Goal: Information Seeking & Learning: Learn about a topic

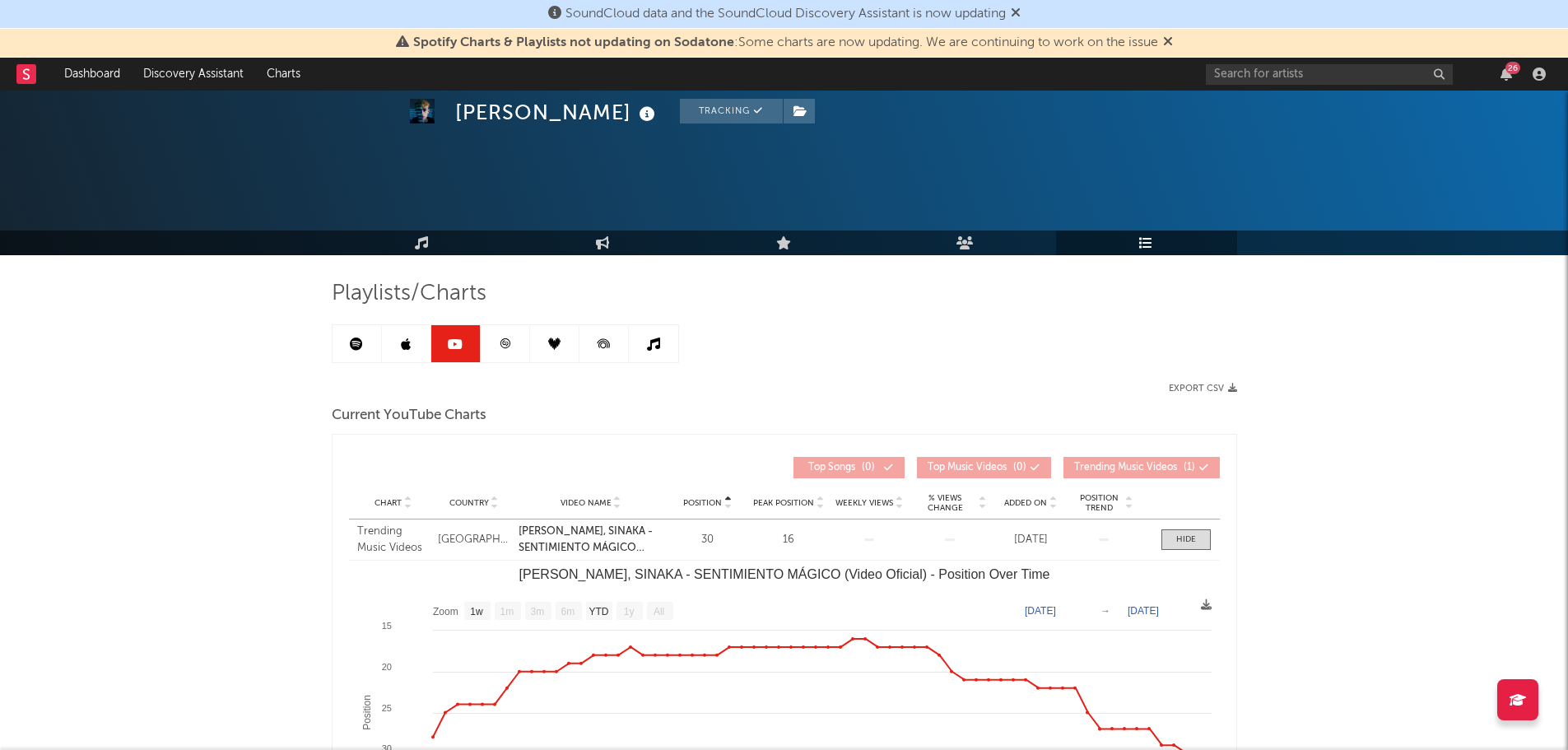
select select "1w"
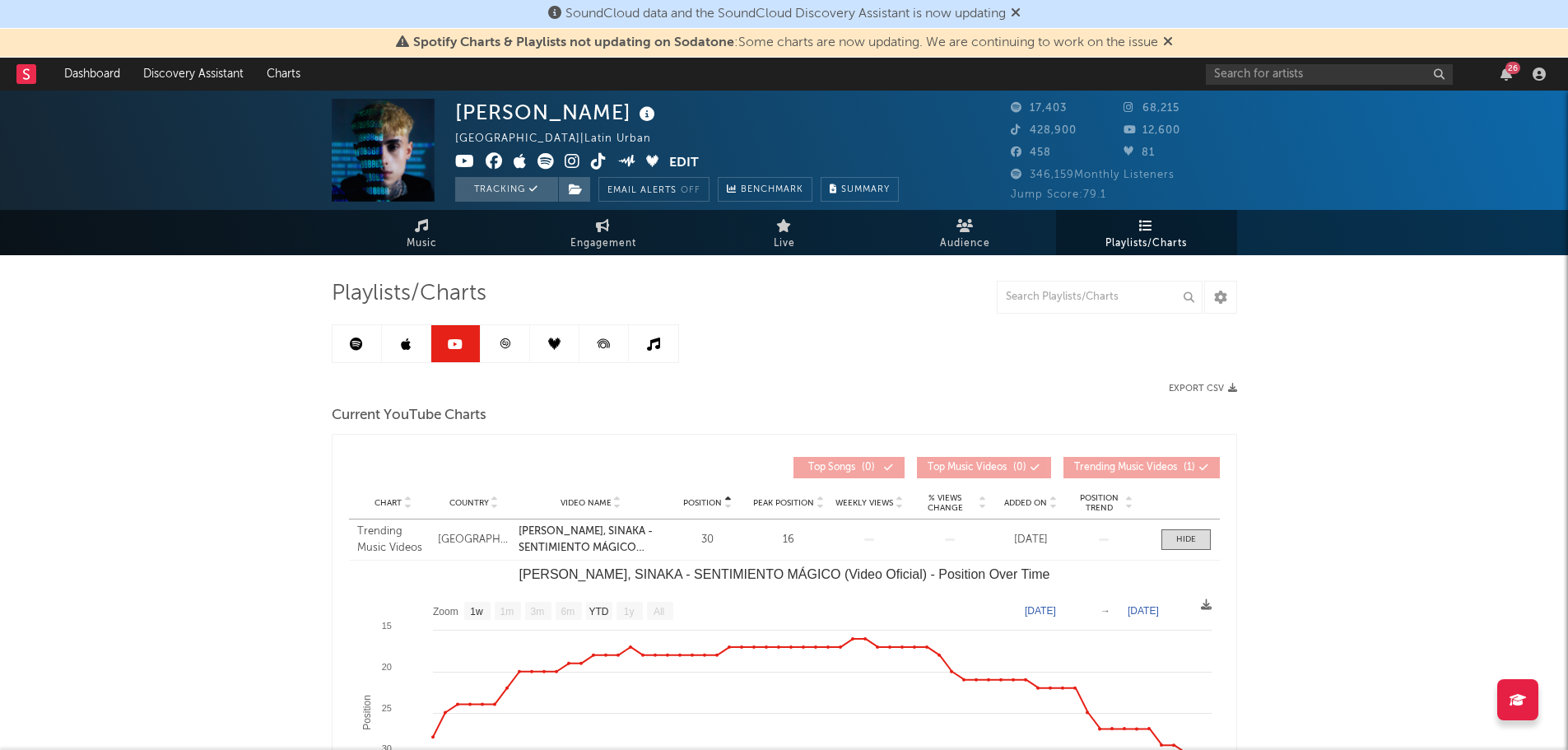
click at [362, 350] on link at bounding box center [357, 343] width 49 height 37
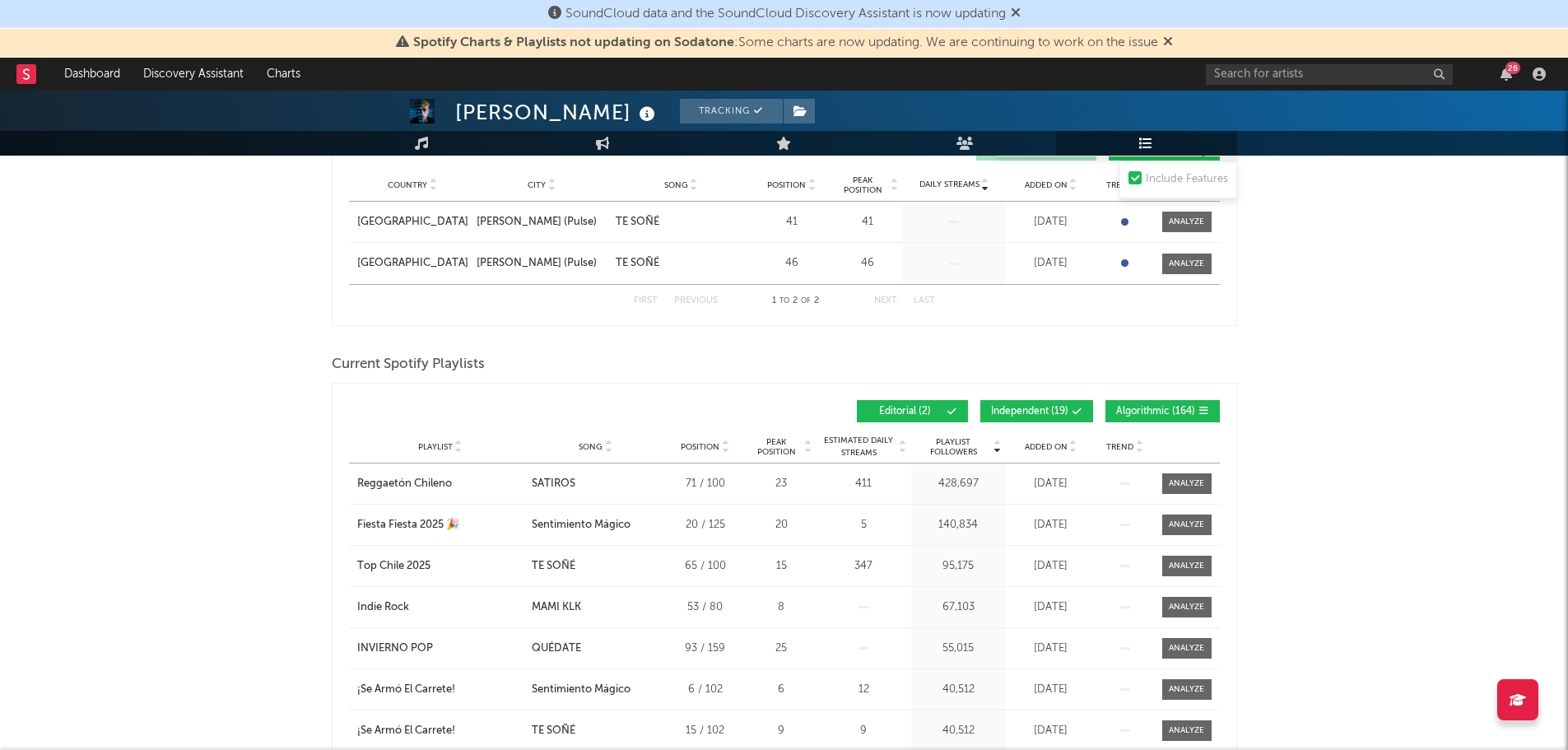
scroll to position [412, 0]
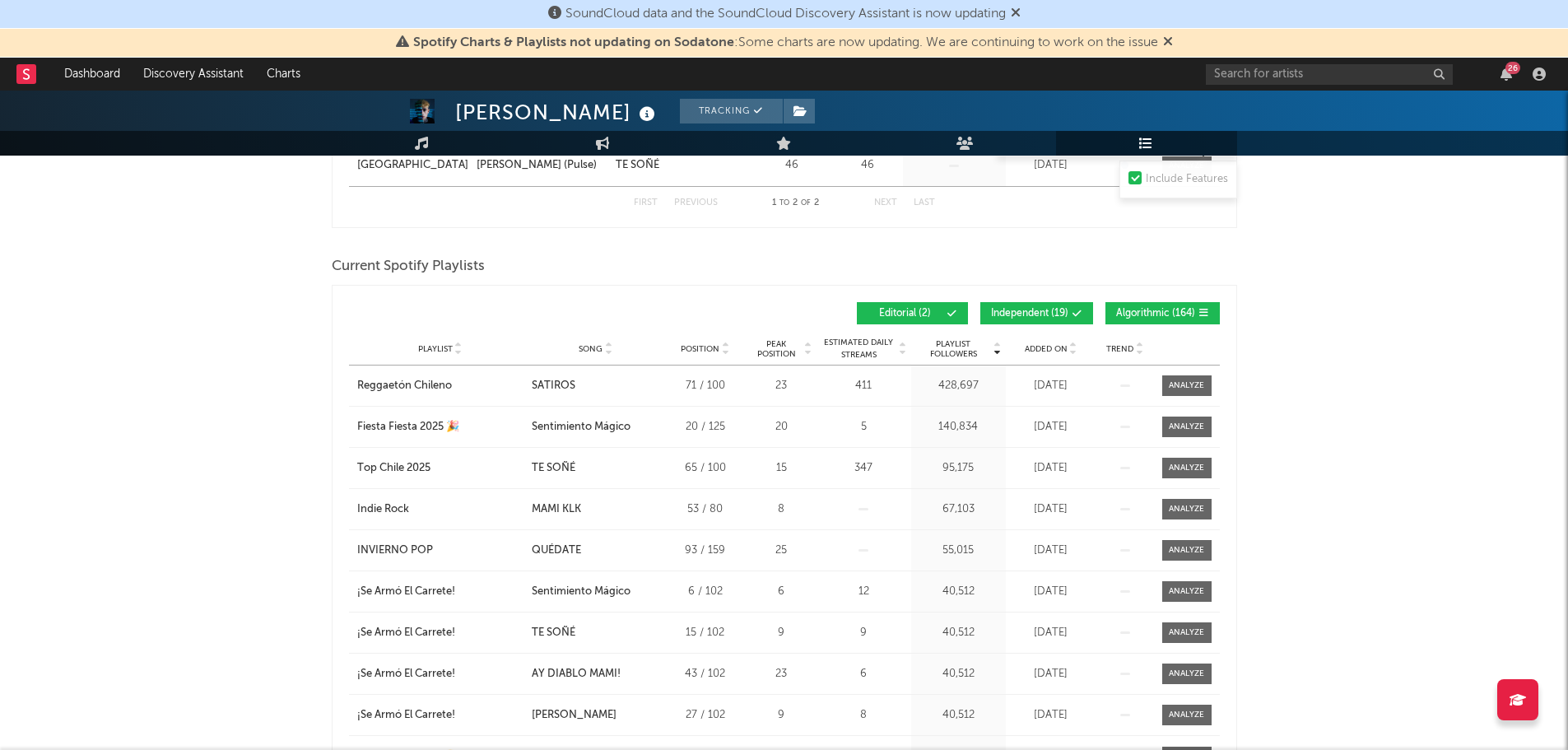
click at [590, 354] on div "Playlist City Song Position Peak Position Estimated Daily Streams Playlist Foll…" at bounding box center [784, 349] width 871 height 33
click at [590, 349] on span "Song" at bounding box center [590, 349] width 24 height 10
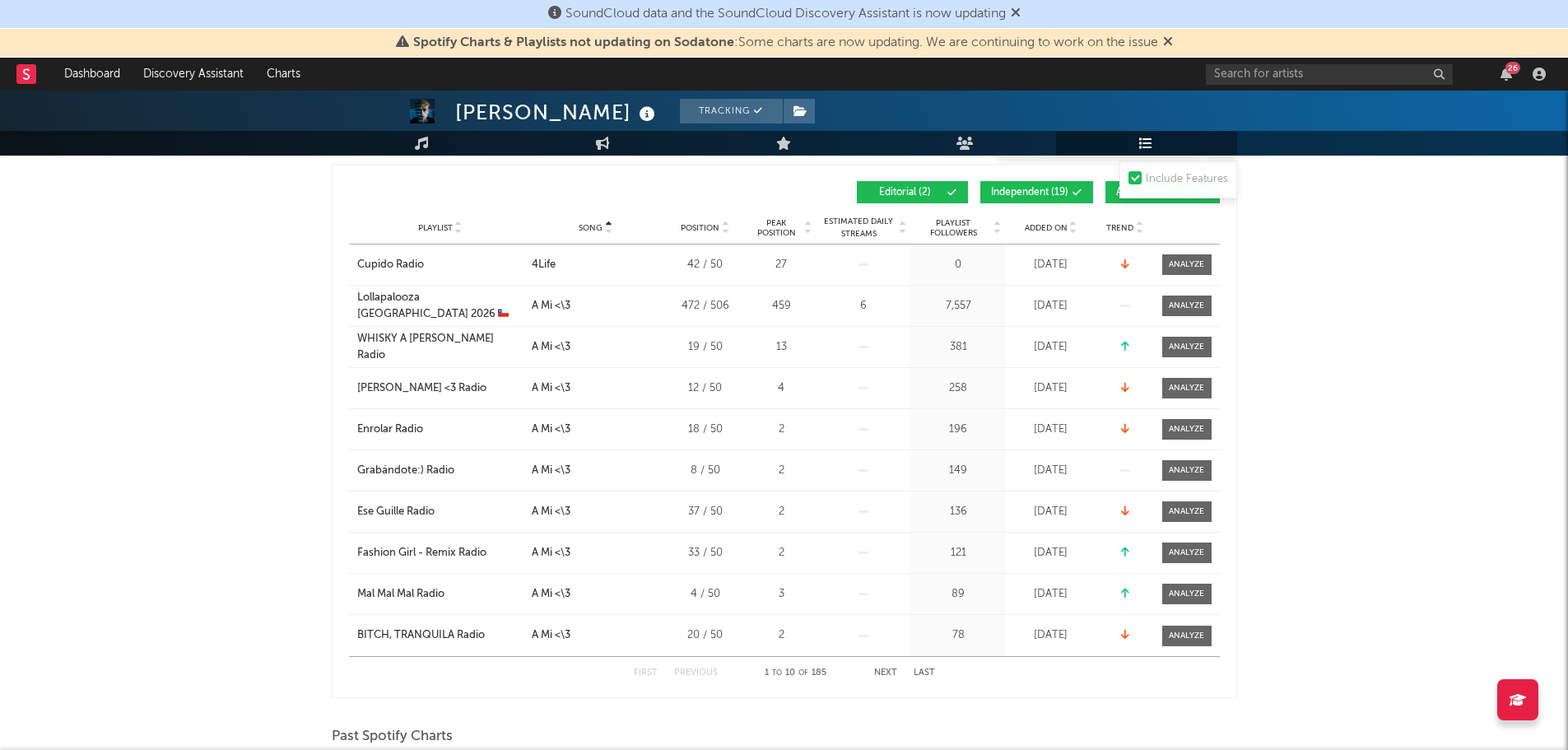
scroll to position [741, 0]
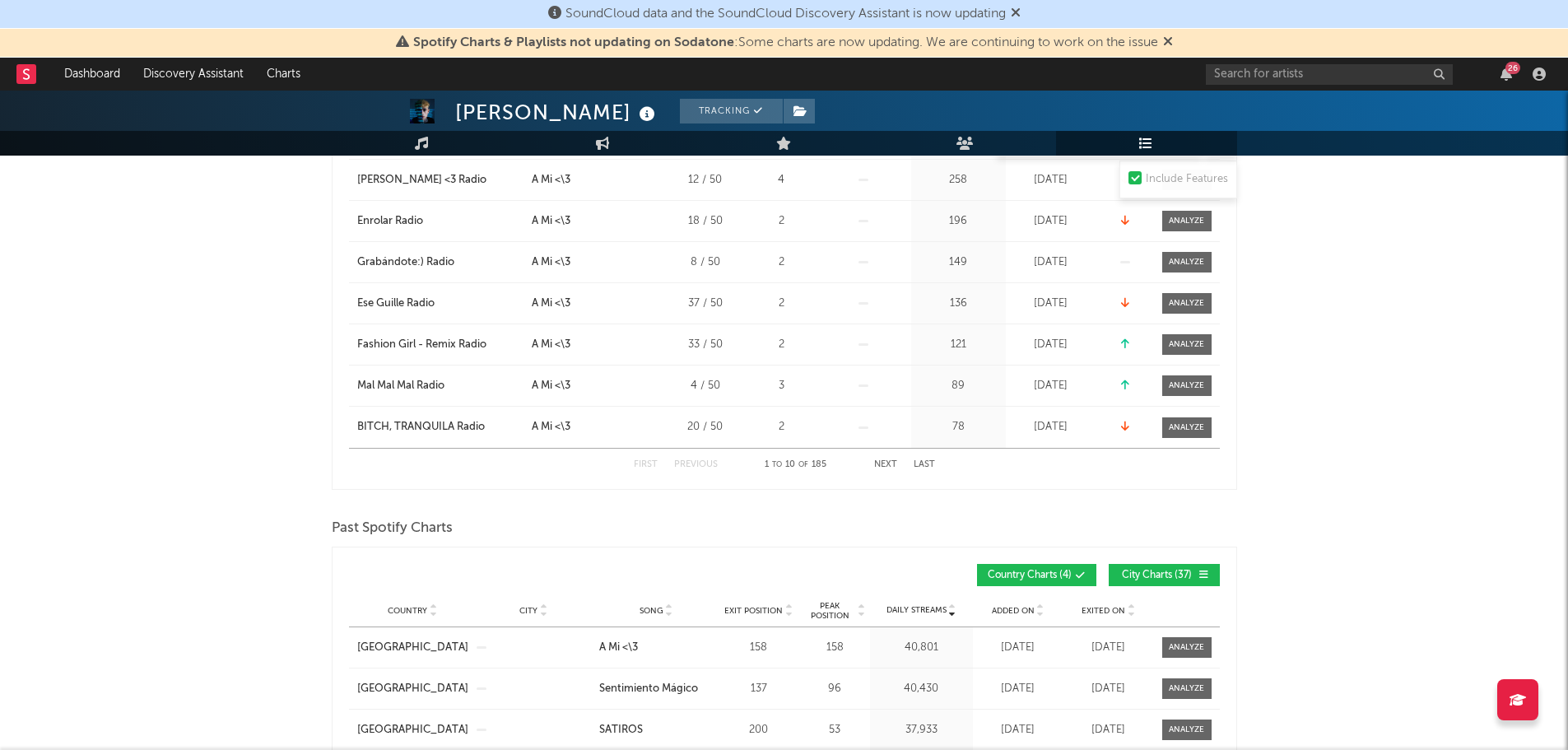
click at [885, 465] on button "Next" at bounding box center [886, 465] width 23 height 9
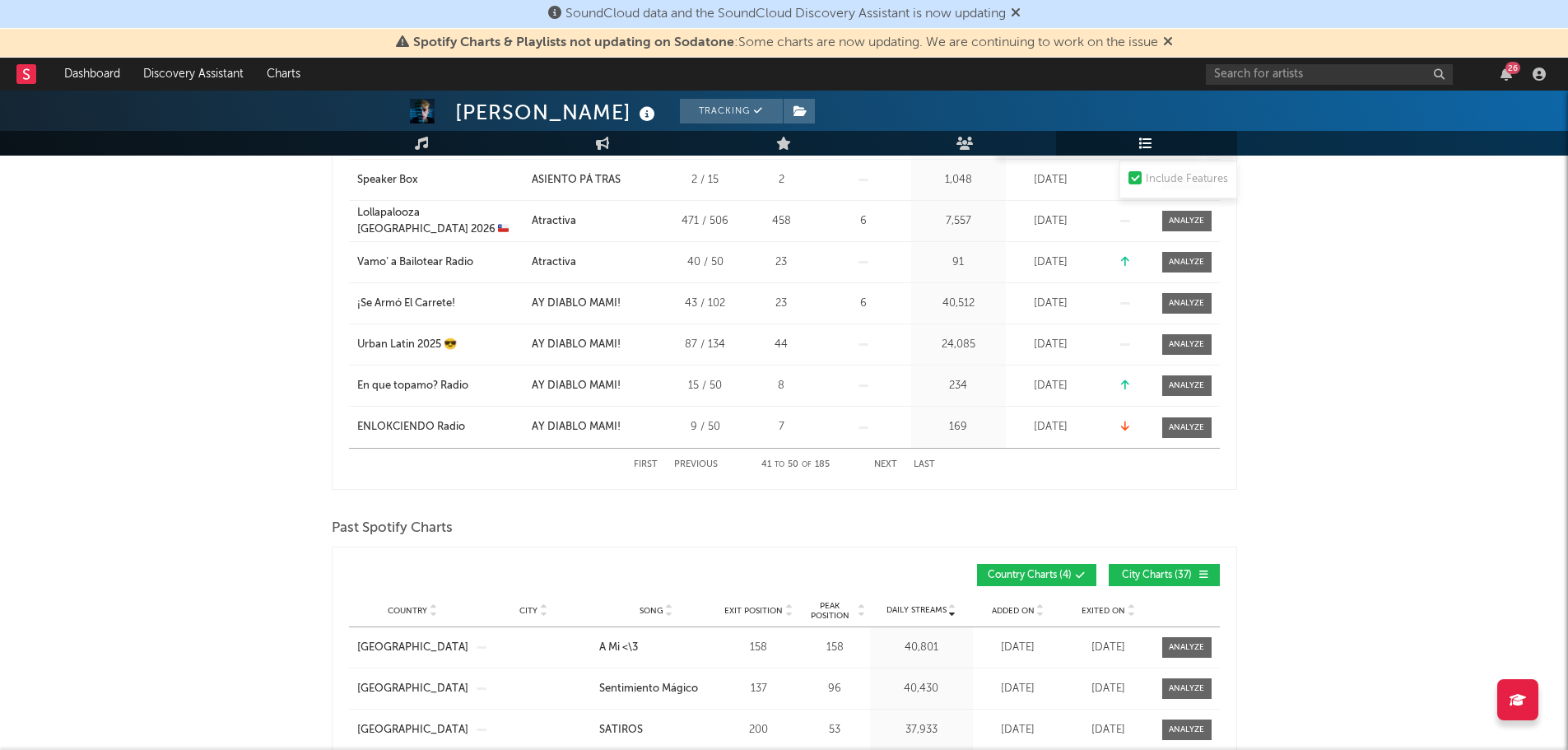
click at [885, 465] on button "Next" at bounding box center [886, 465] width 23 height 9
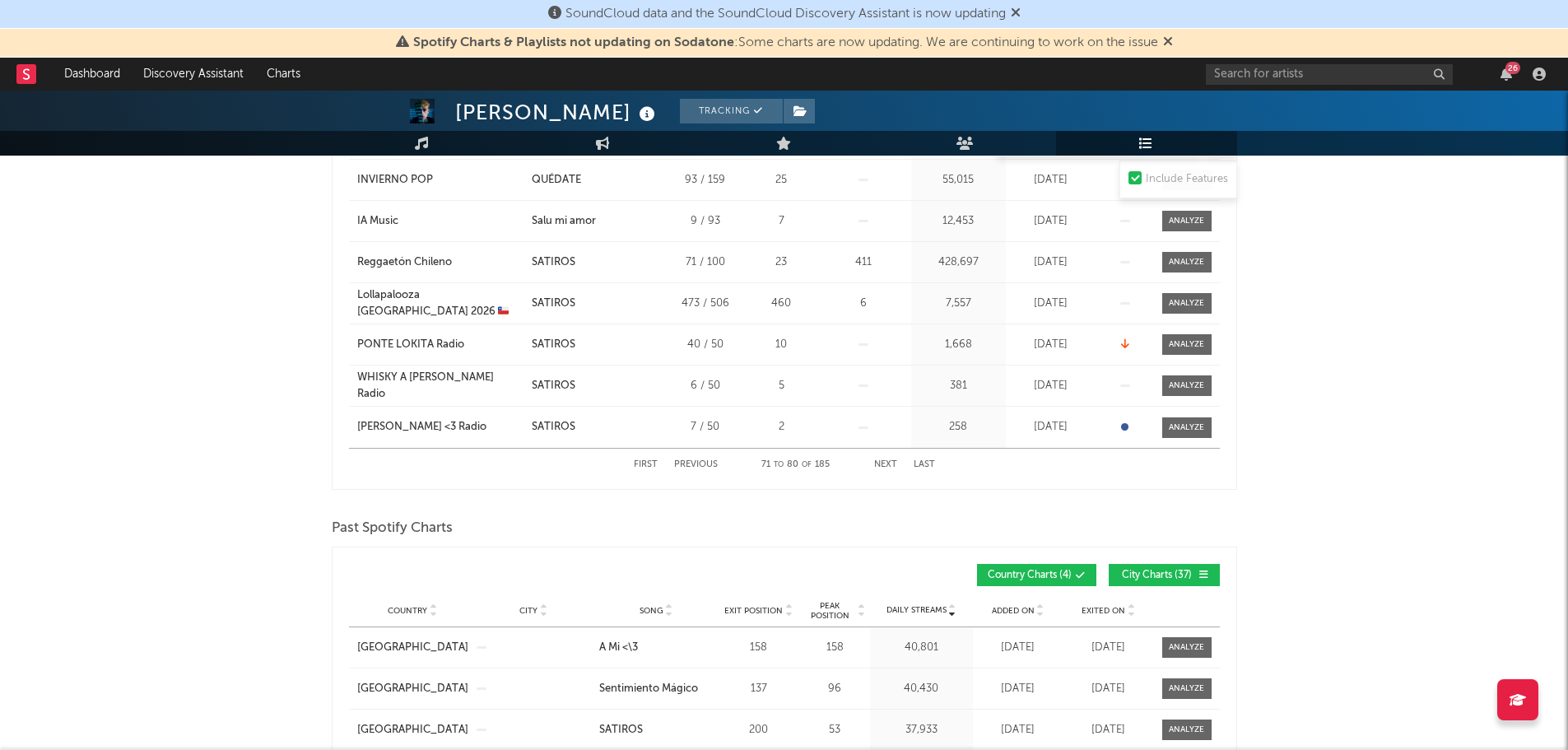
click at [885, 465] on button "Next" at bounding box center [886, 465] width 23 height 9
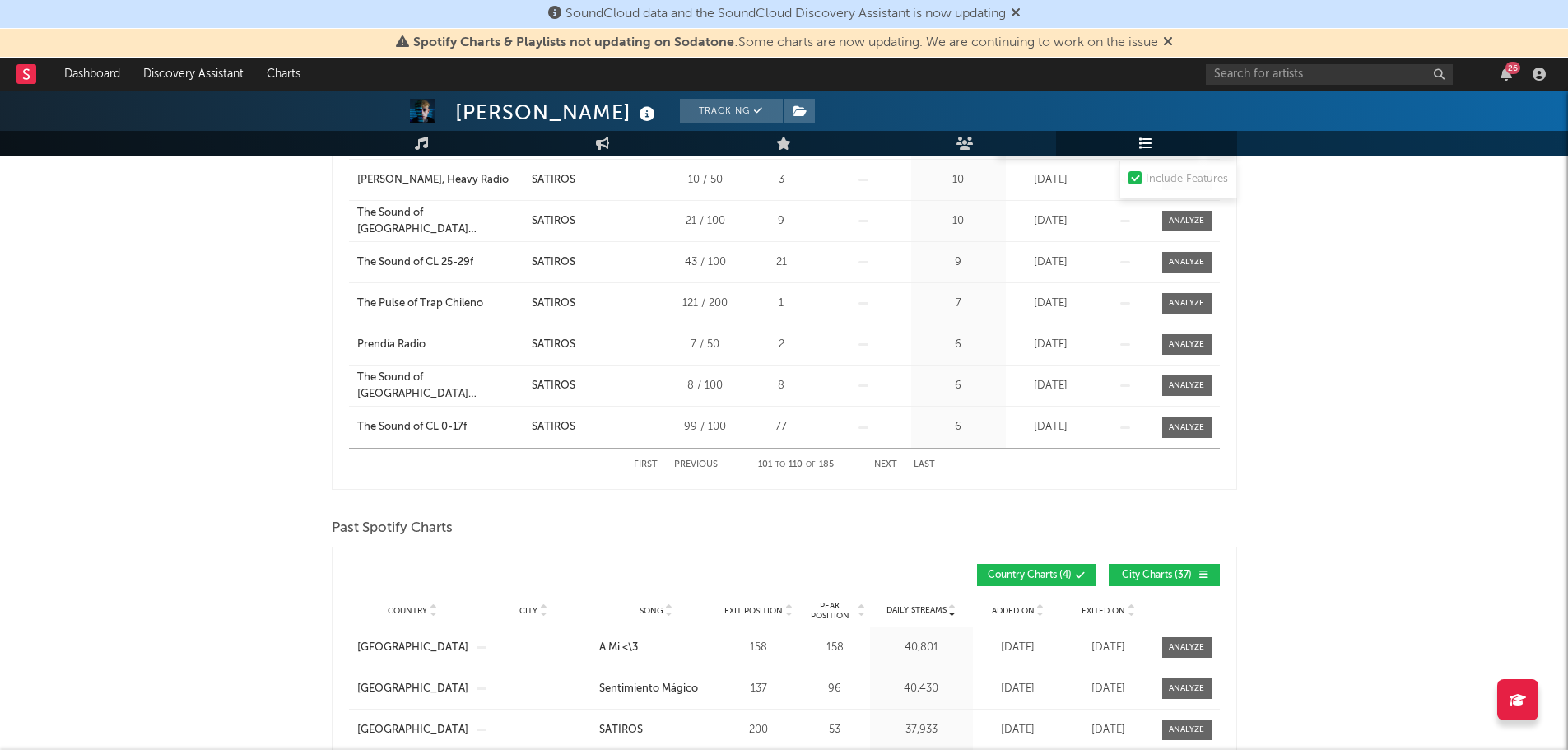
click at [885, 465] on button "Next" at bounding box center [886, 465] width 23 height 9
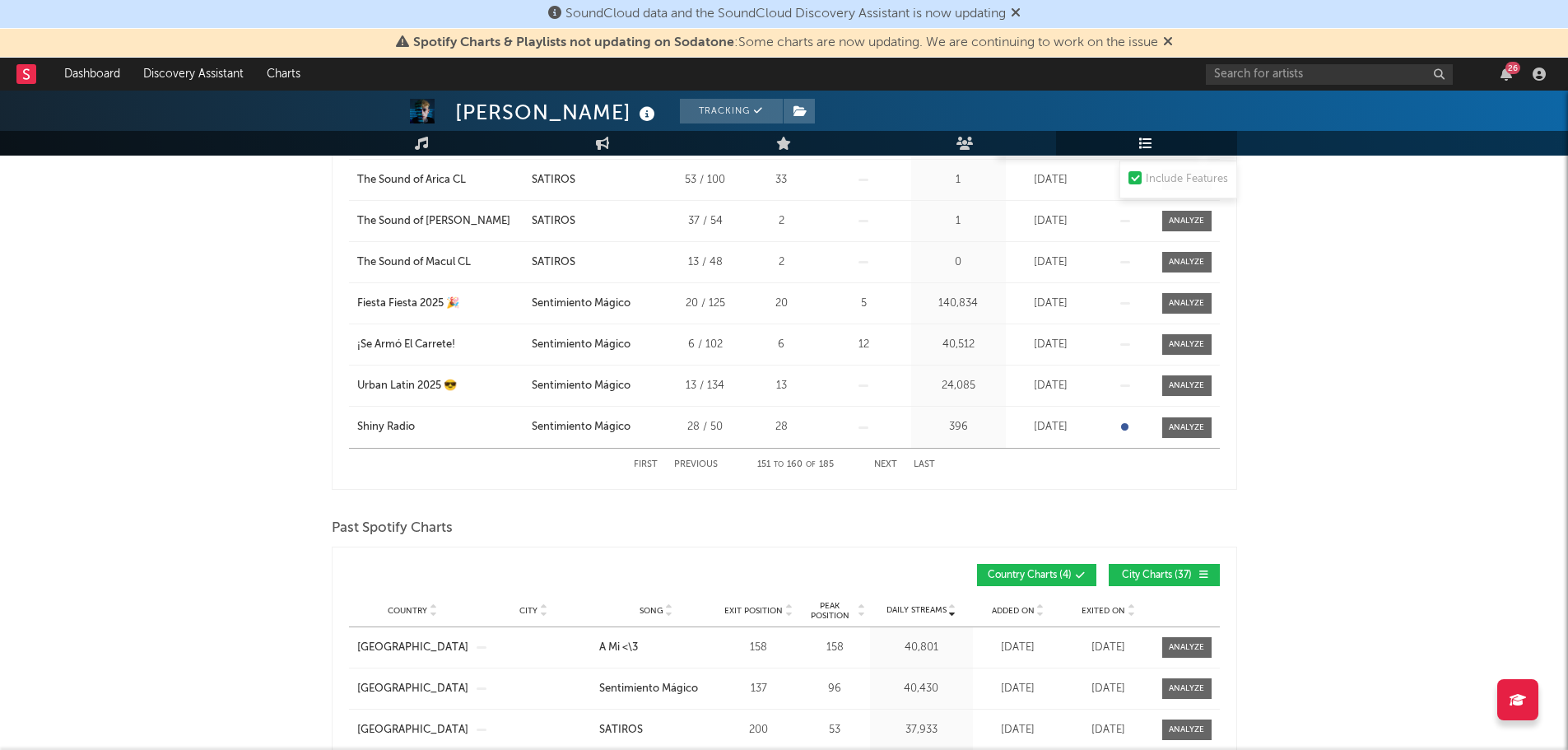
click at [885, 465] on button "Next" at bounding box center [886, 465] width 23 height 9
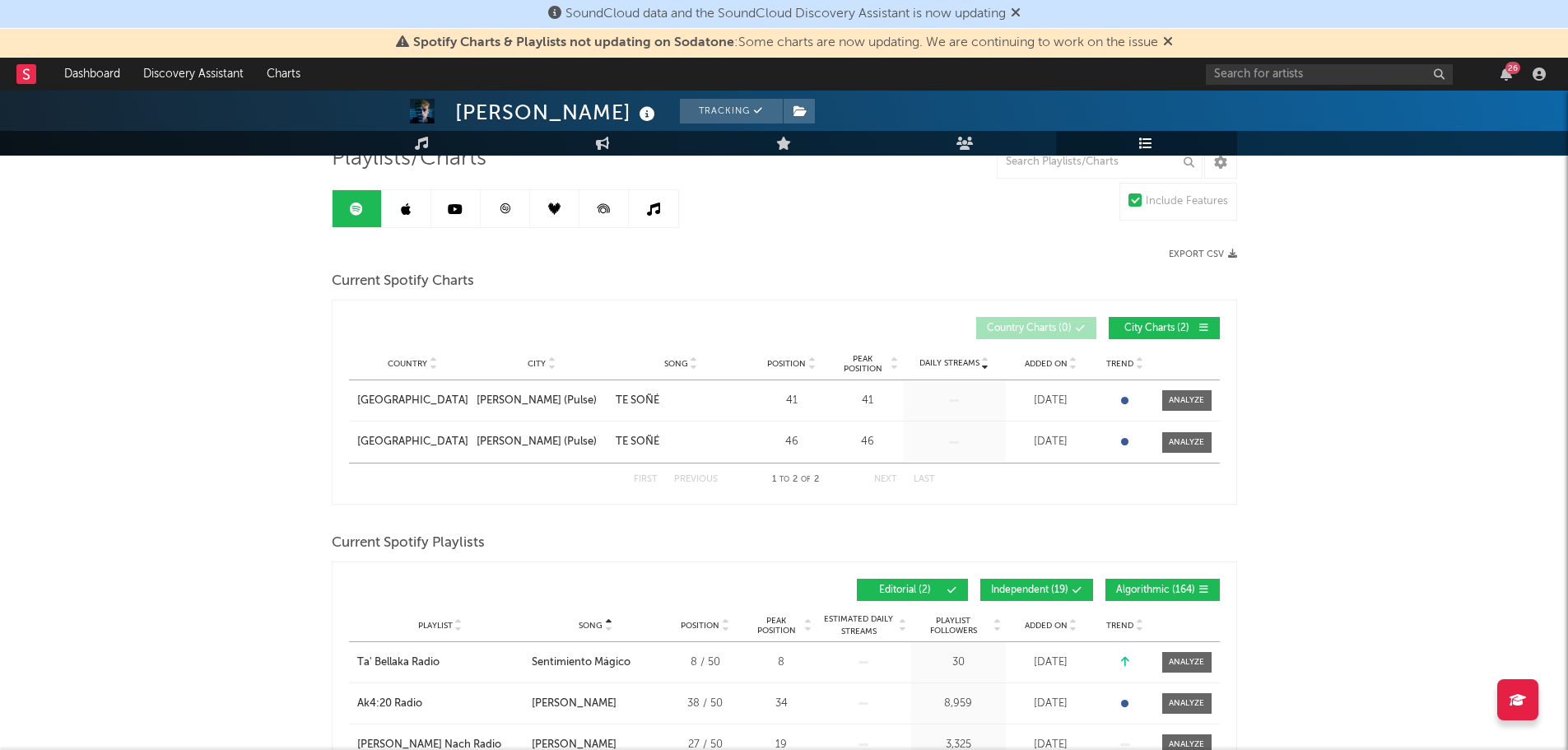
scroll to position [165, 0]
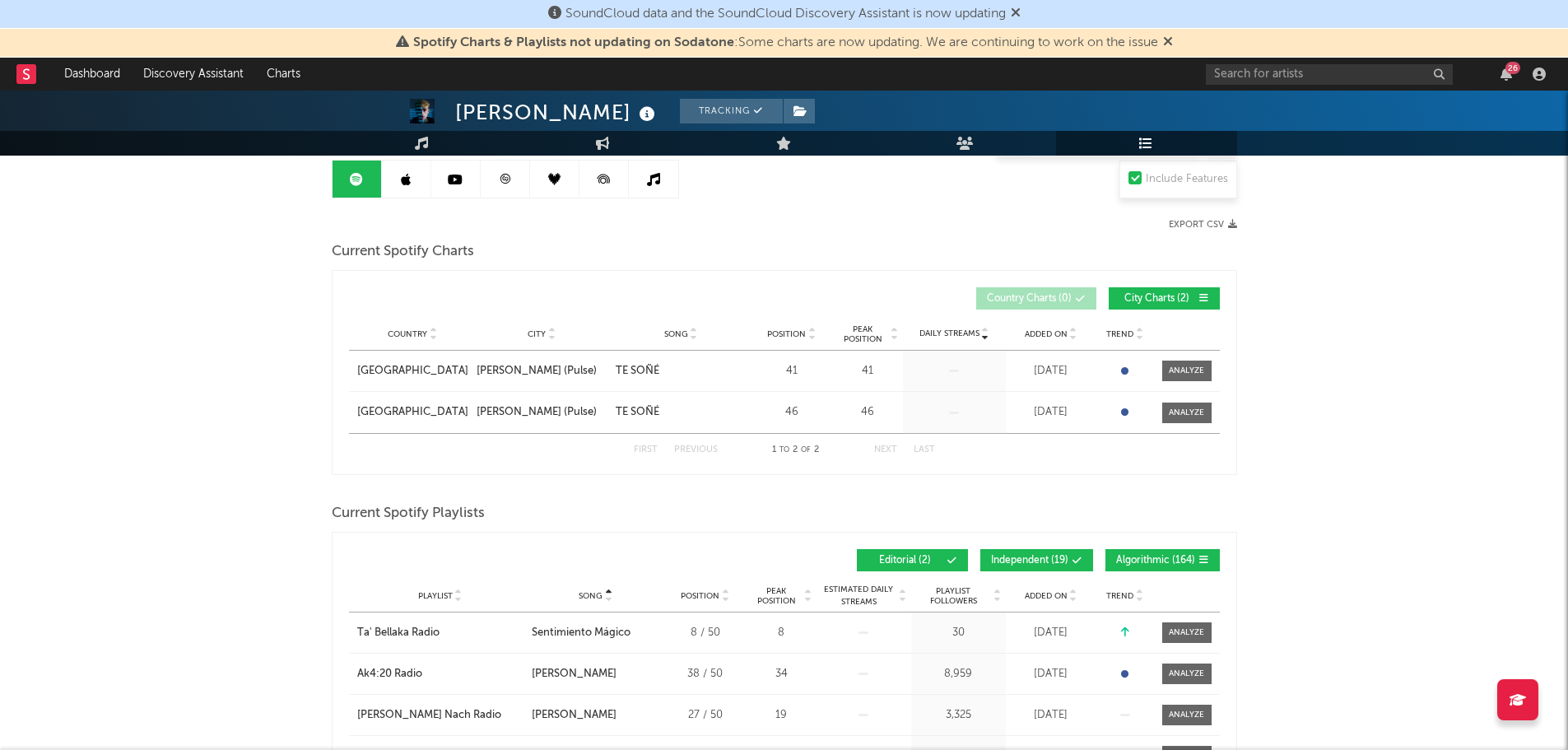
click at [716, 441] on div "First Previous 1 to 2 of 2 Next Last" at bounding box center [784, 450] width 301 height 32
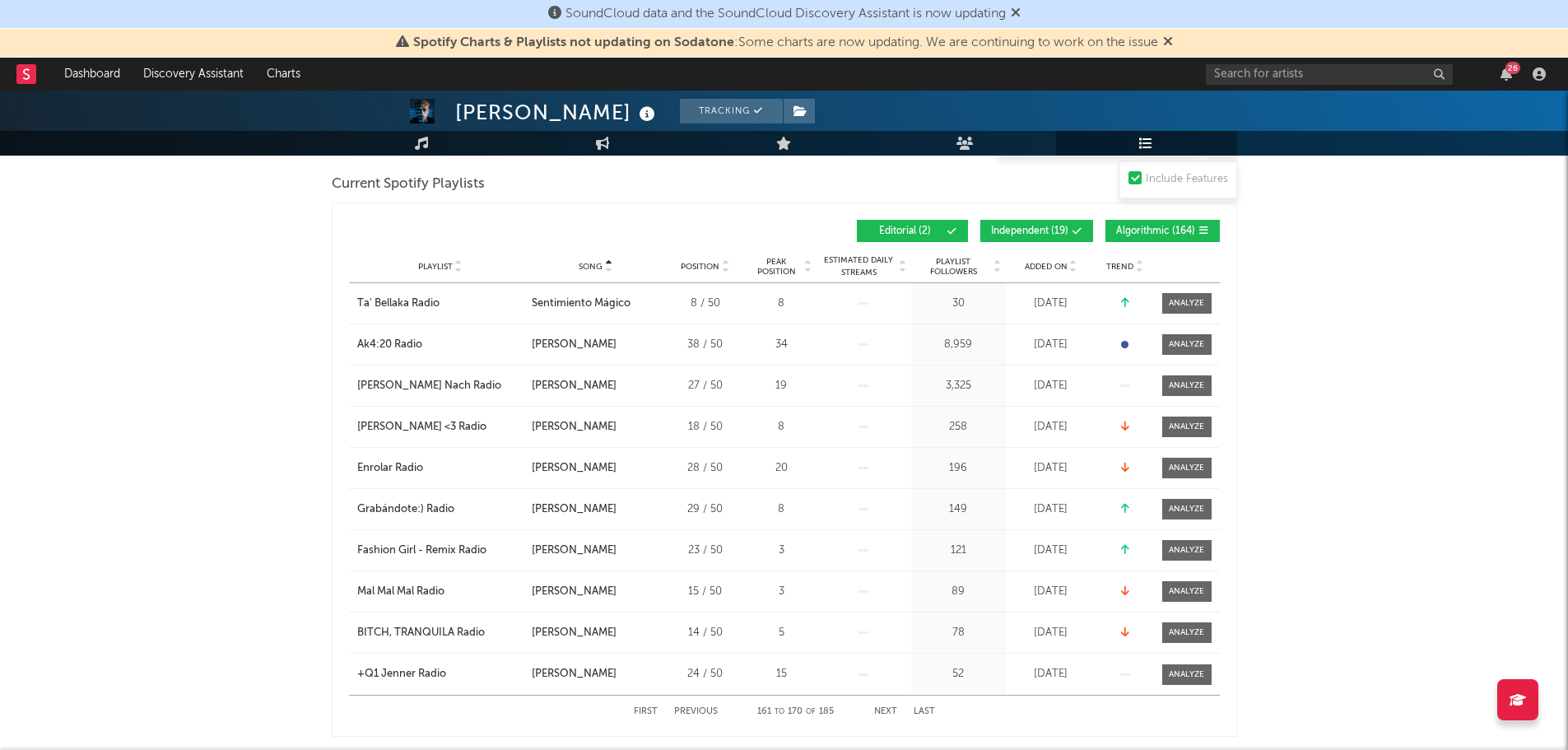
scroll to position [1070, 0]
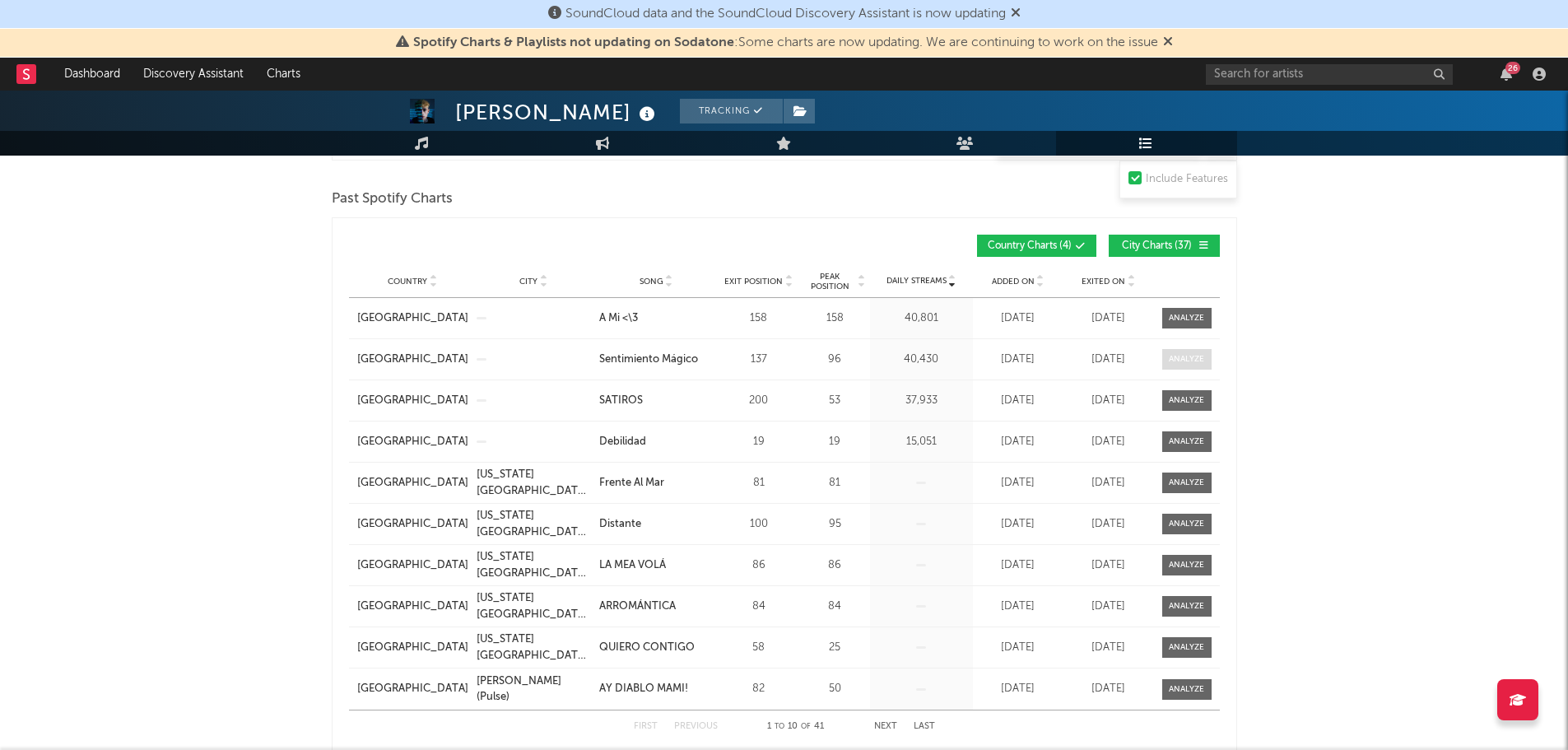
click at [1170, 358] on div at bounding box center [1187, 359] width 35 height 12
select select "1w"
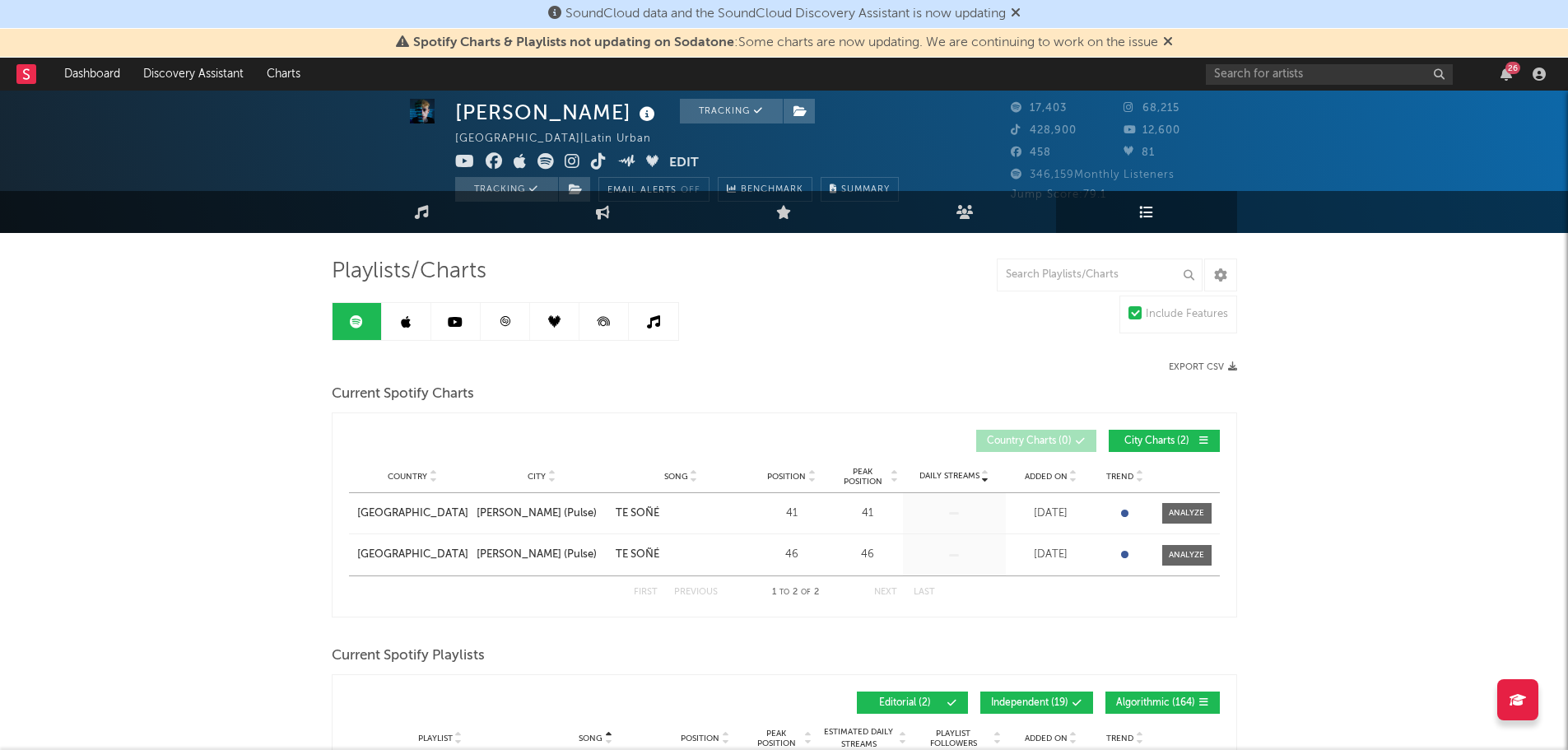
scroll to position [0, 0]
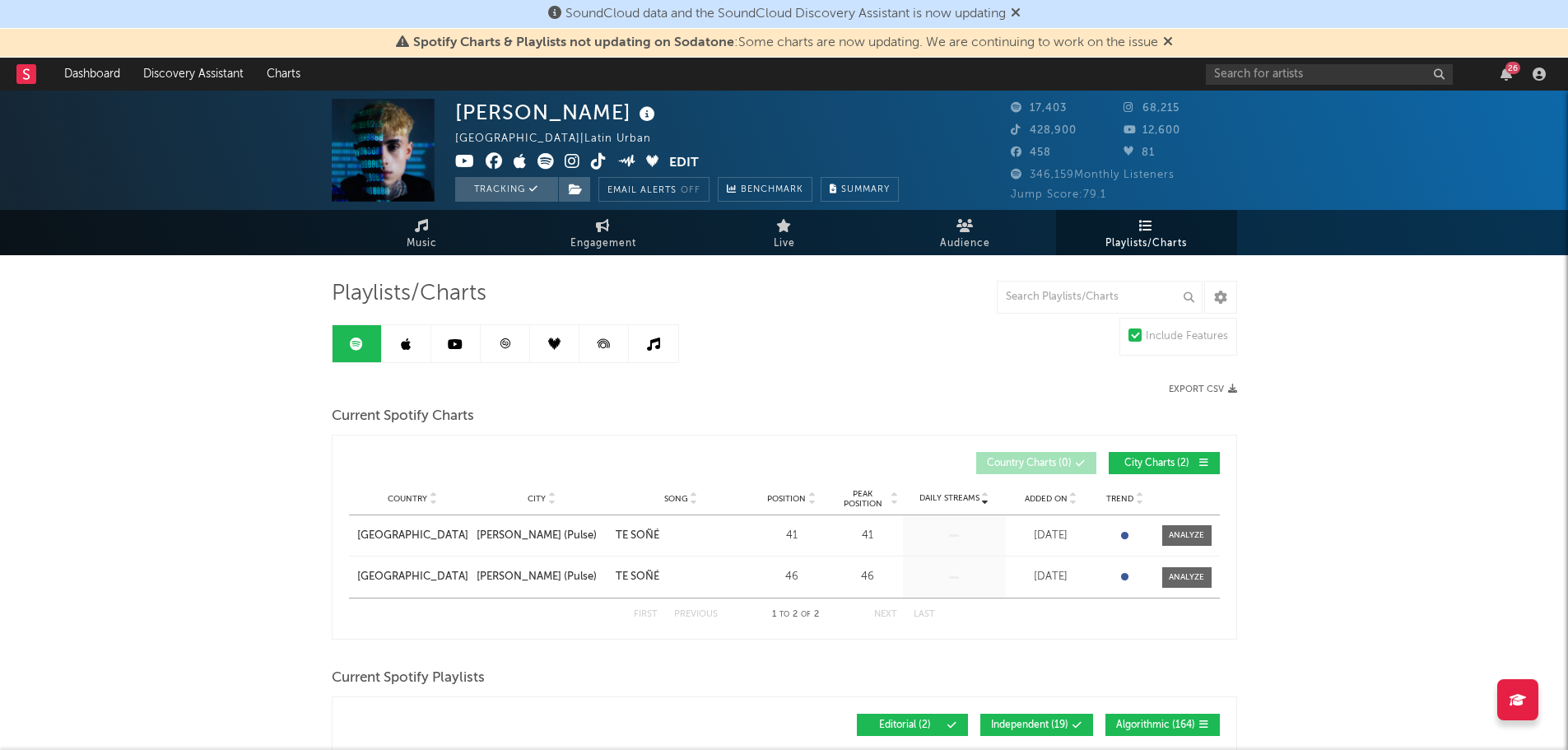
click at [408, 347] on icon at bounding box center [405, 343] width 10 height 13
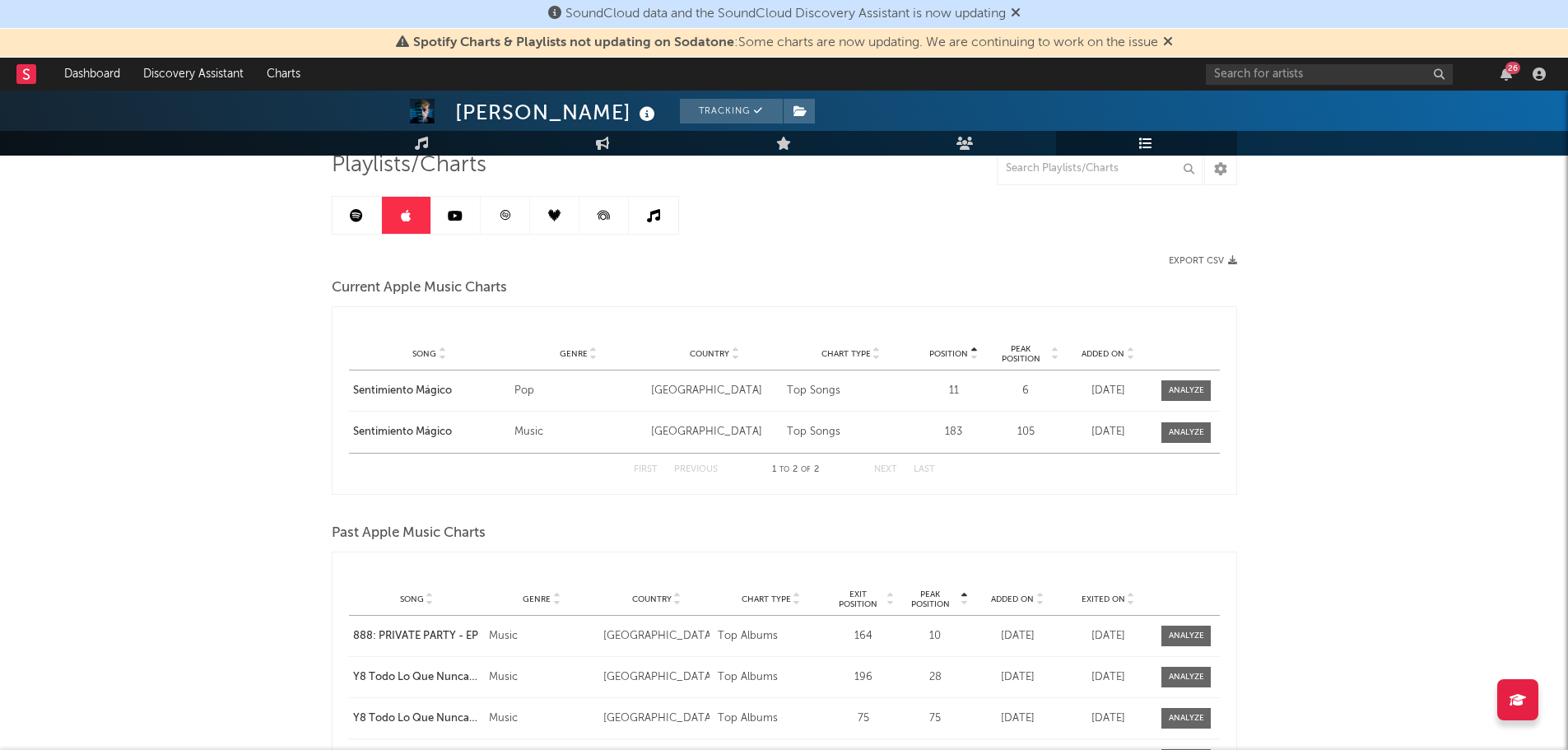
scroll to position [165, 0]
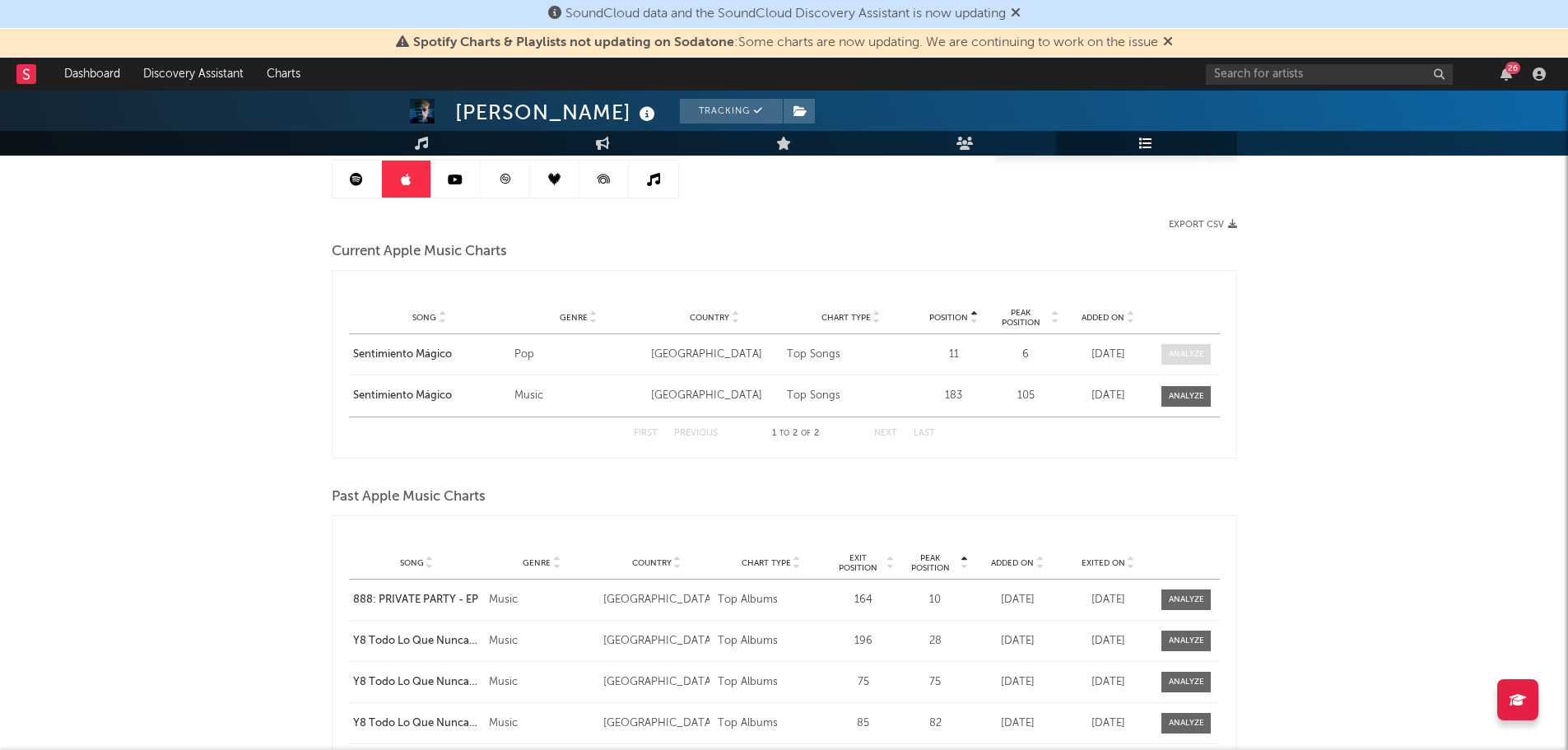
click at [1172, 349] on div at bounding box center [1187, 355] width 35 height 12
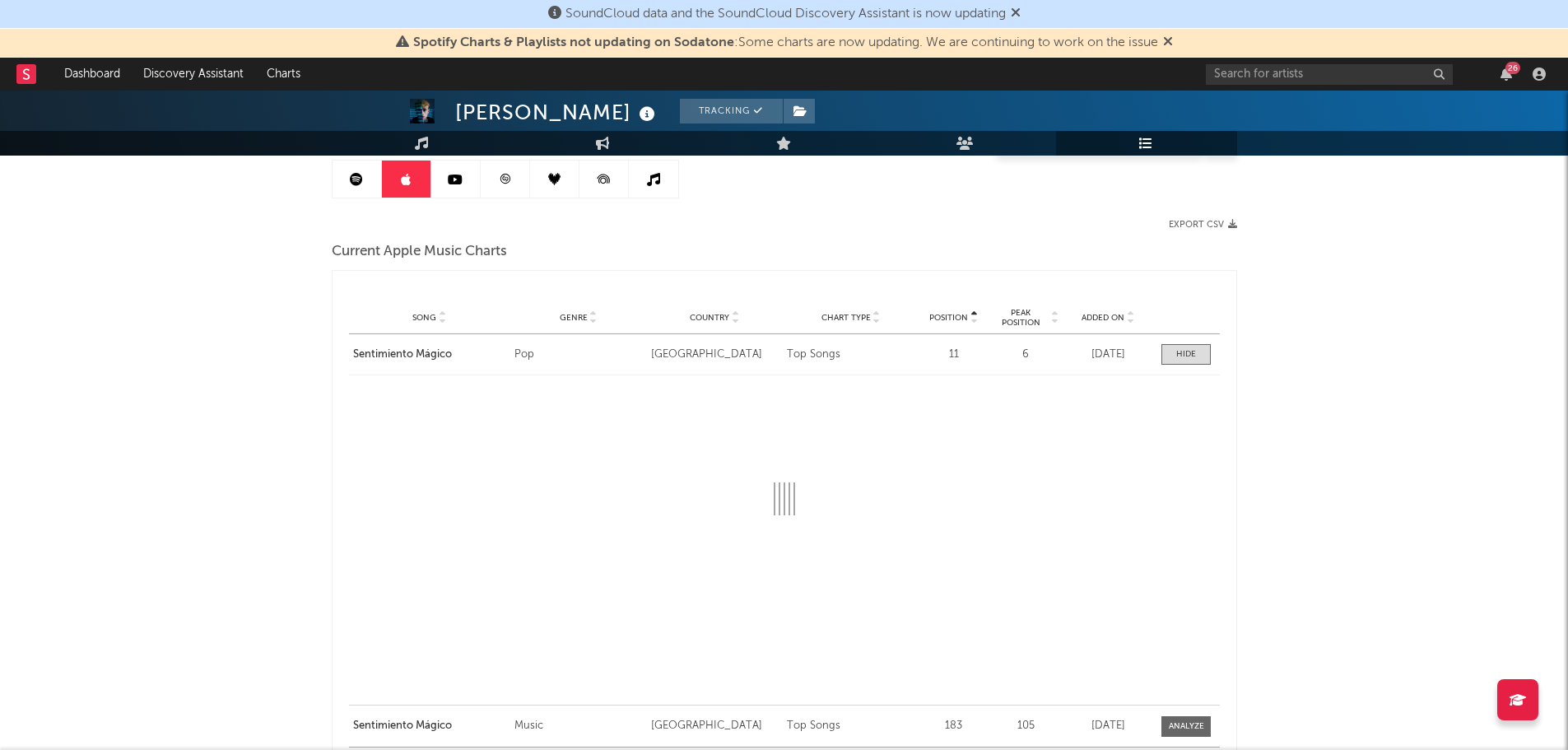
select select "1w"
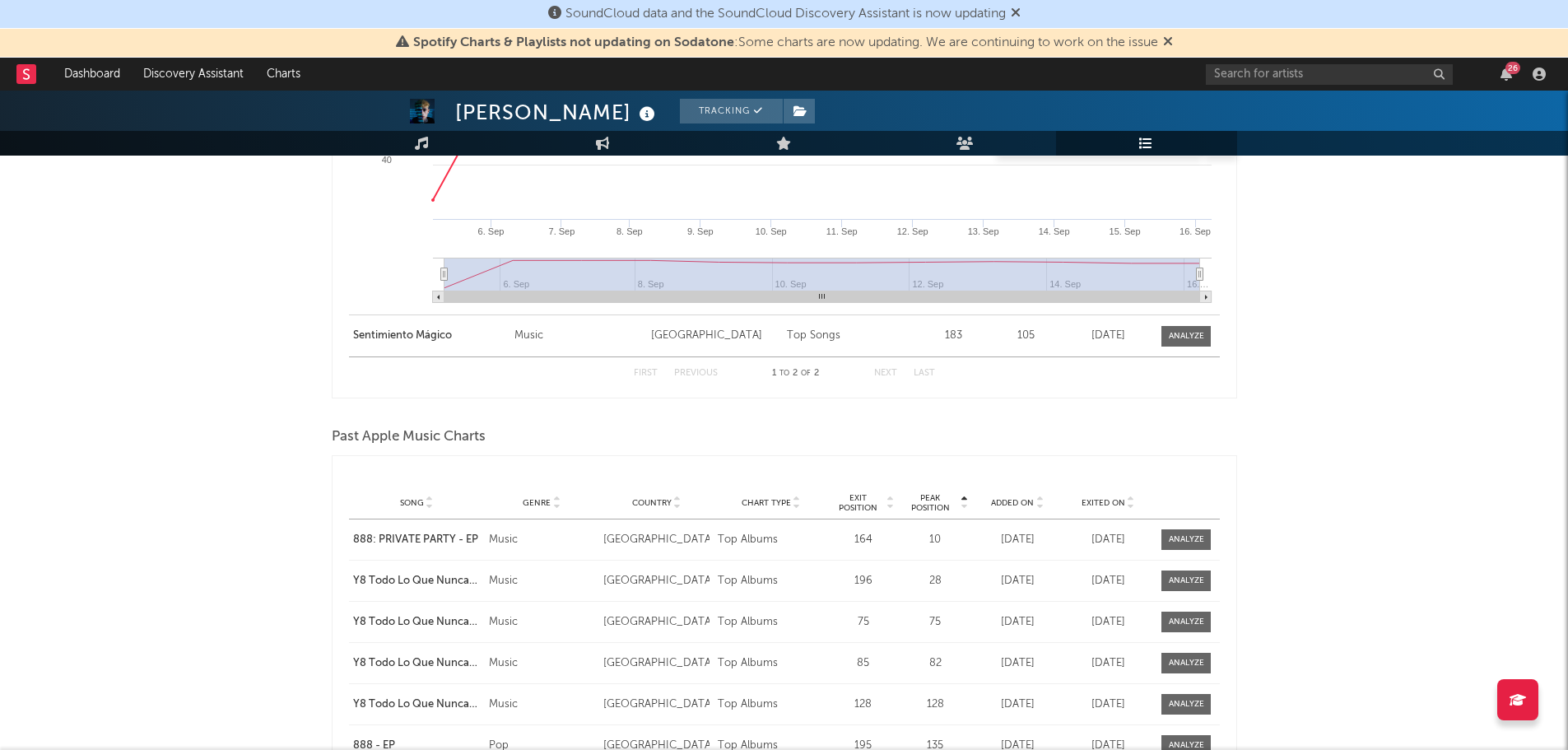
scroll to position [577, 0]
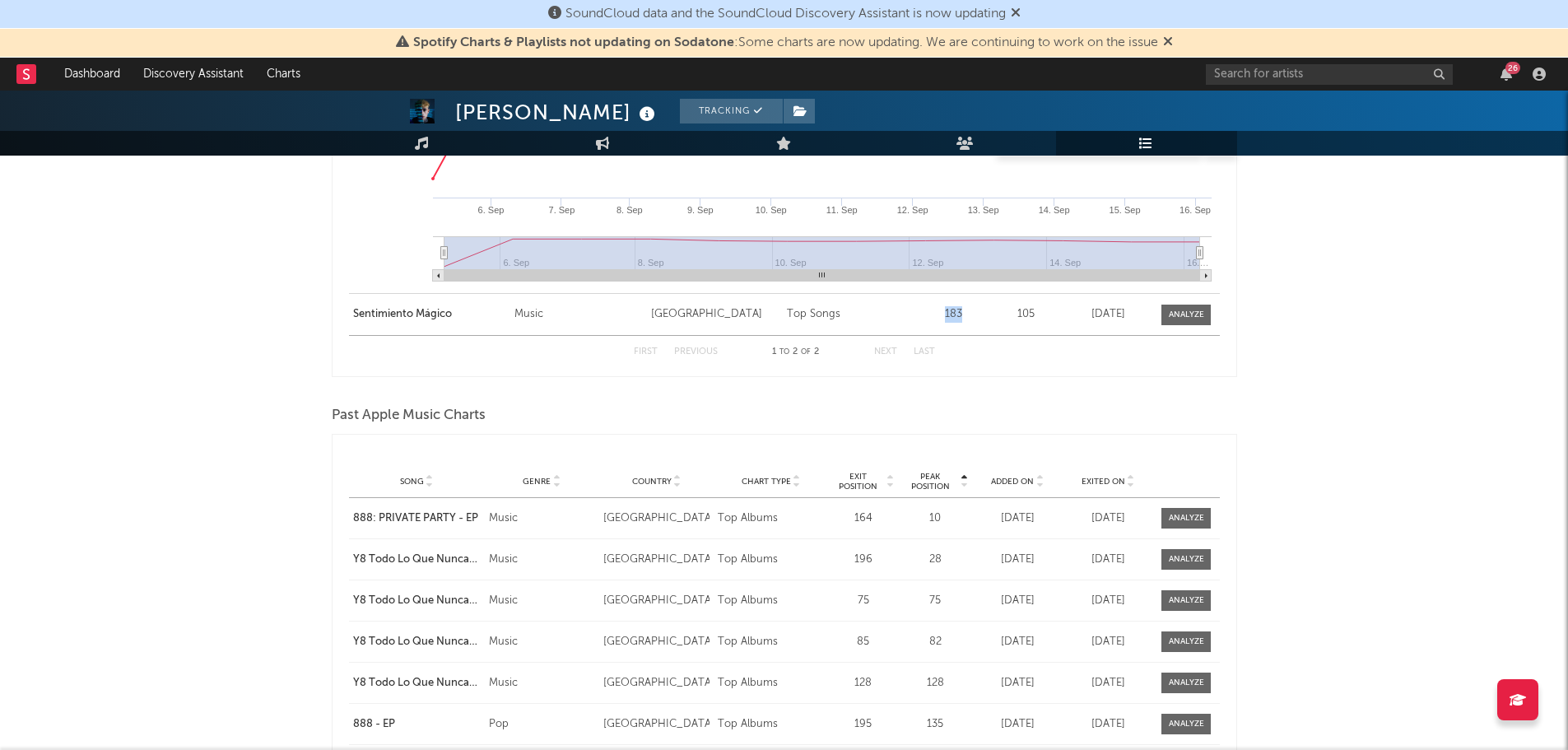
drag, startPoint x: 958, startPoint y: 314, endPoint x: 946, endPoint y: 319, distance: 13.0
click at [946, 319] on div "183" at bounding box center [953, 314] width 62 height 17
click at [1174, 309] on div at bounding box center [1187, 315] width 35 height 12
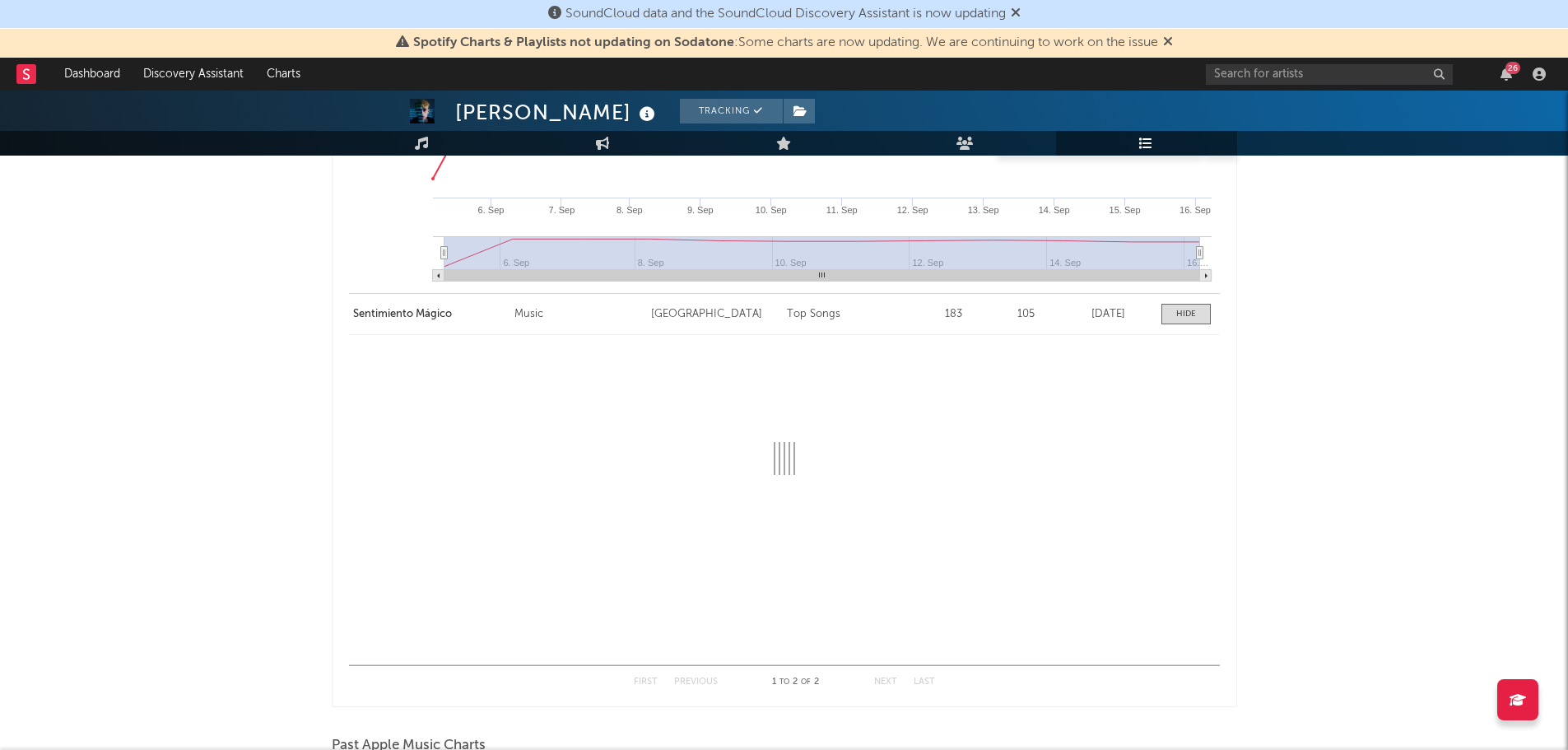
scroll to position [247, 0]
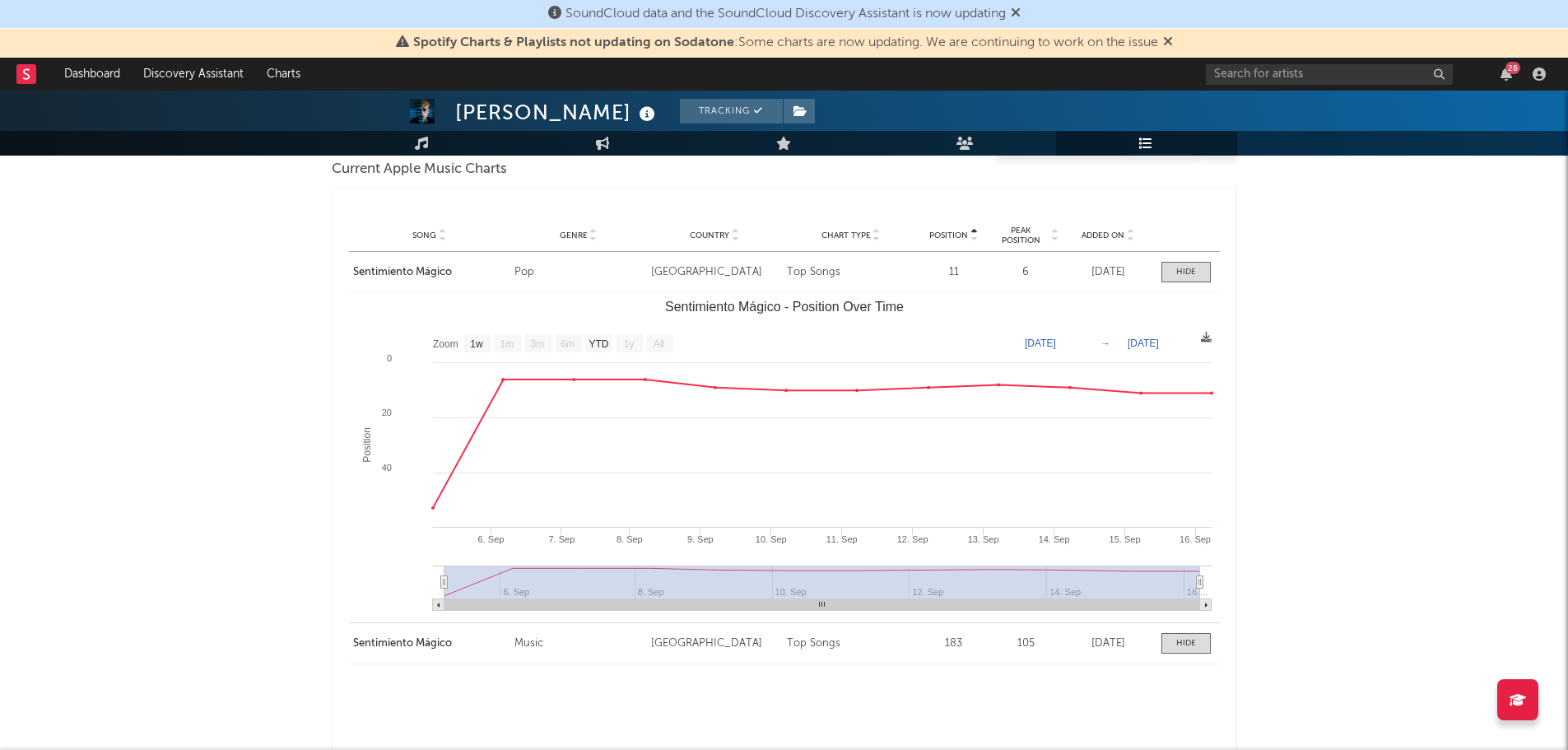
select select "1w"
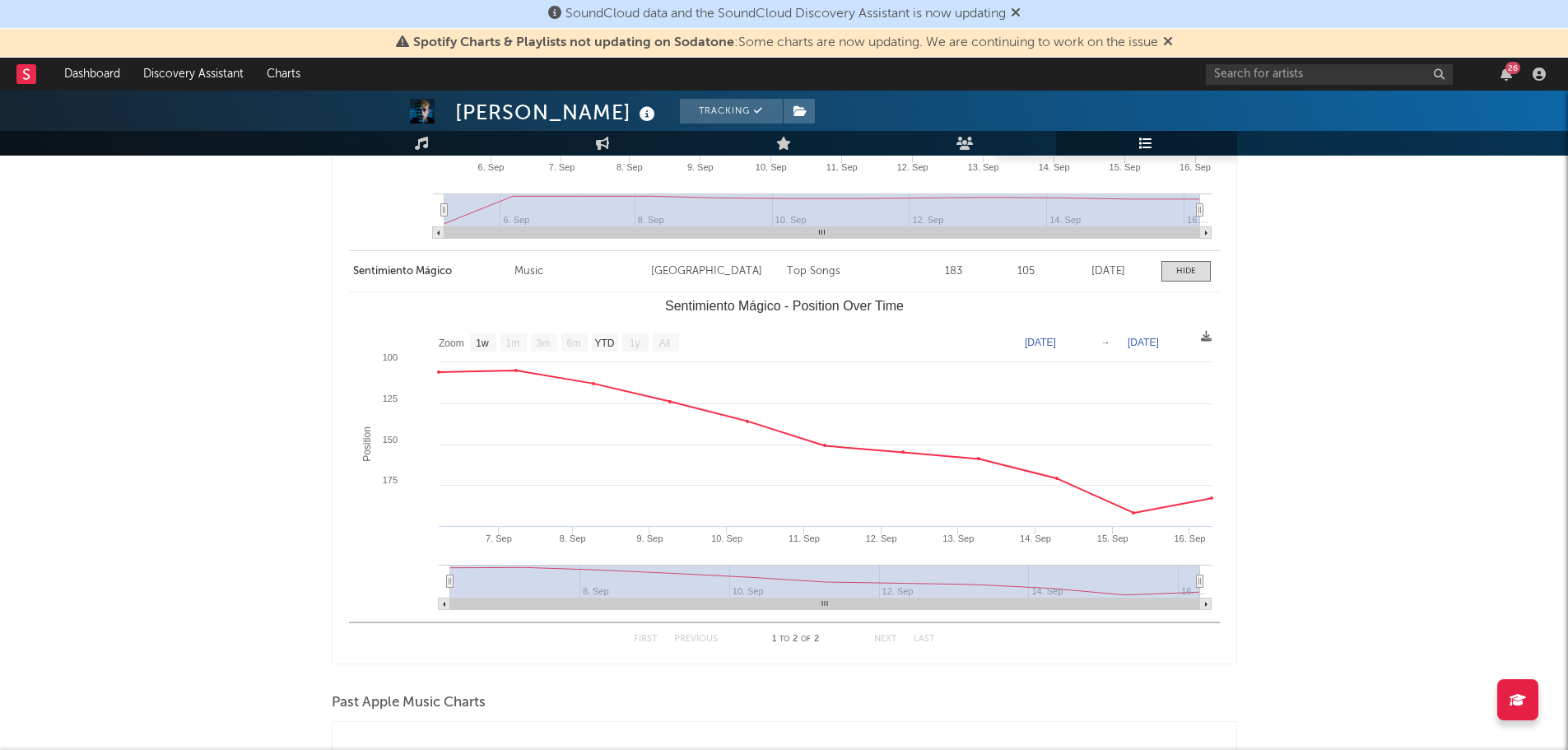
scroll to position [658, 0]
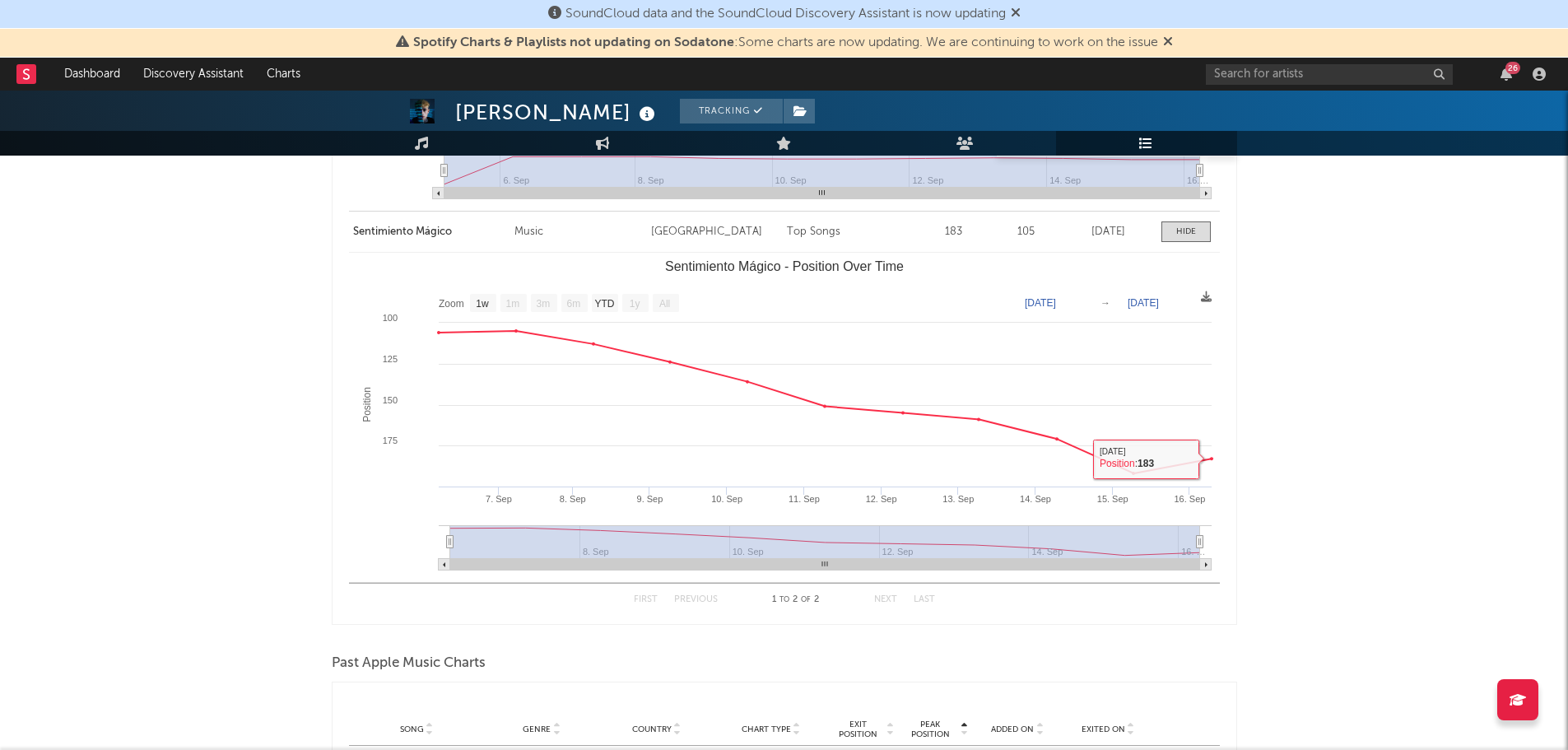
click at [1320, 496] on div "Benja Valencia Tracking Chile | Latin Urban Edit Tracking Email Alerts Off Benc…" at bounding box center [784, 446] width 1568 height 2029
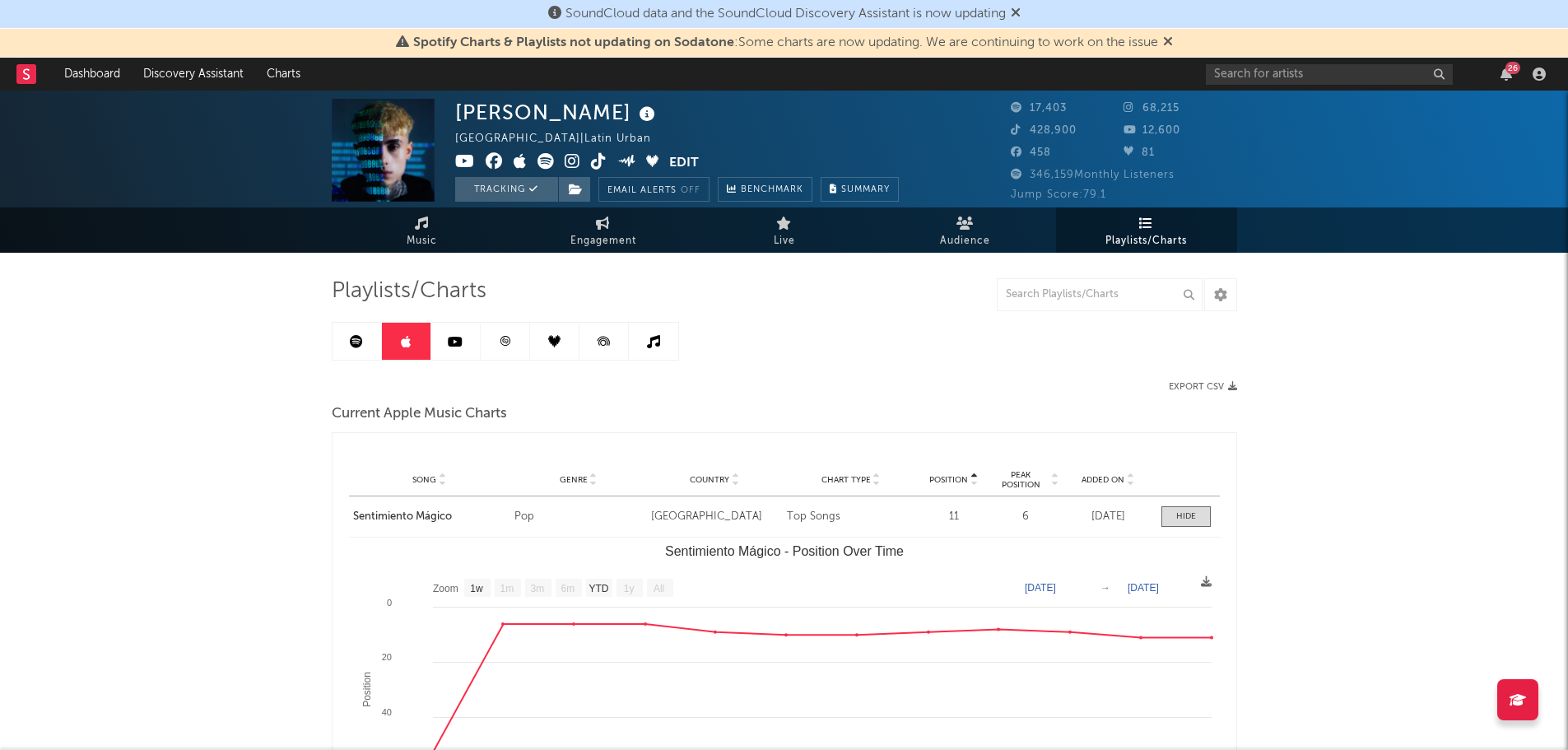
scroll to position [0, 0]
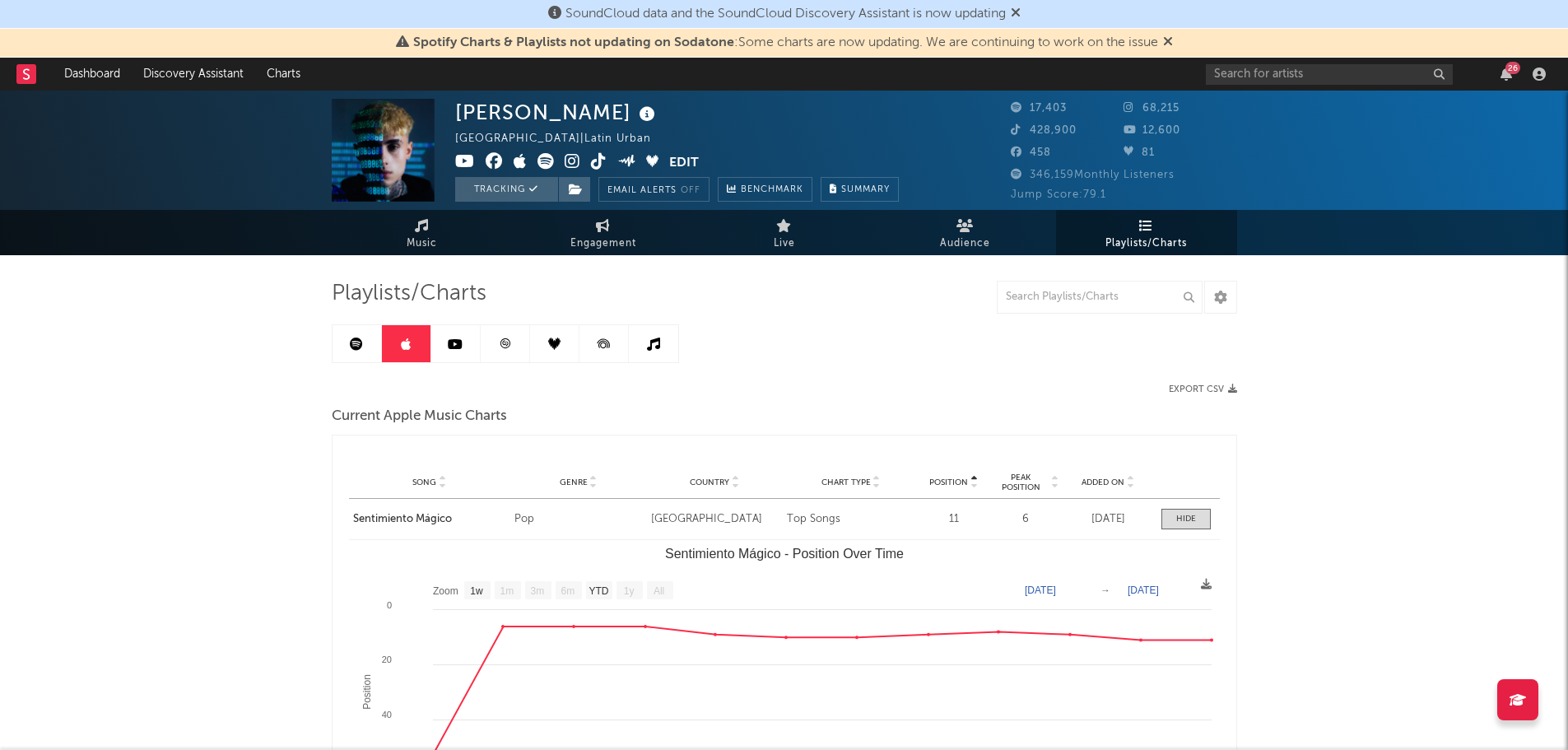
click at [652, 342] on icon at bounding box center [653, 343] width 13 height 13
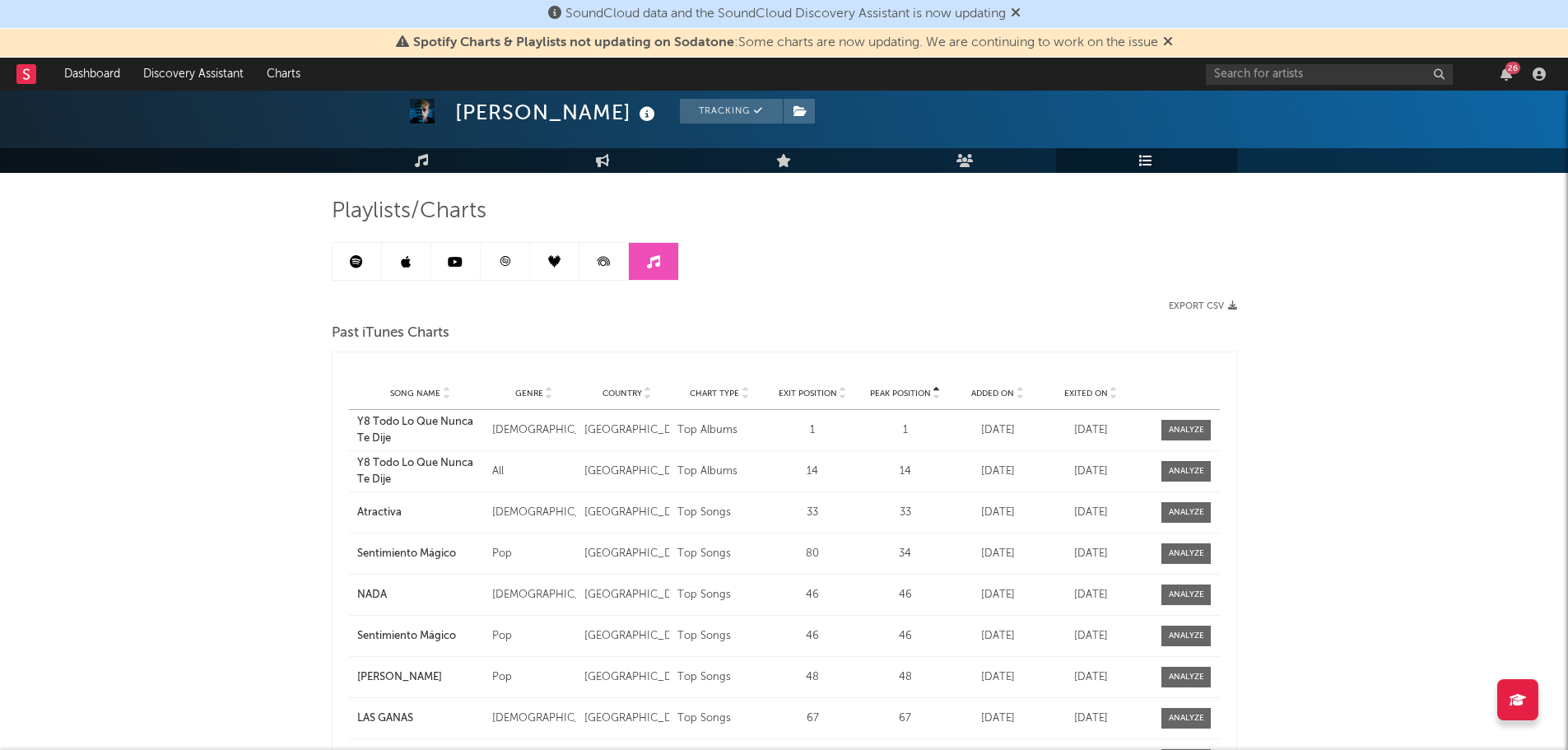
scroll to position [294, 0]
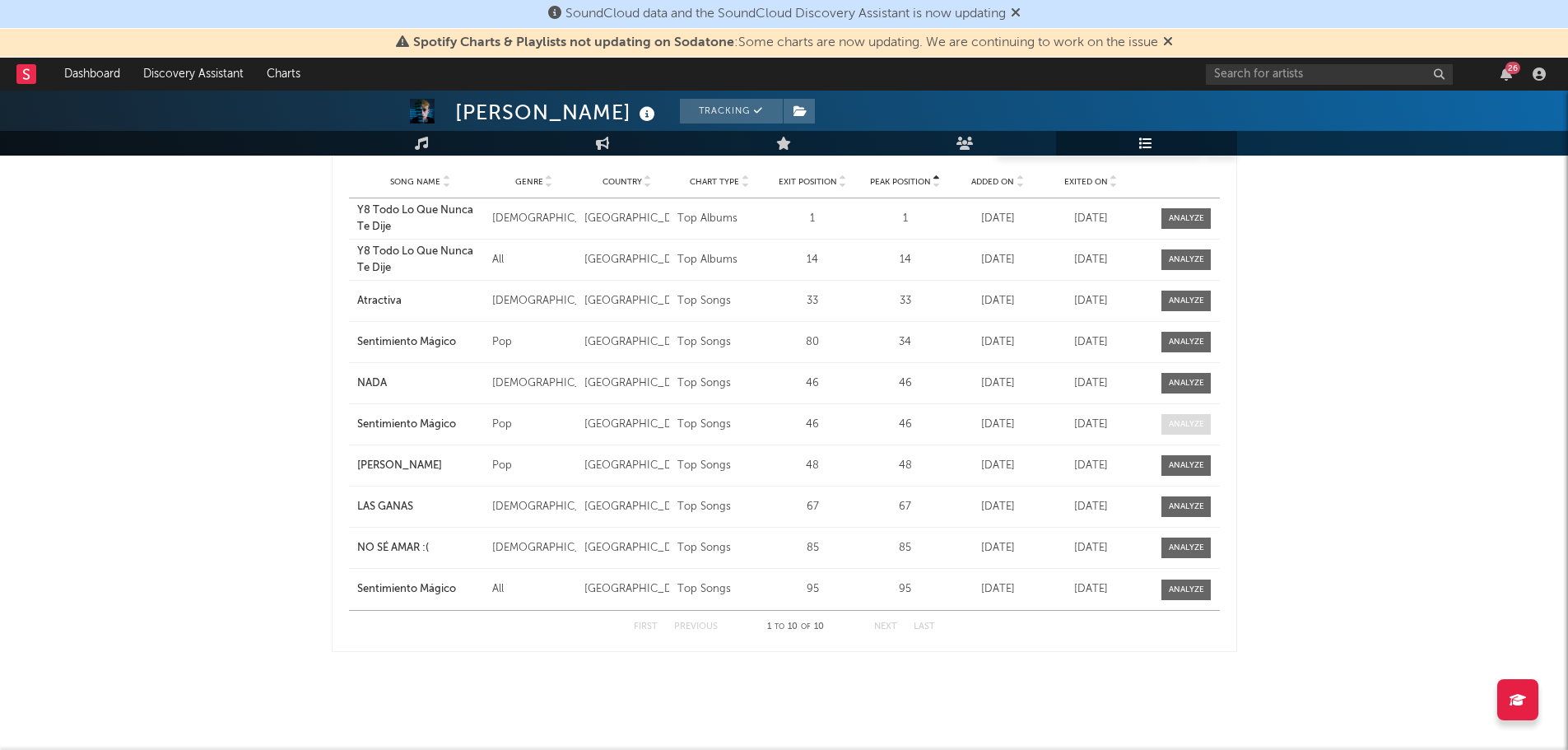
click at [1174, 426] on div at bounding box center [1187, 424] width 35 height 12
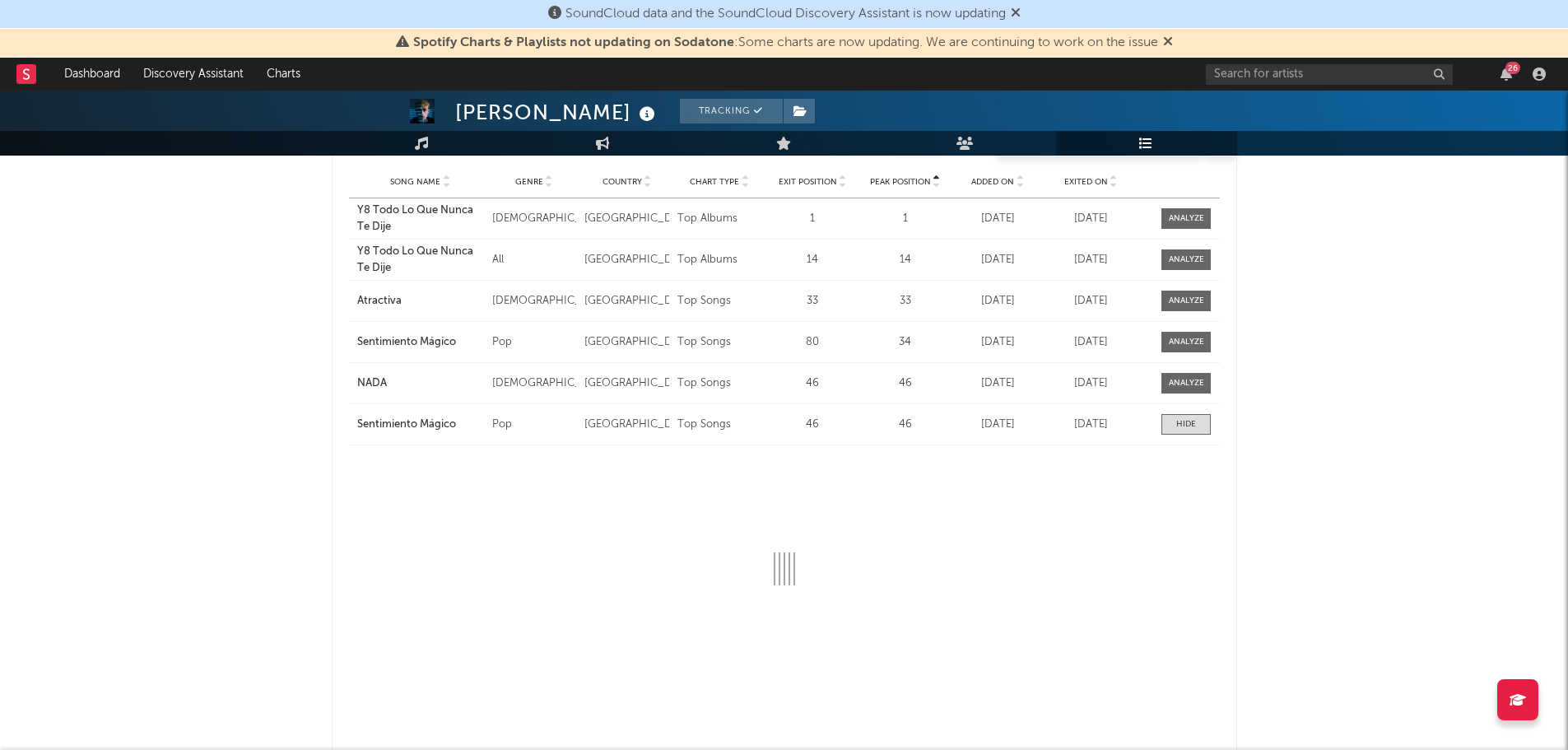
select select "1w"
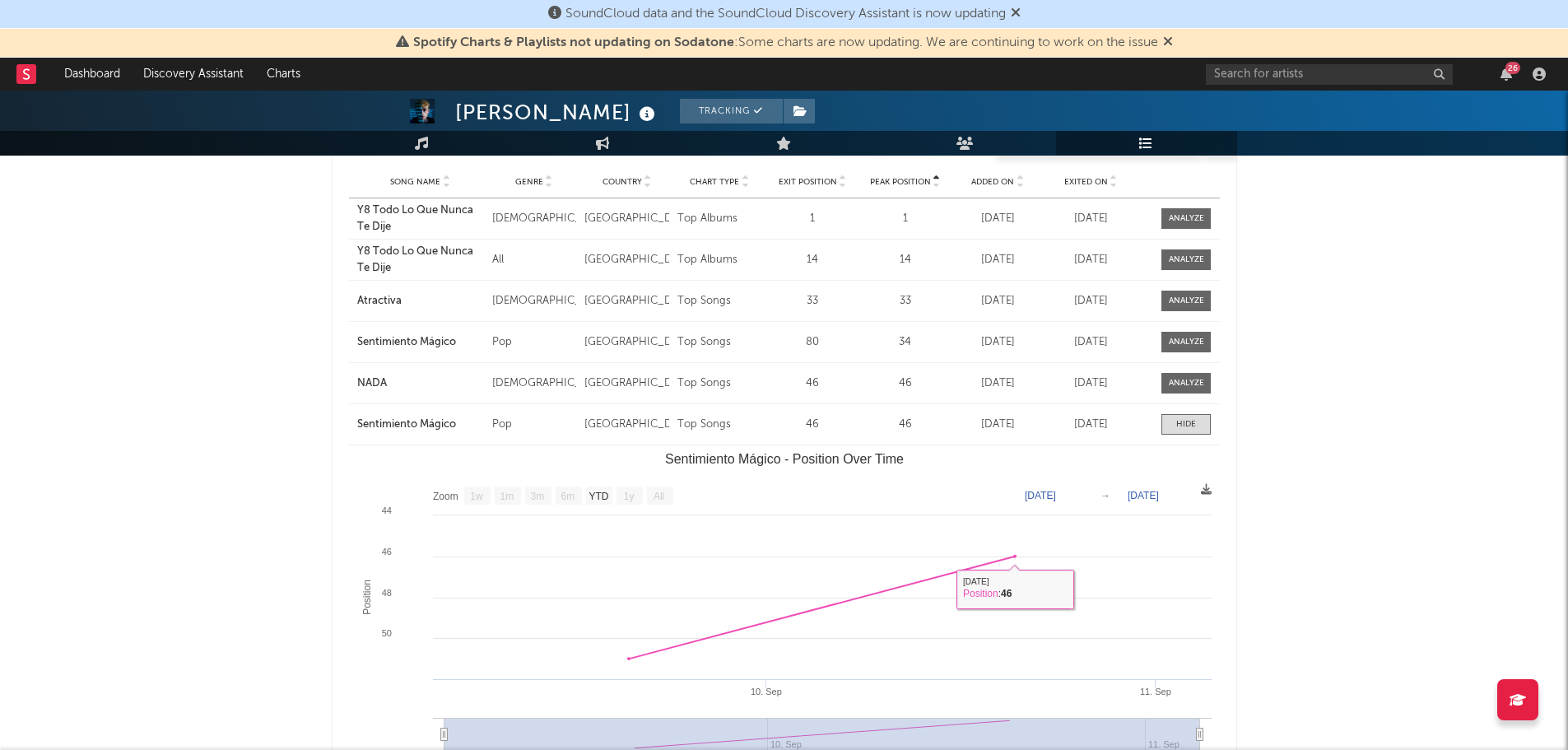
scroll to position [129, 0]
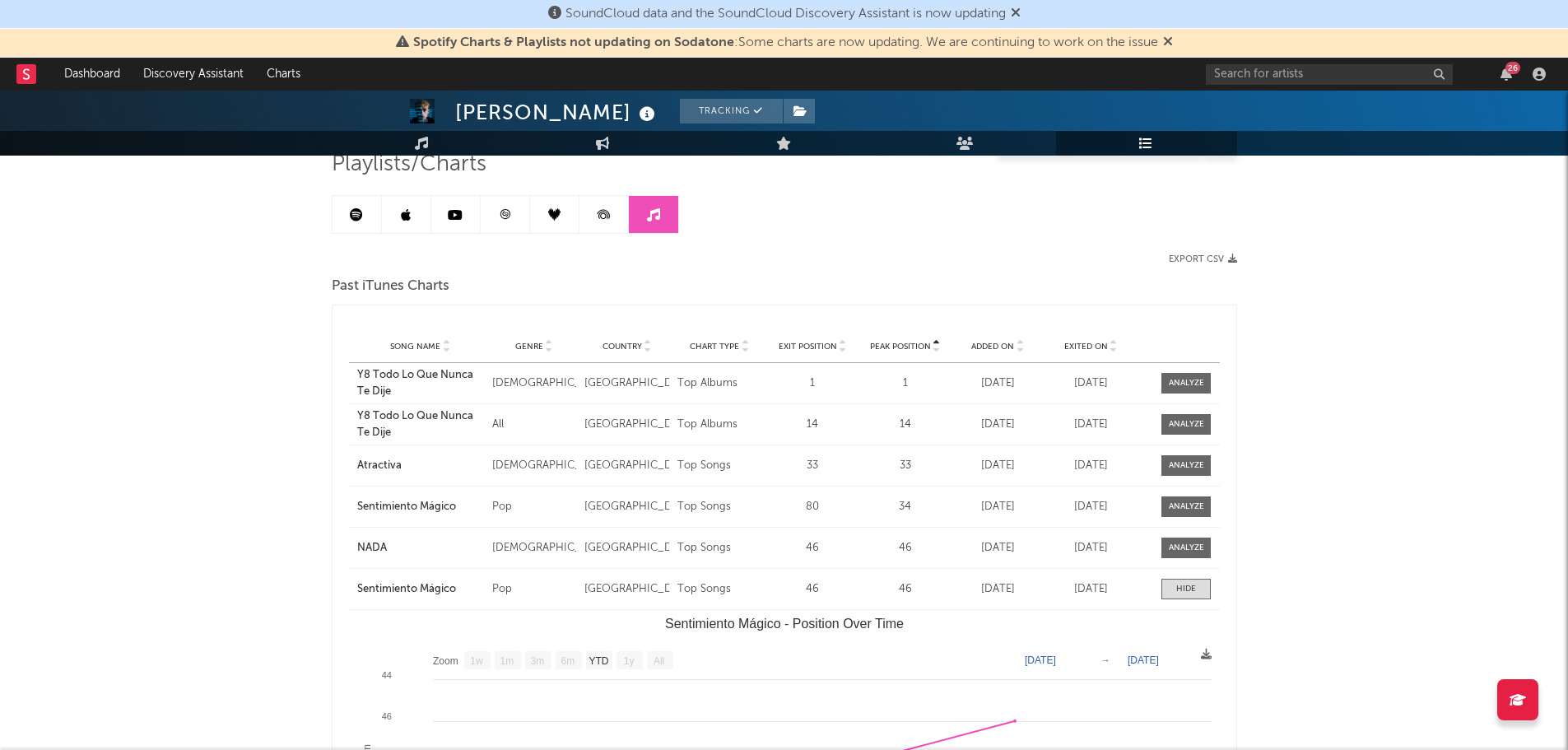
click at [606, 222] on icon at bounding box center [604, 215] width 37 height 37
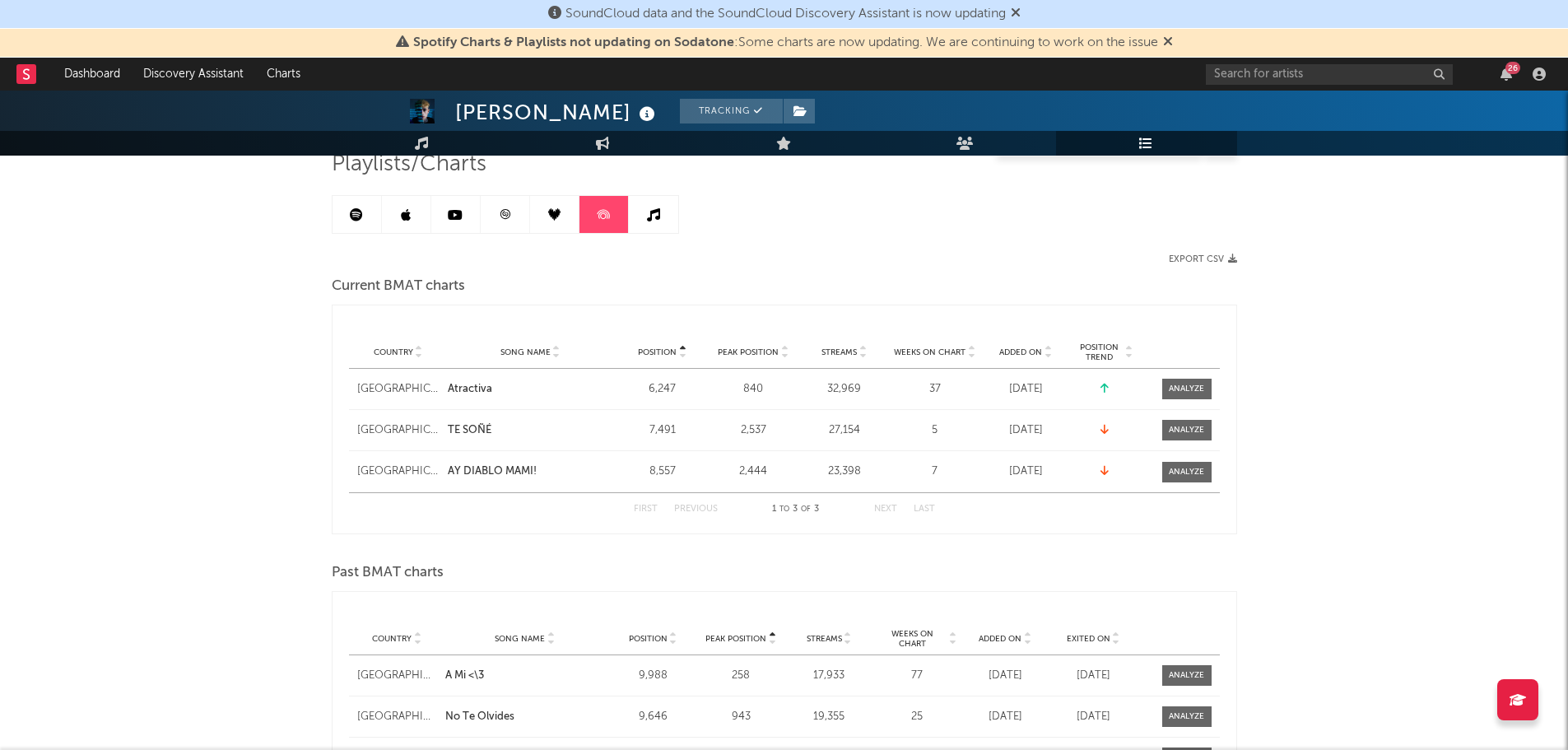
click at [544, 220] on link at bounding box center [555, 215] width 49 height 37
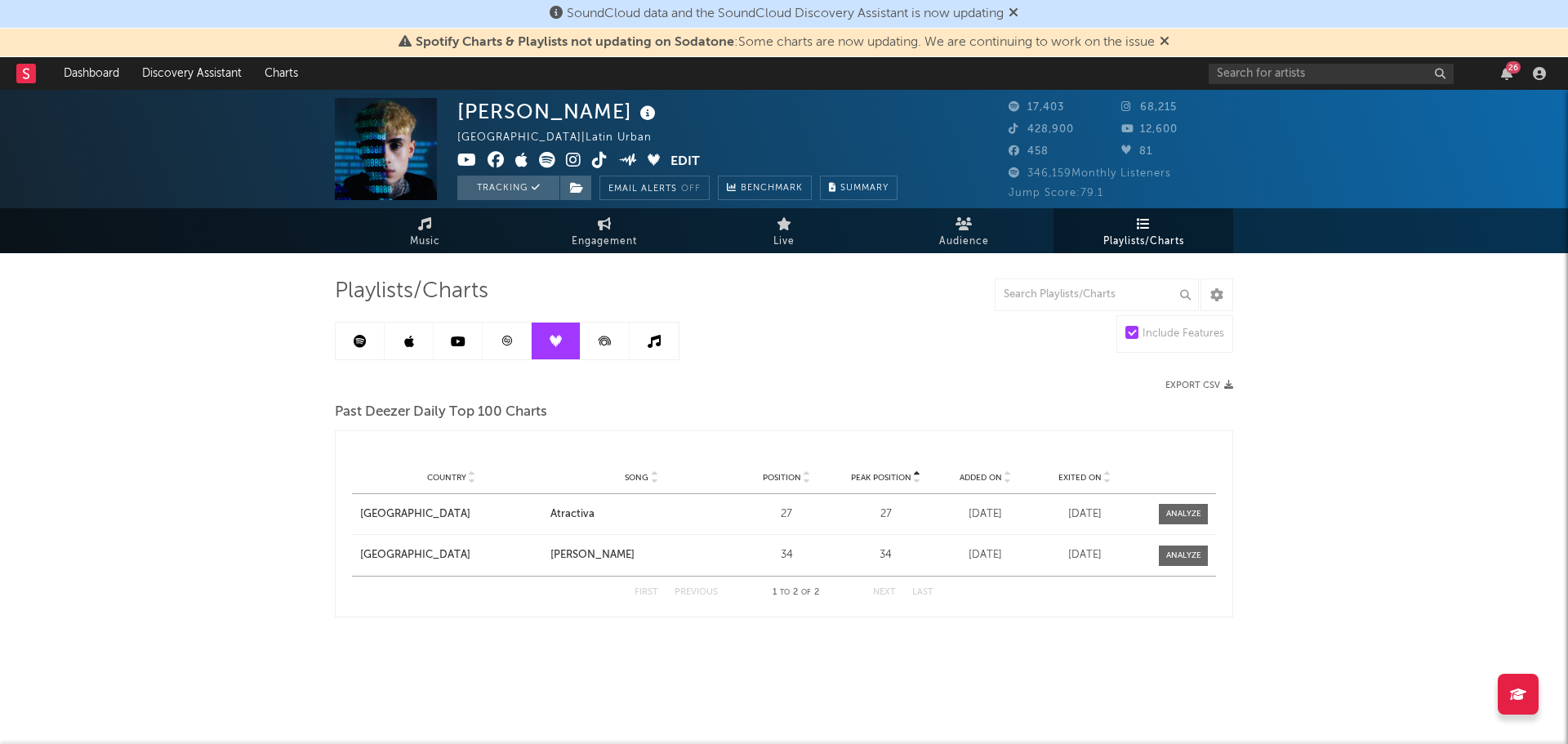
click at [493, 332] on link at bounding box center [508, 341] width 49 height 37
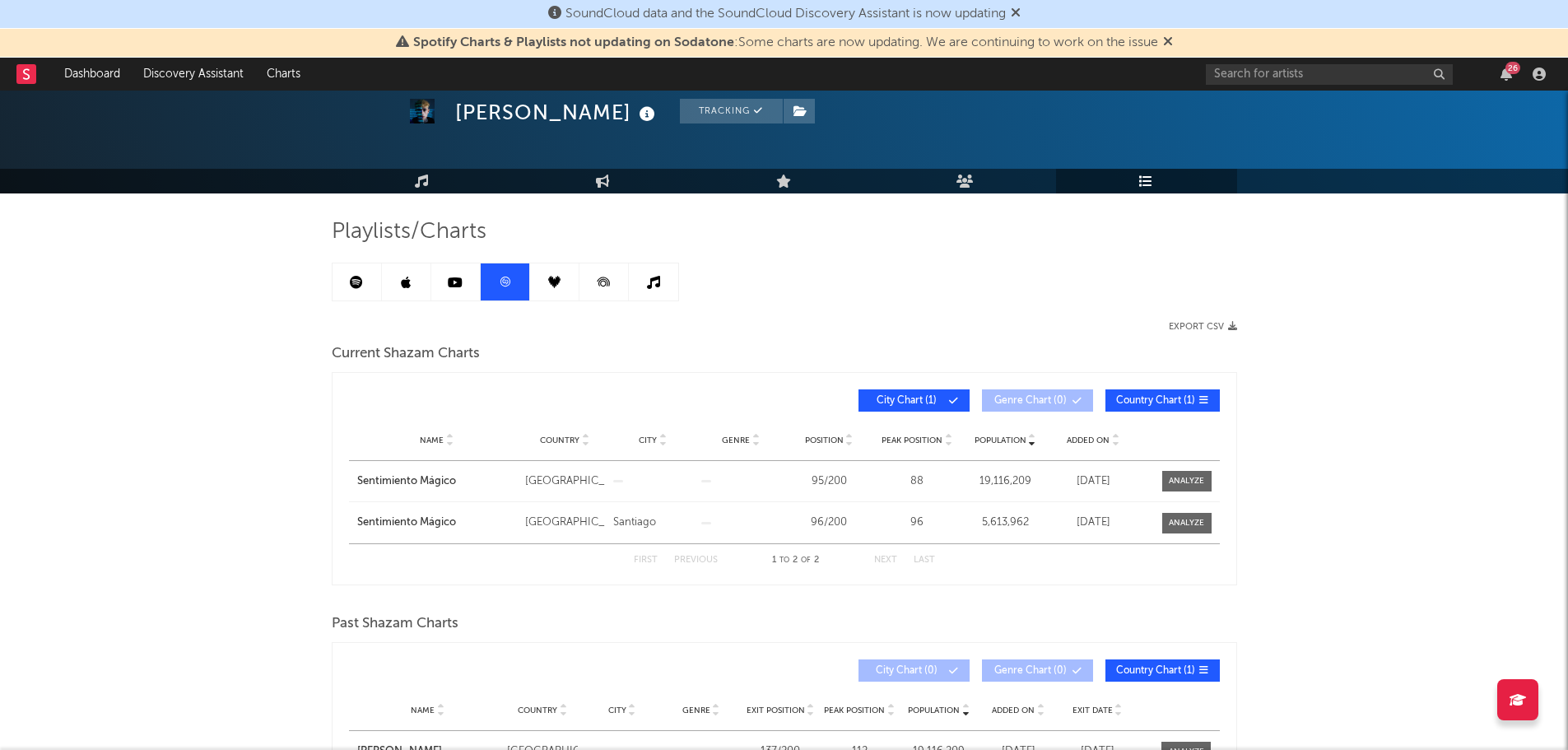
scroll to position [165, 0]
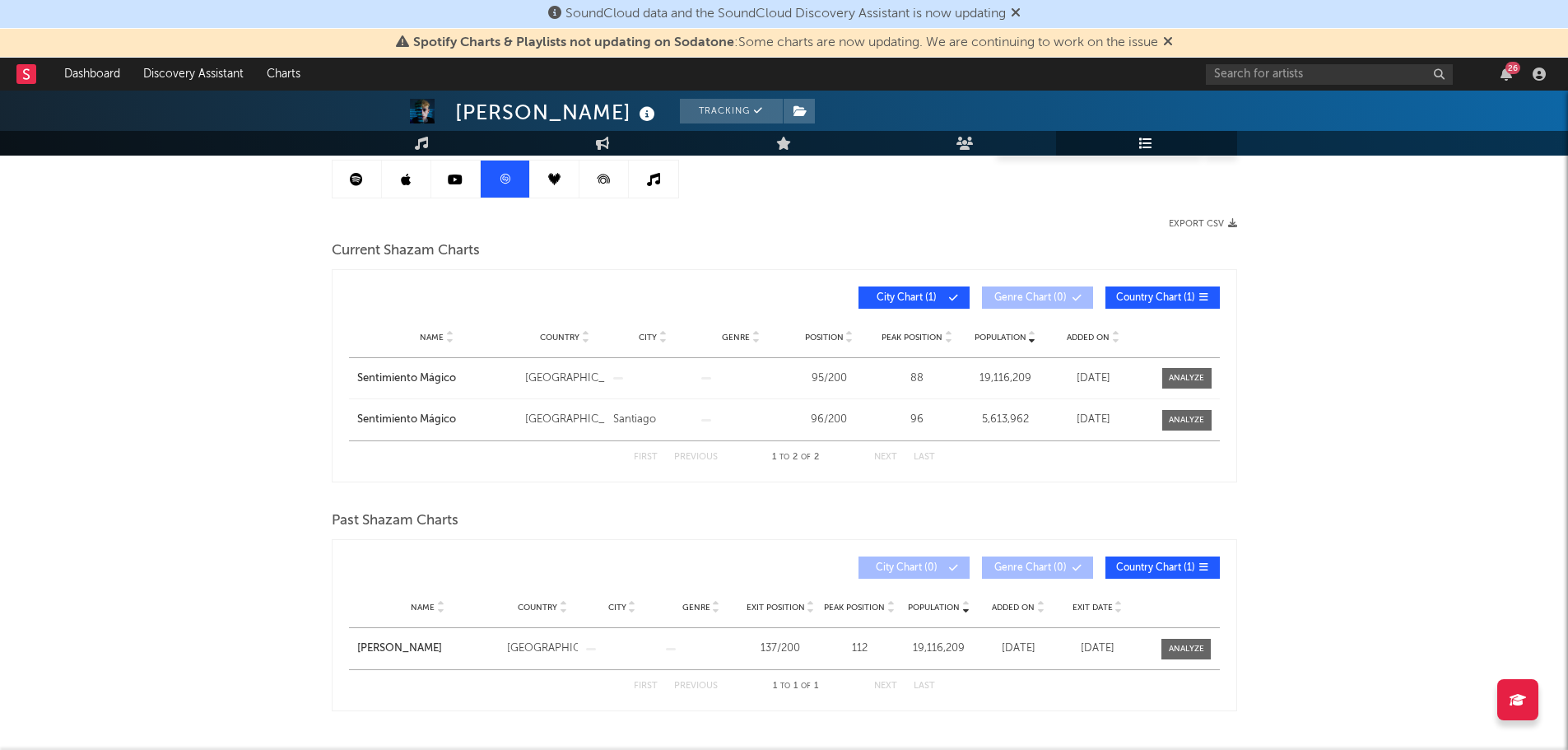
click at [449, 182] on icon at bounding box center [455, 179] width 15 height 13
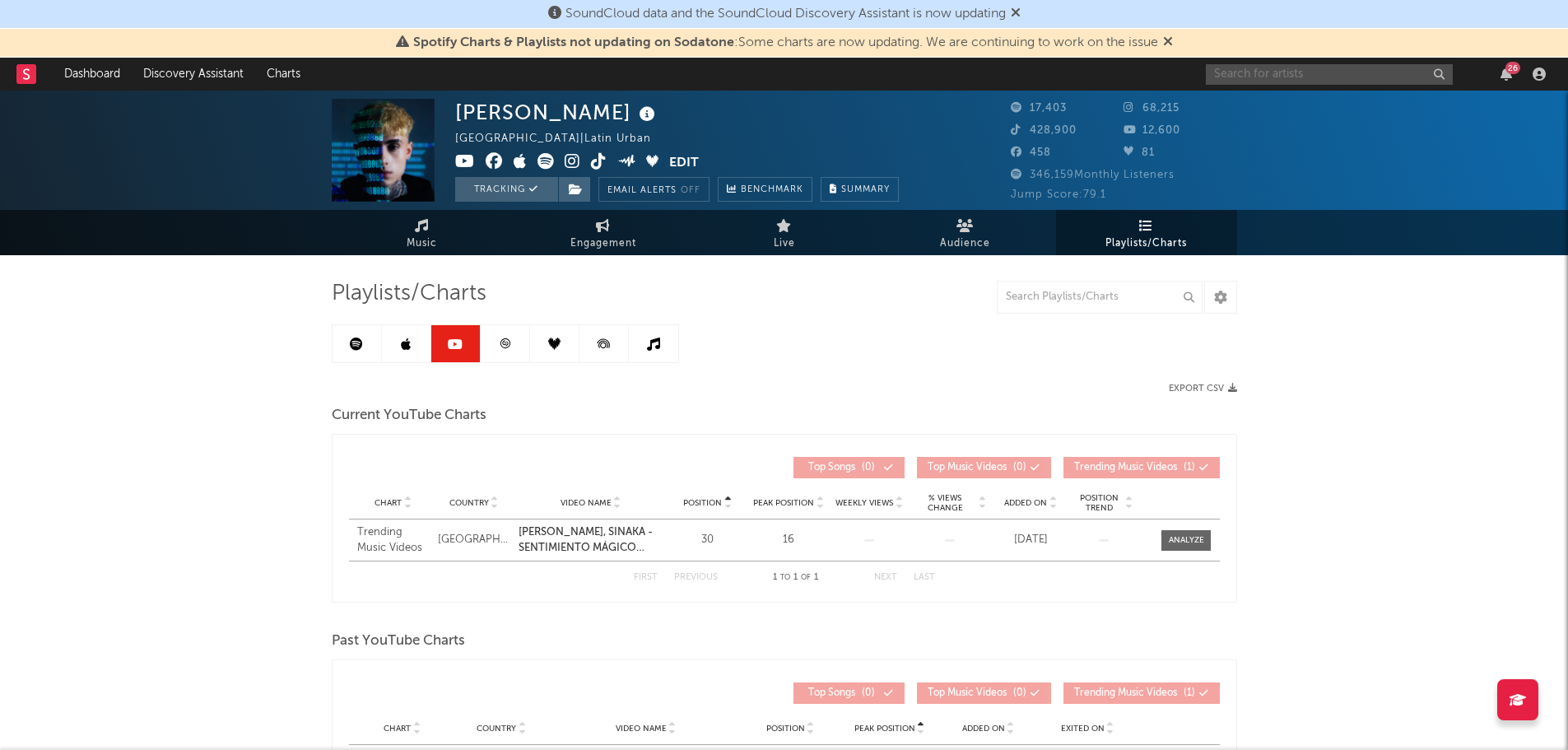
click at [1262, 75] on input "text" at bounding box center [1329, 74] width 247 height 20
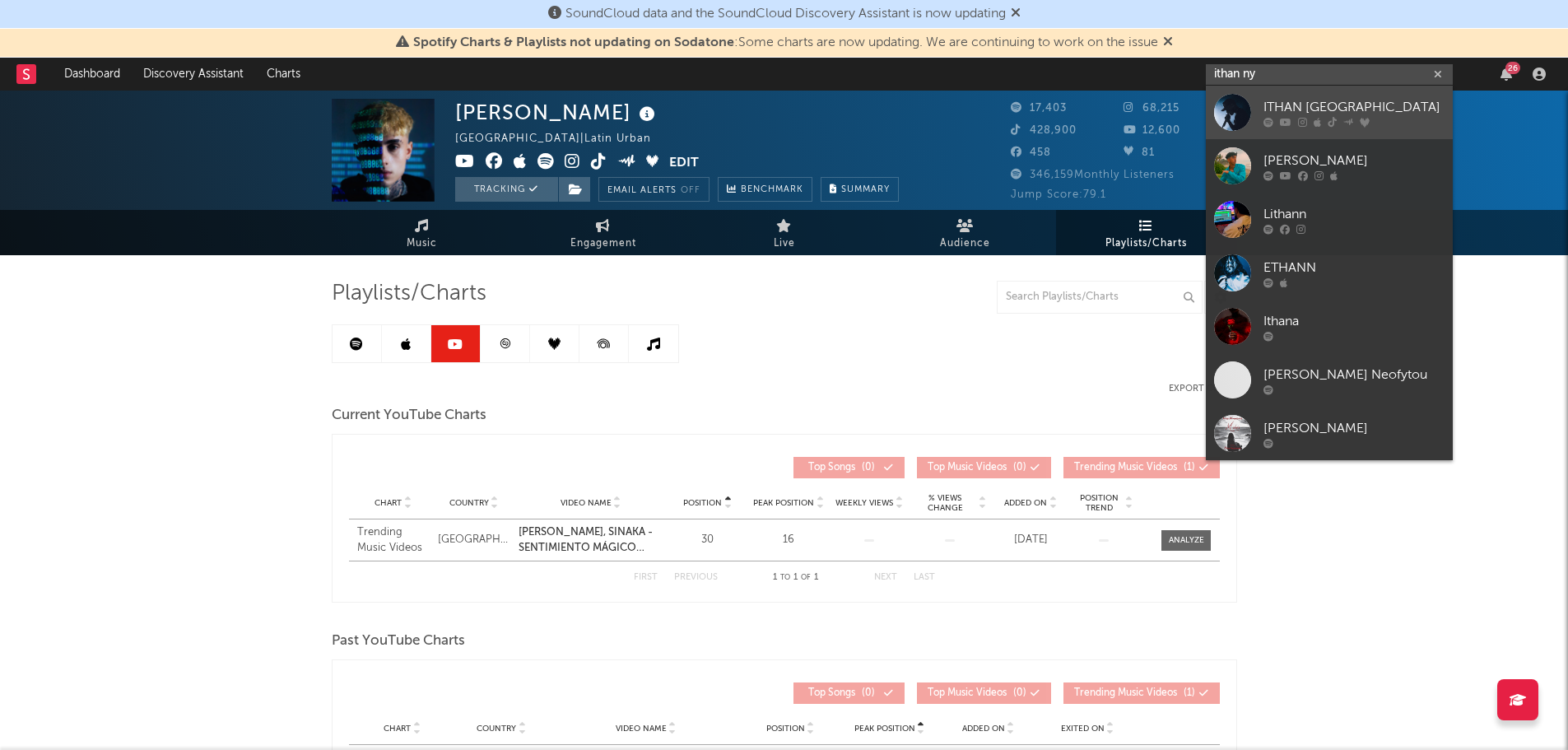
type input "ithan ny"
click at [1276, 109] on div "ITHAN [GEOGRAPHIC_DATA]" at bounding box center [1354, 107] width 181 height 19
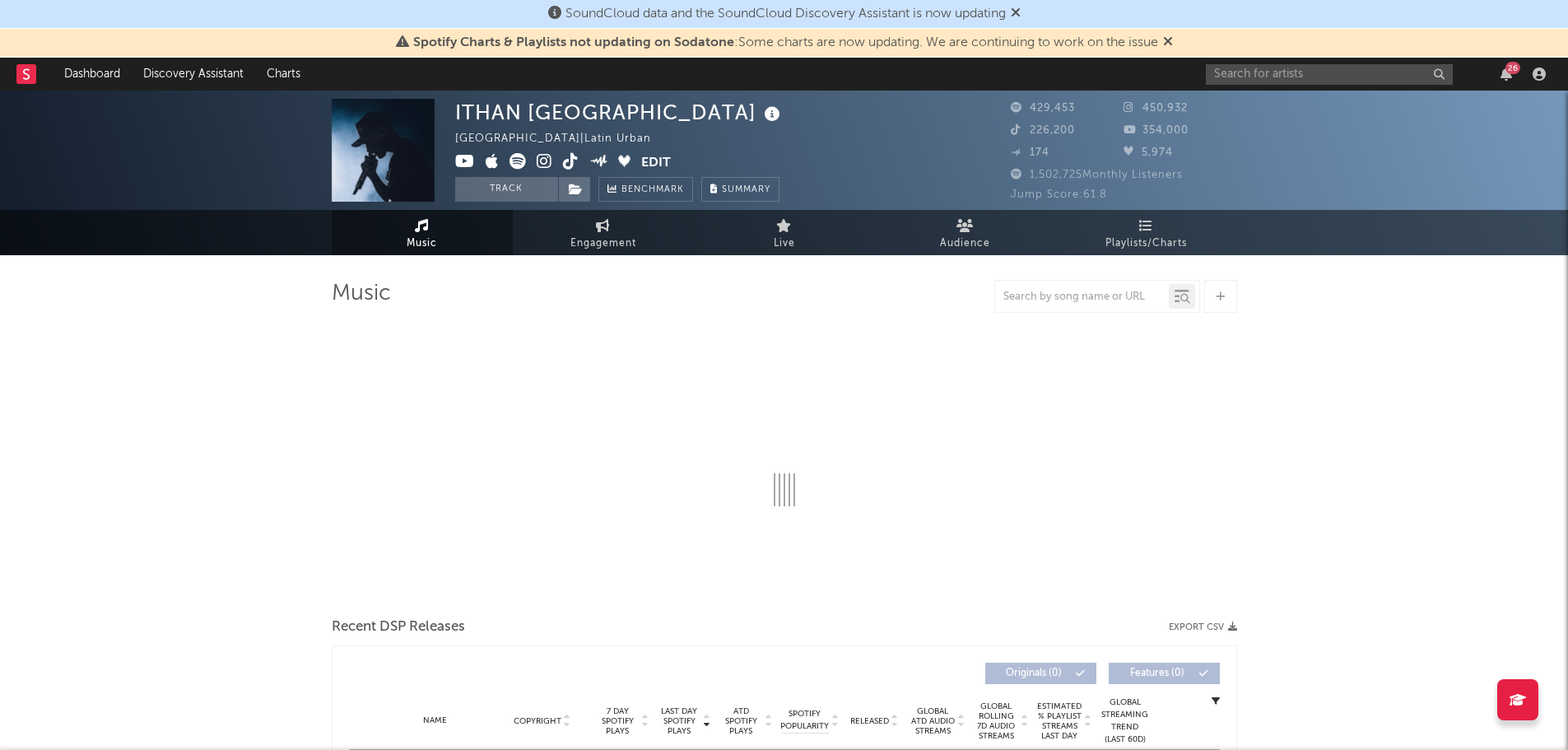
select select "6m"
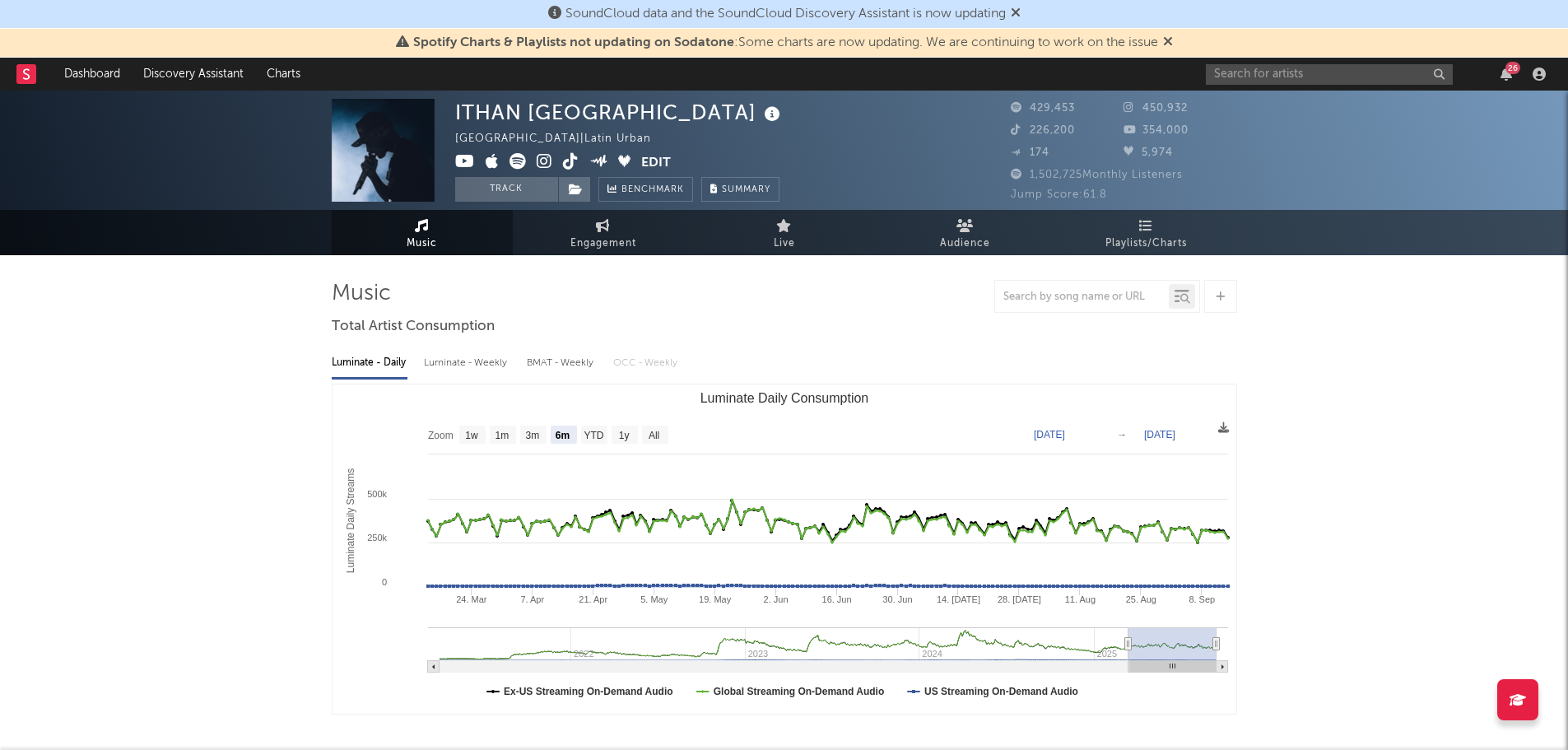
select select "6m"
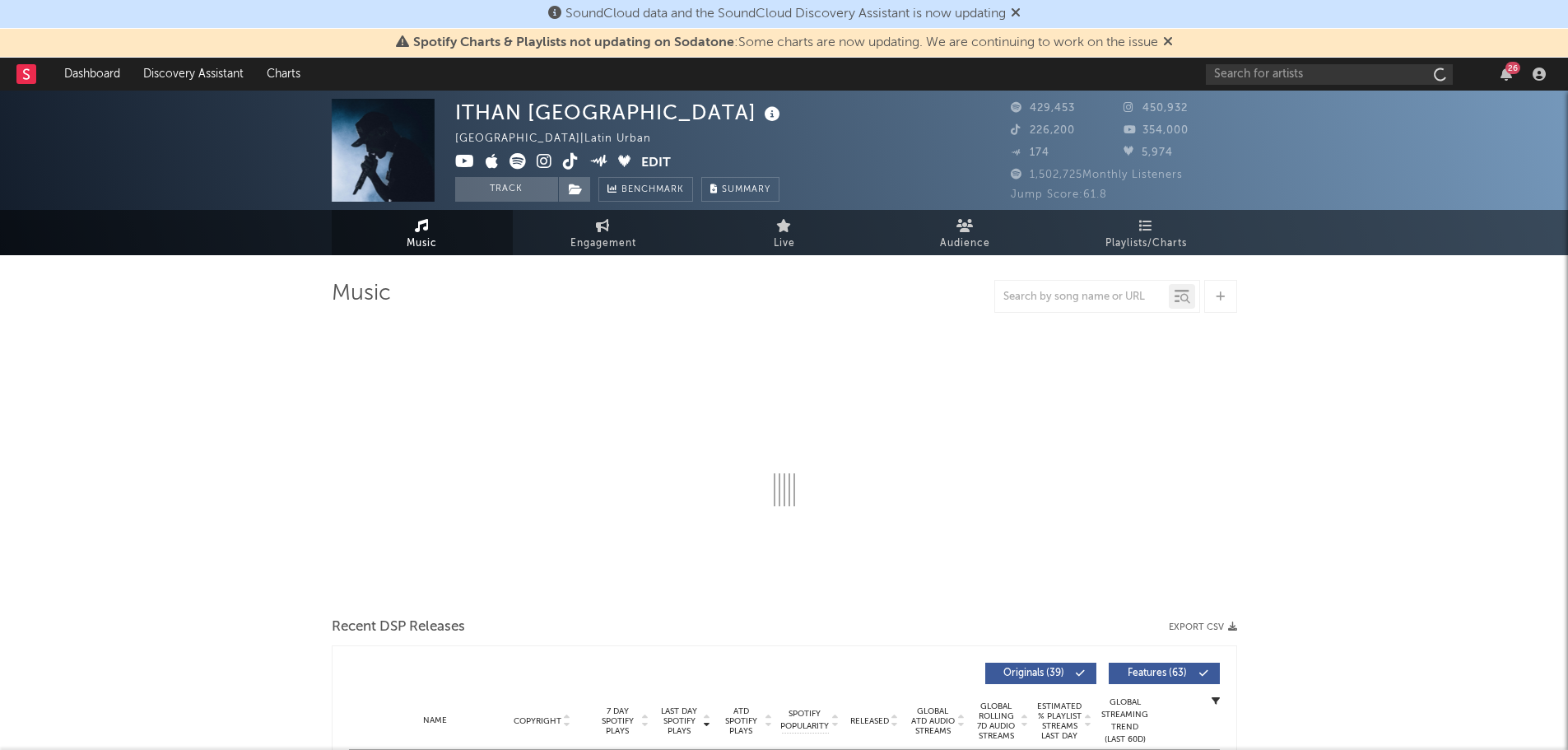
select select "6m"
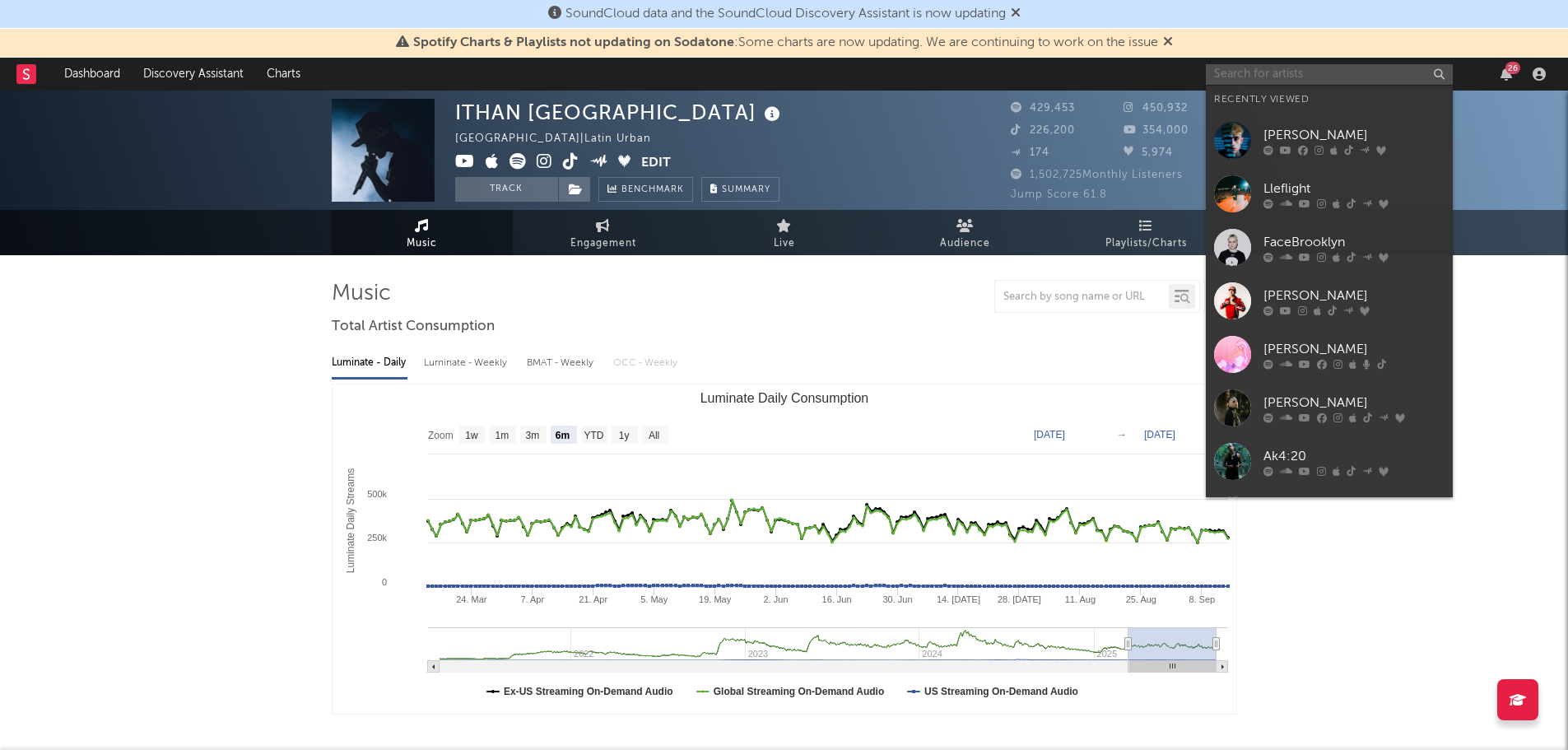
click at [1336, 81] on input "text" at bounding box center [1329, 74] width 247 height 20
click at [1313, 137] on div "[PERSON_NAME]" at bounding box center [1354, 135] width 181 height 19
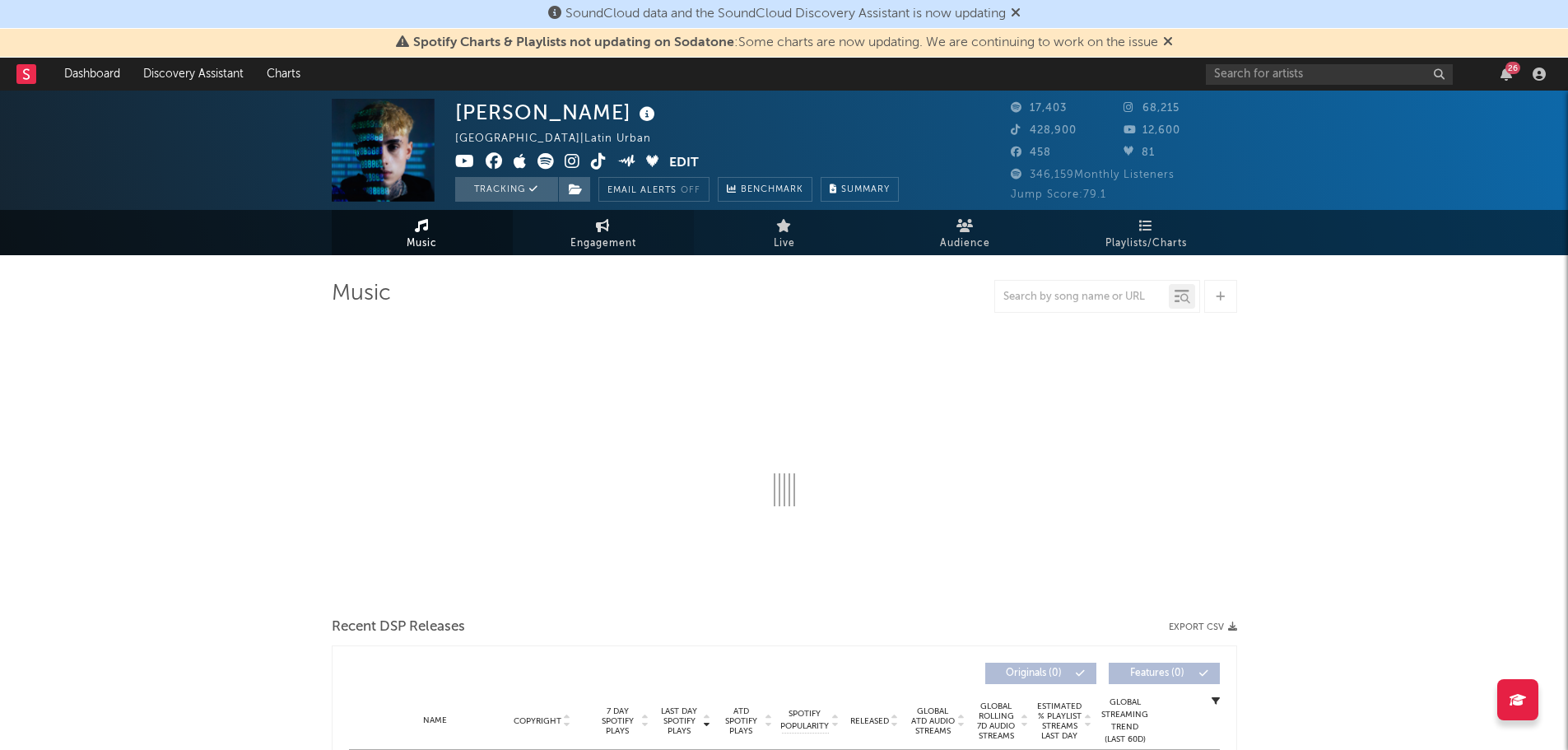
click at [598, 236] on span "Engagement" at bounding box center [603, 244] width 66 height 19
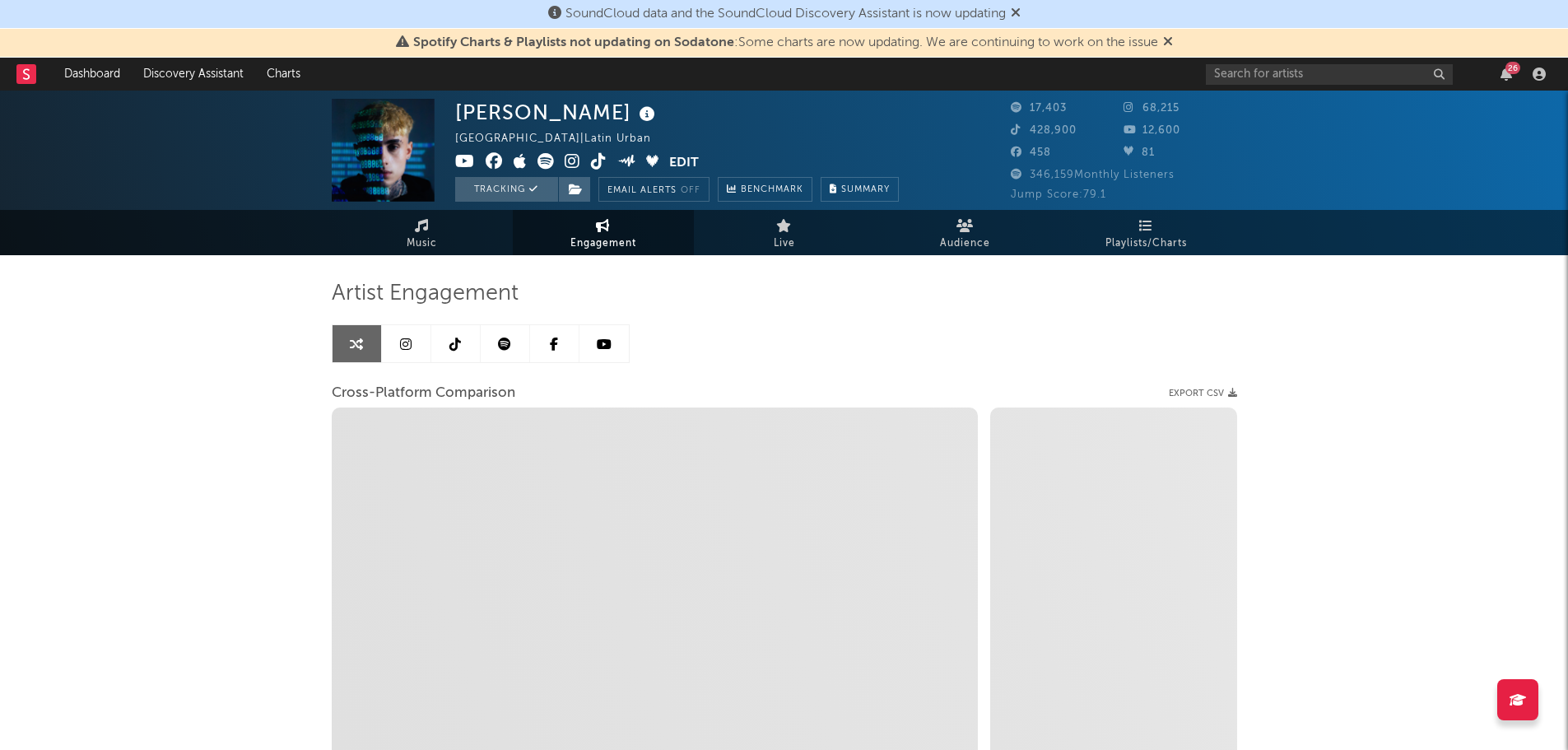
select select "1w"
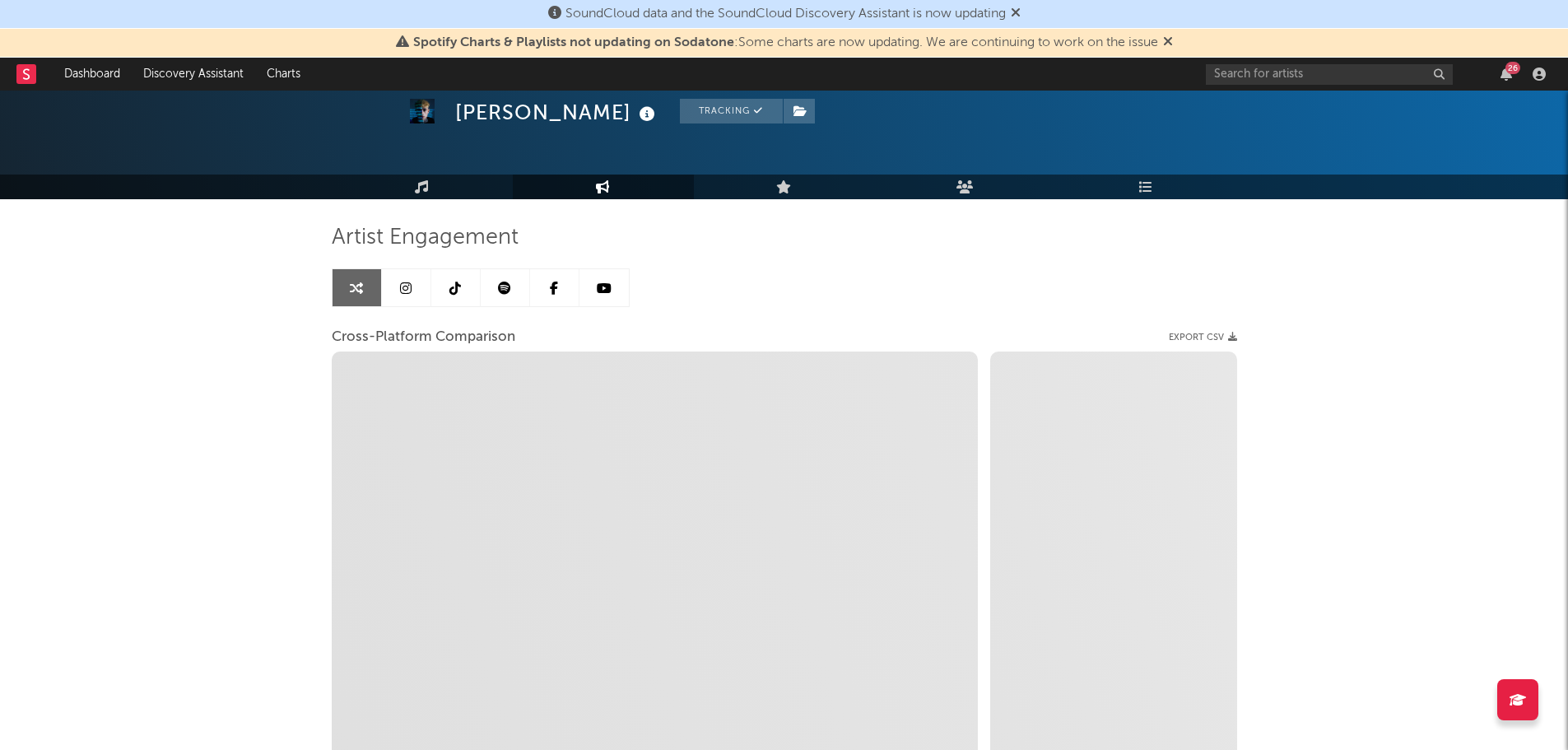
scroll to position [165, 0]
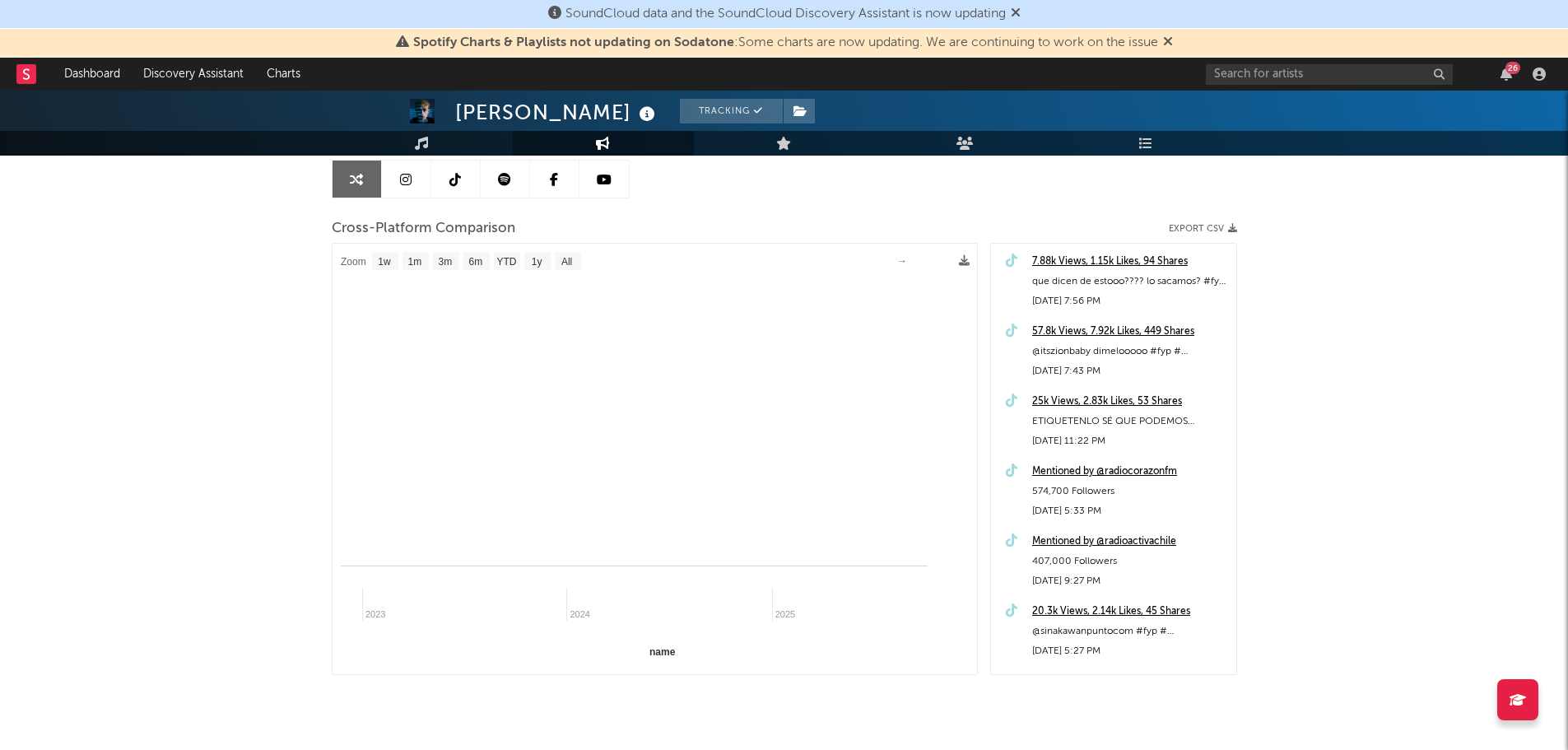
select select "1m"
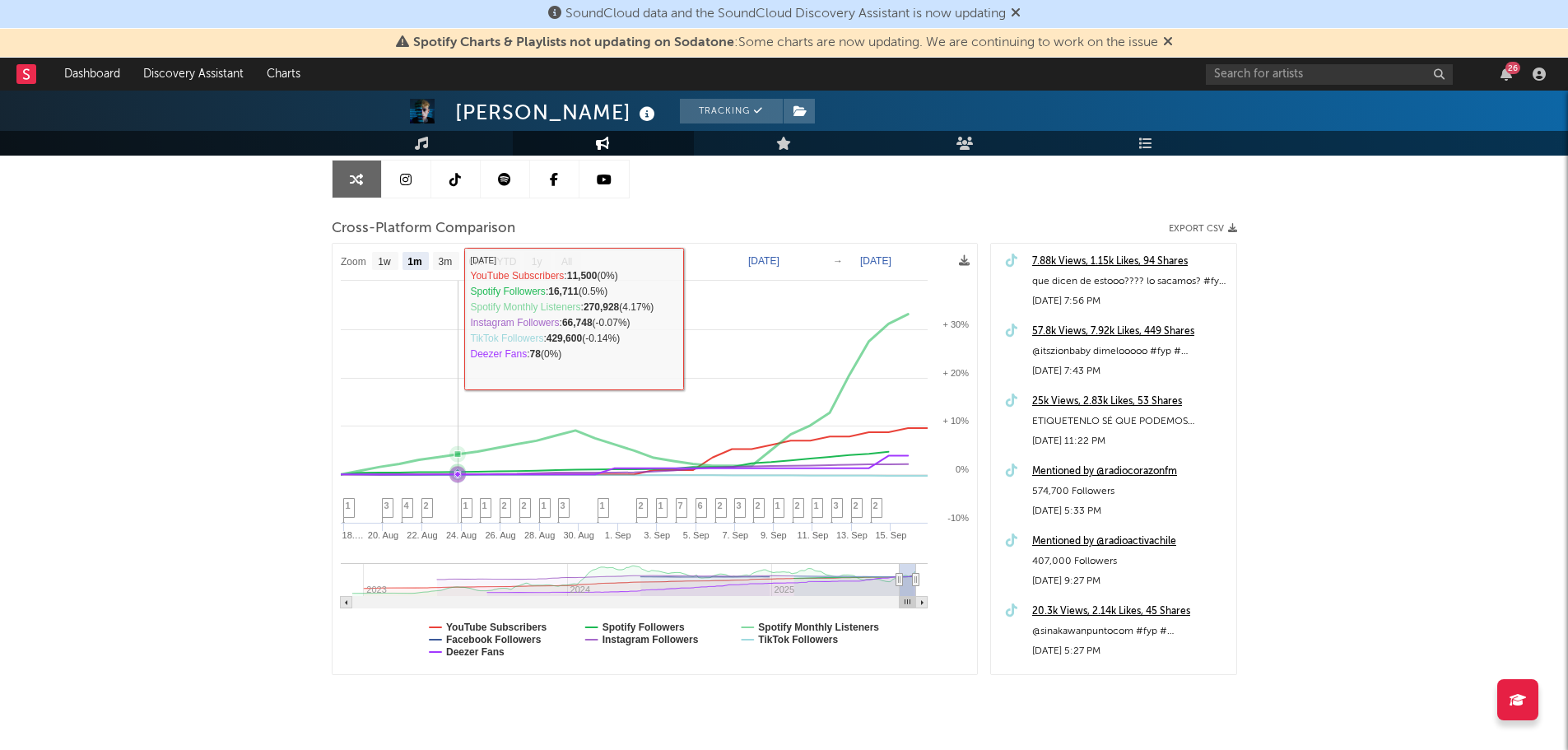
scroll to position [0, 0]
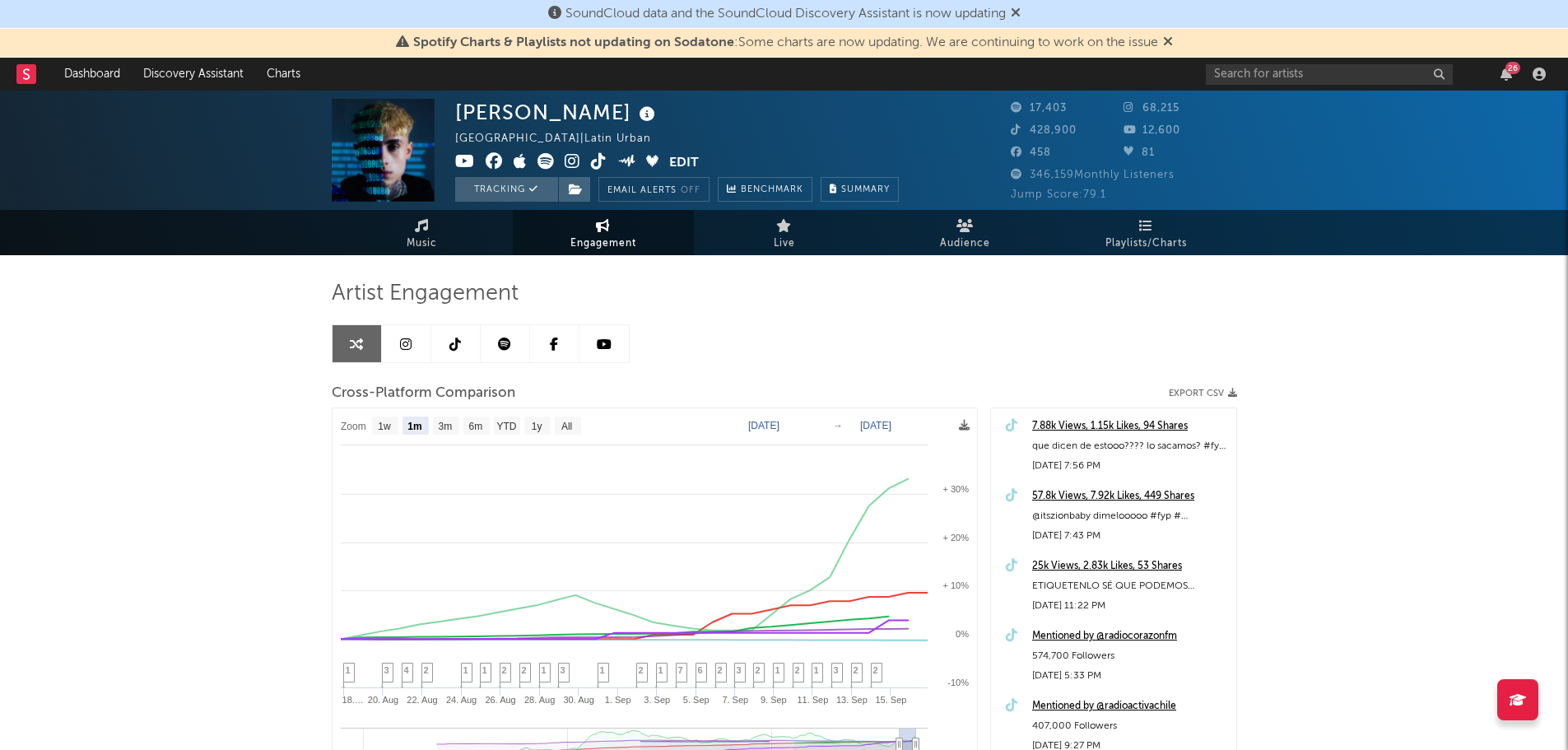
click at [415, 342] on link at bounding box center [407, 343] width 49 height 37
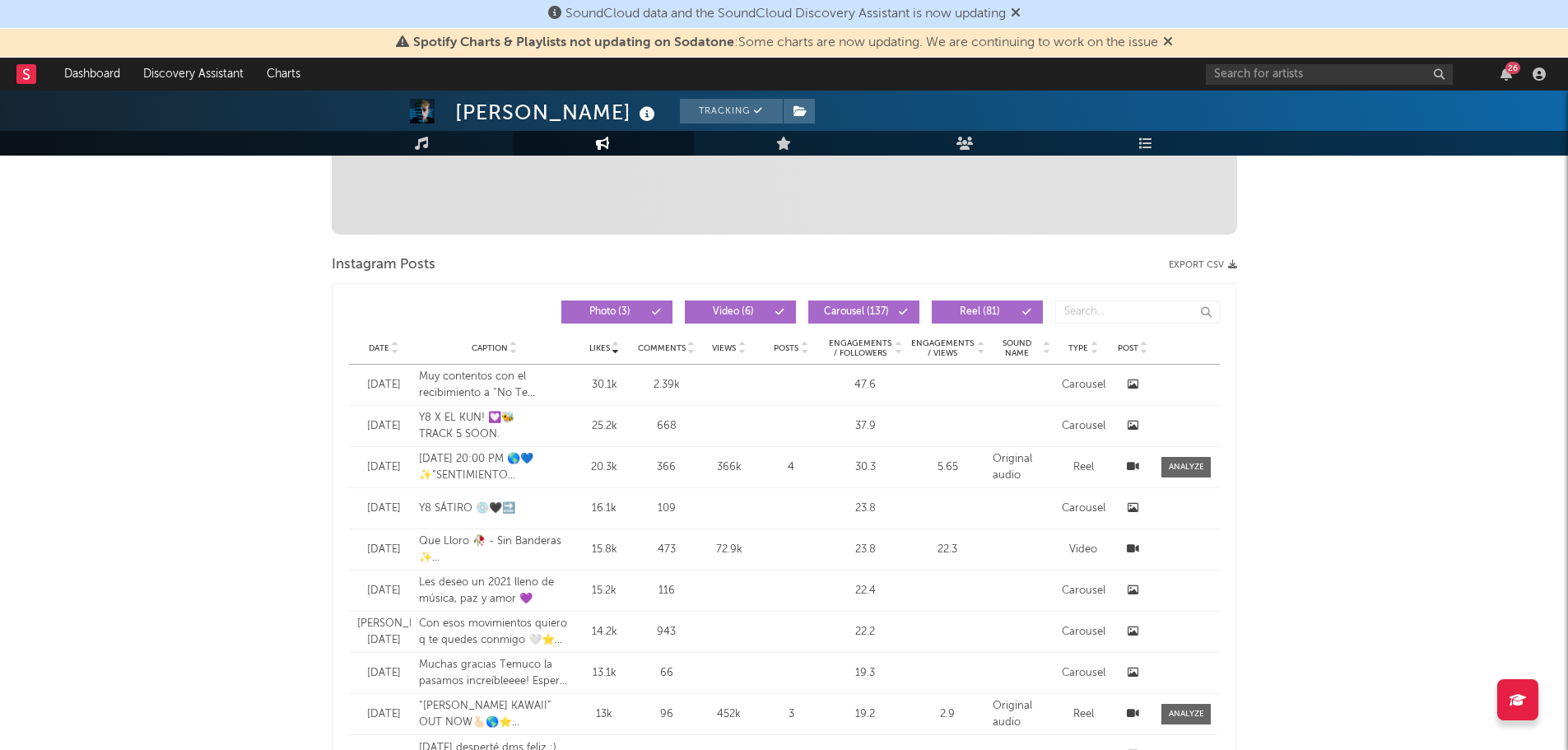
scroll to position [577, 0]
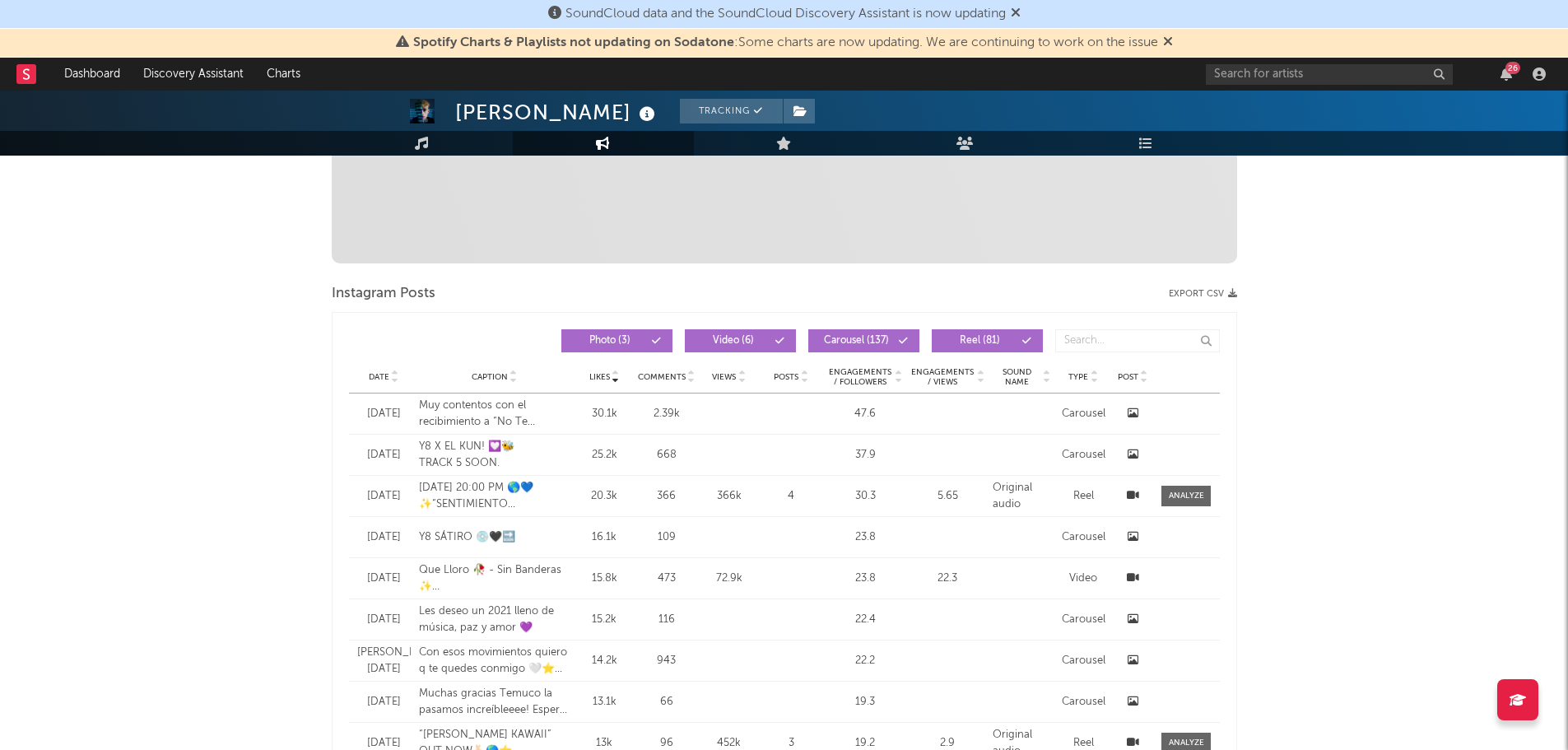
click at [661, 387] on div "Date Caption Likes Comments Views Posts Engagements / Followers Engagements / V…" at bounding box center [784, 377] width 871 height 33
click at [661, 380] on span "Comments" at bounding box center [662, 377] width 48 height 10
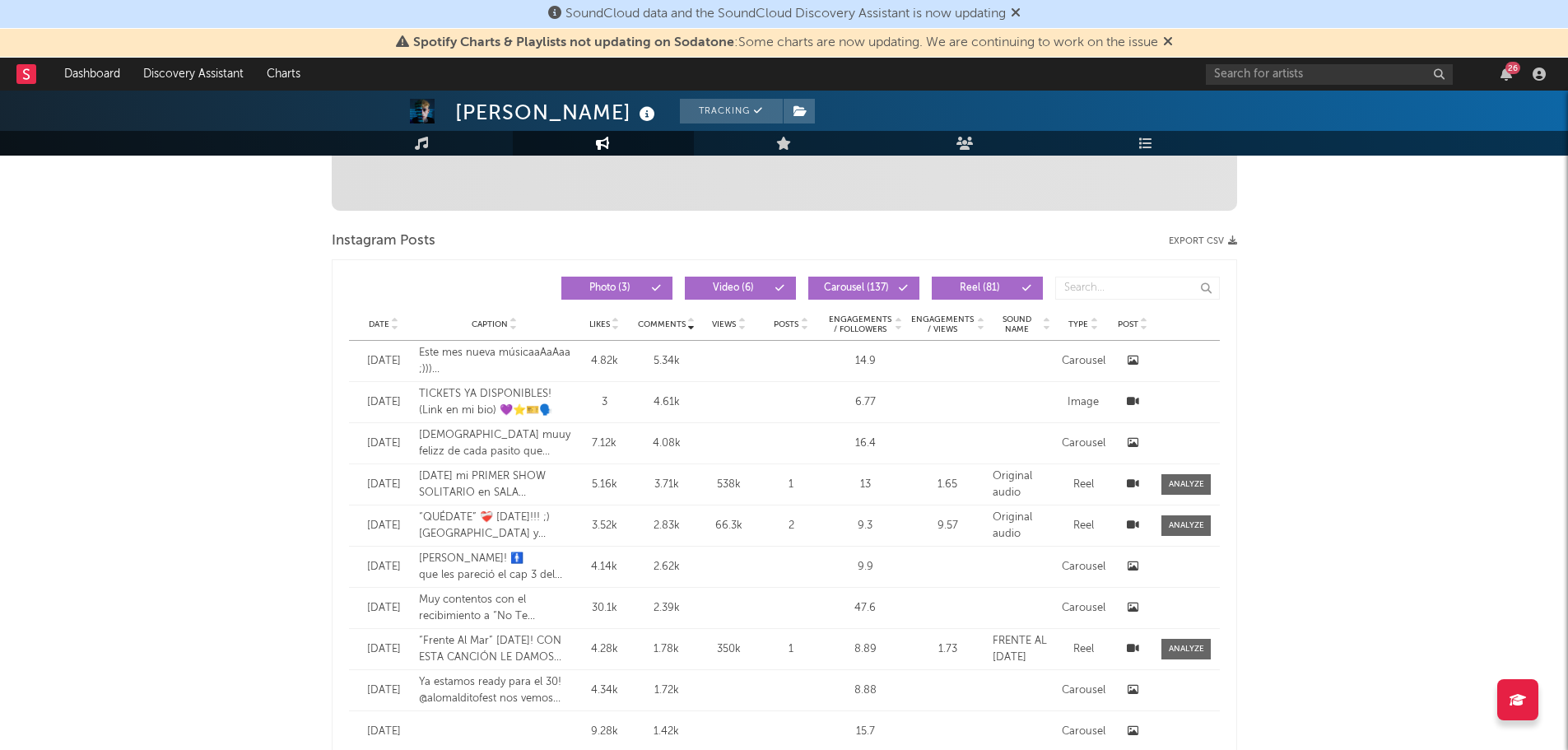
scroll to position [658, 0]
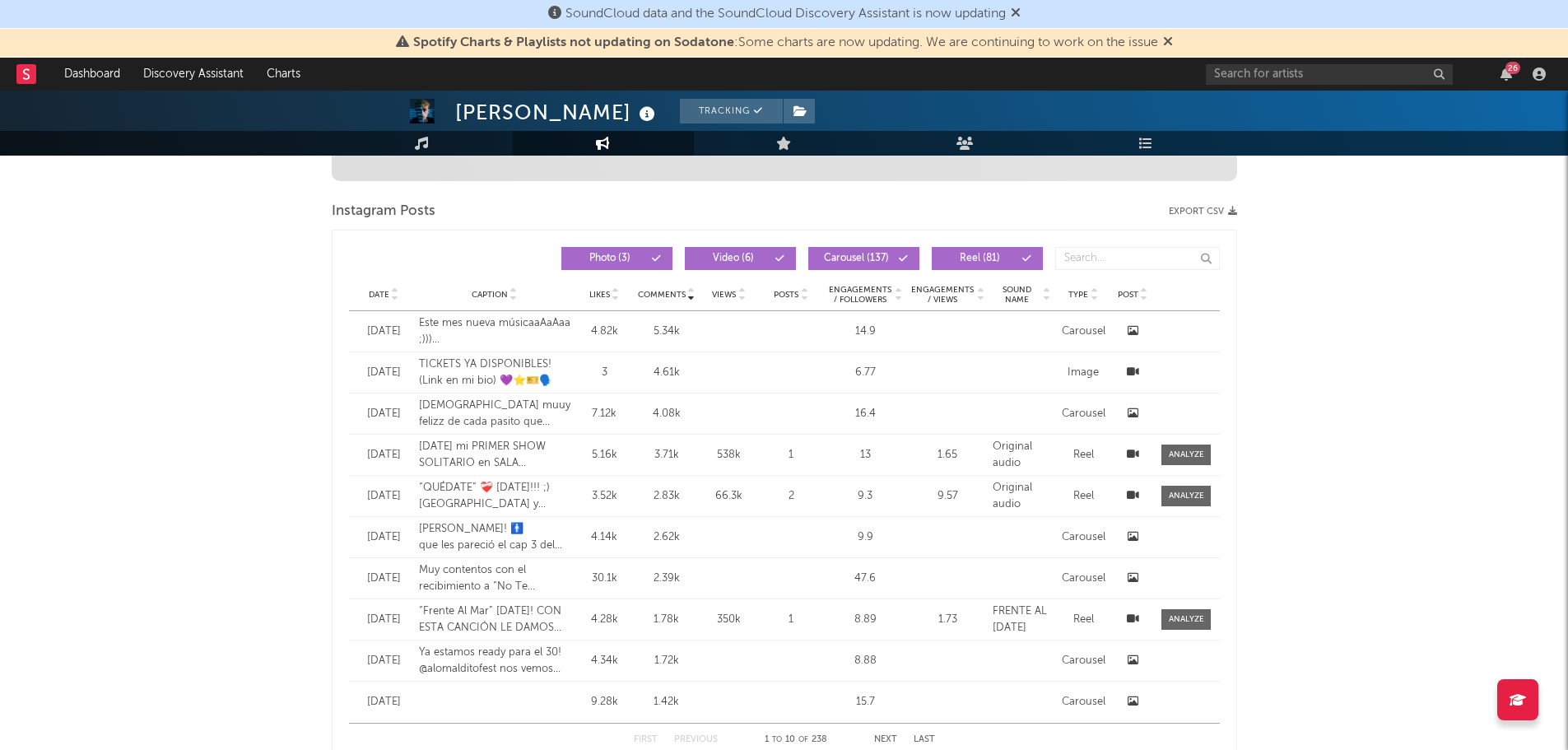
click at [714, 295] on span "Views" at bounding box center [724, 294] width 24 height 10
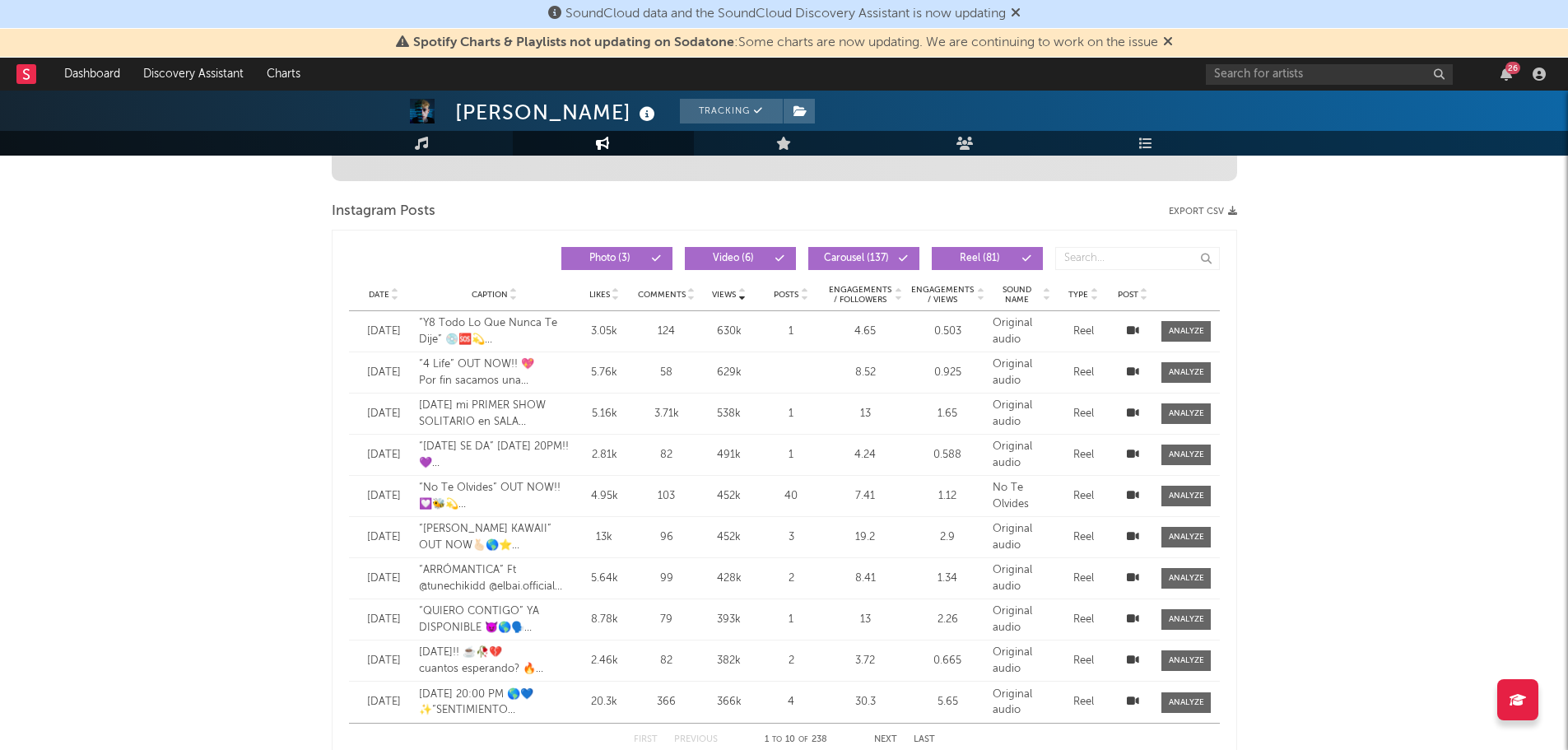
click at [488, 297] on span "Caption" at bounding box center [490, 294] width 36 height 10
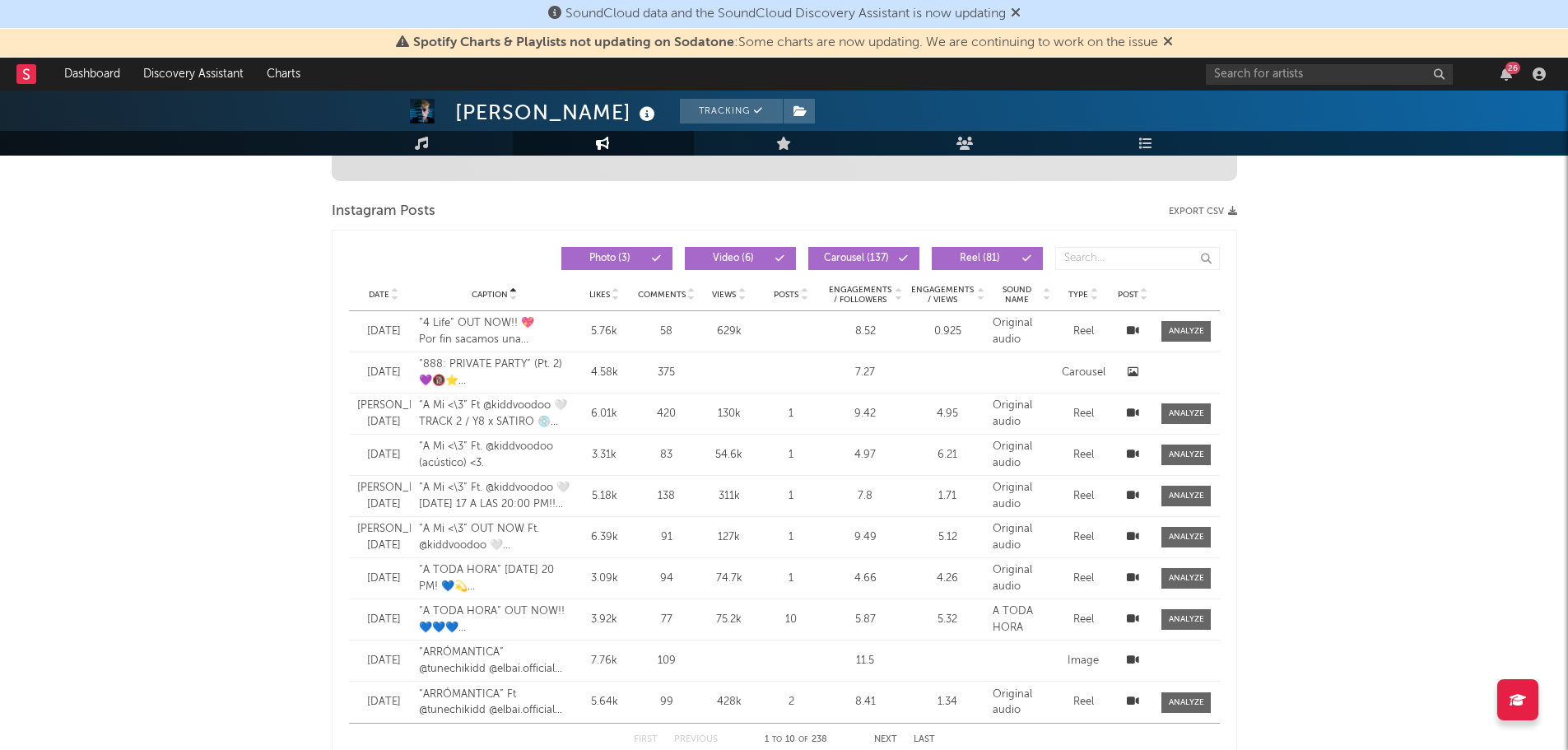
click at [596, 292] on span "Likes" at bounding box center [600, 294] width 20 height 10
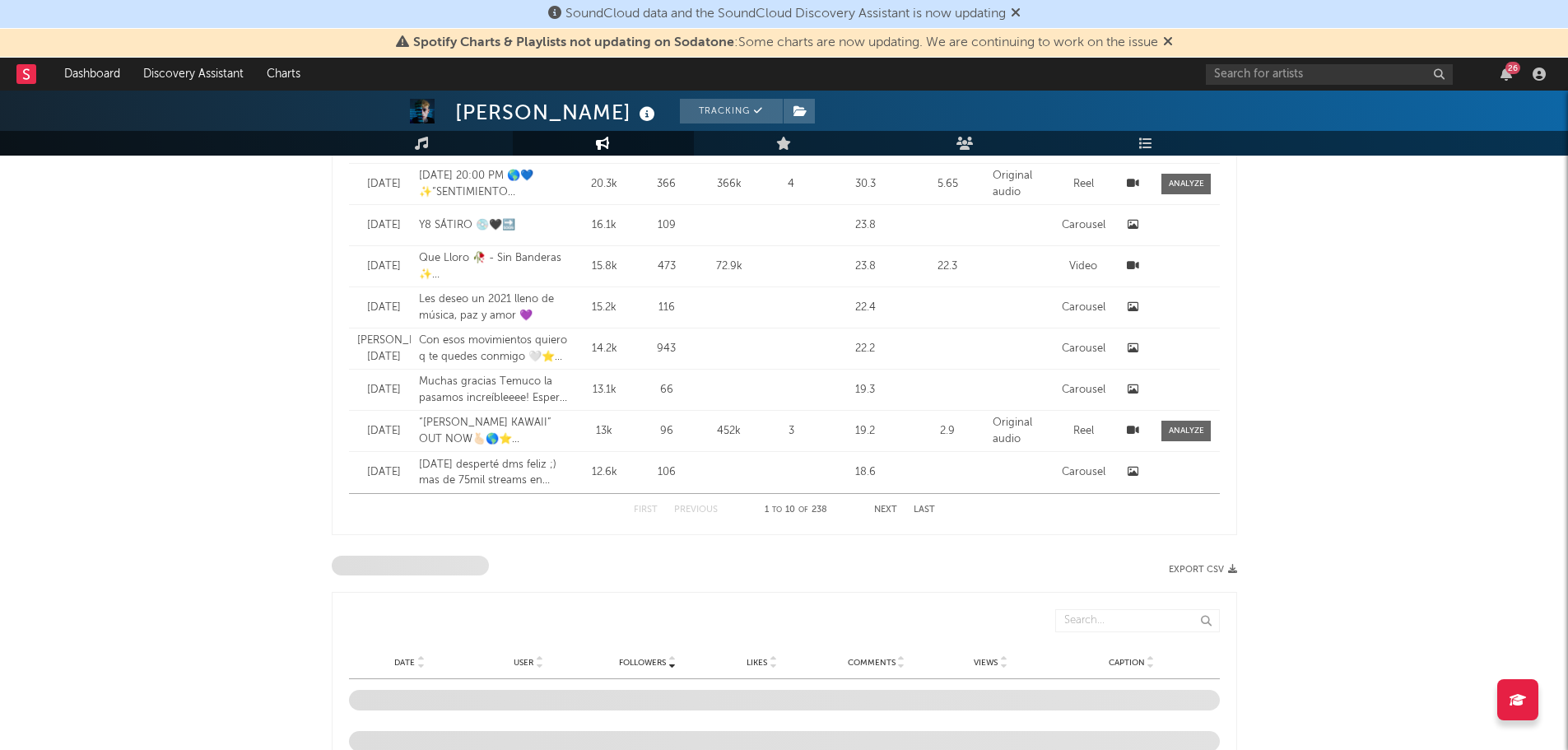
scroll to position [741, 0]
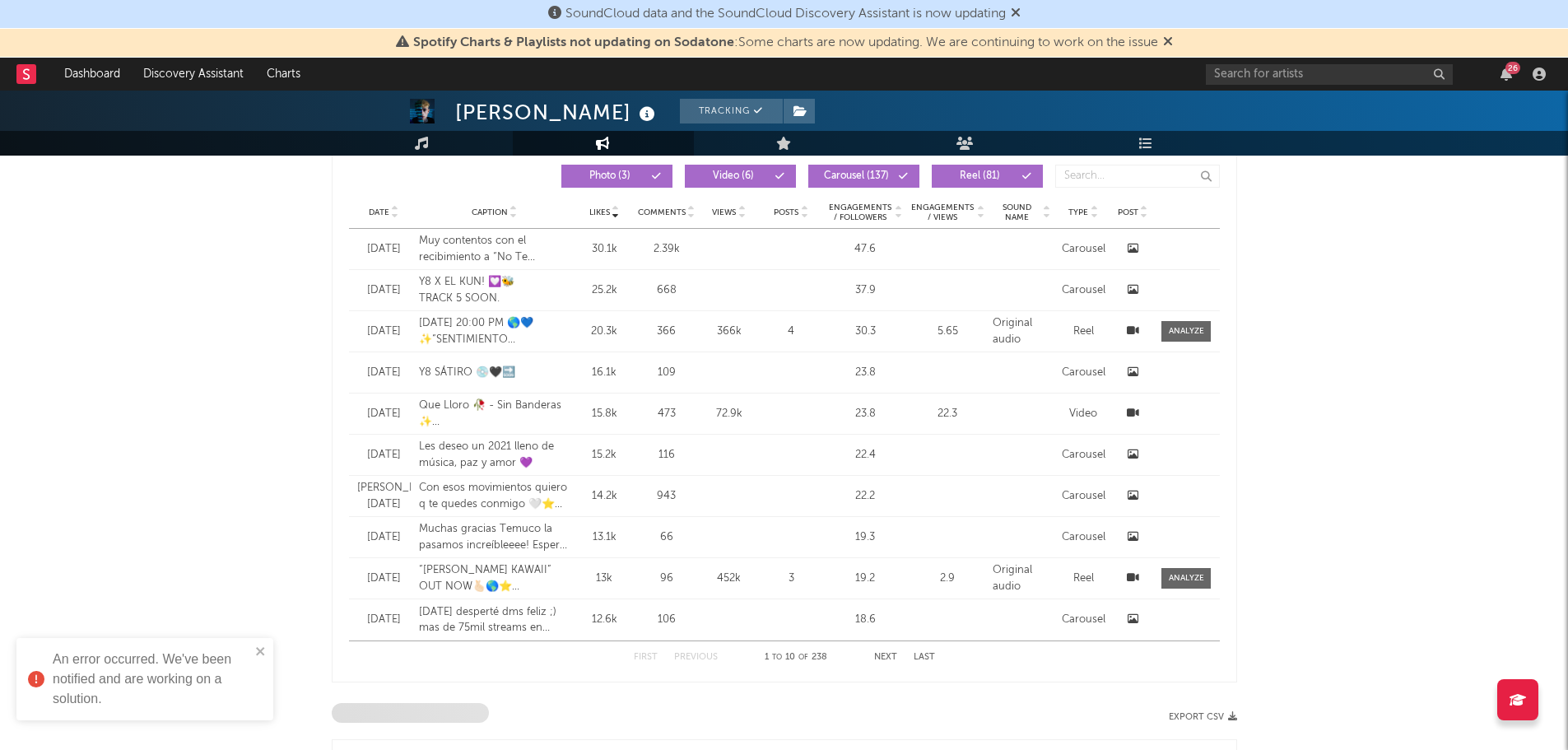
click at [596, 215] on span "Likes" at bounding box center [600, 212] width 20 height 10
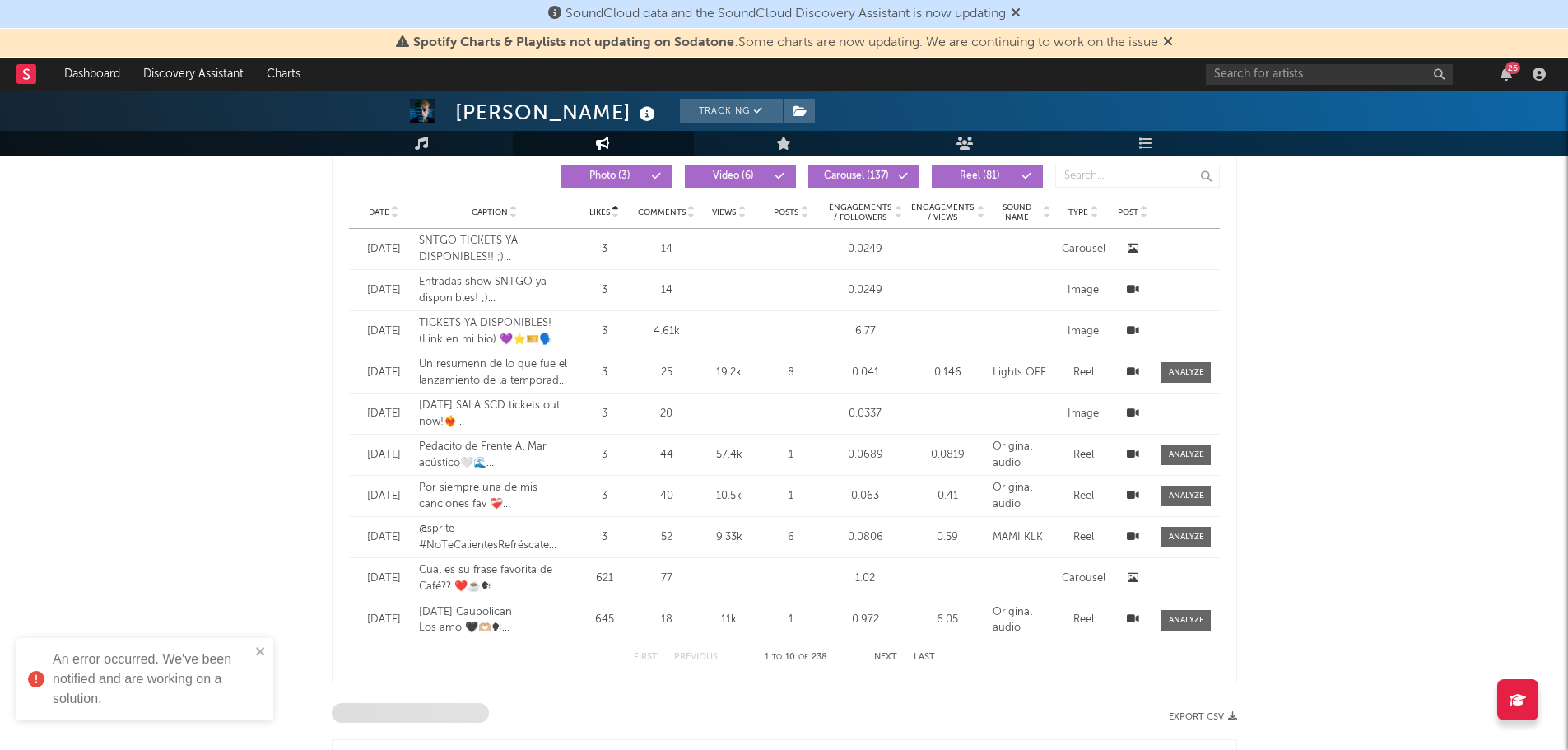
click at [596, 215] on span "Likes" at bounding box center [600, 212] width 20 height 10
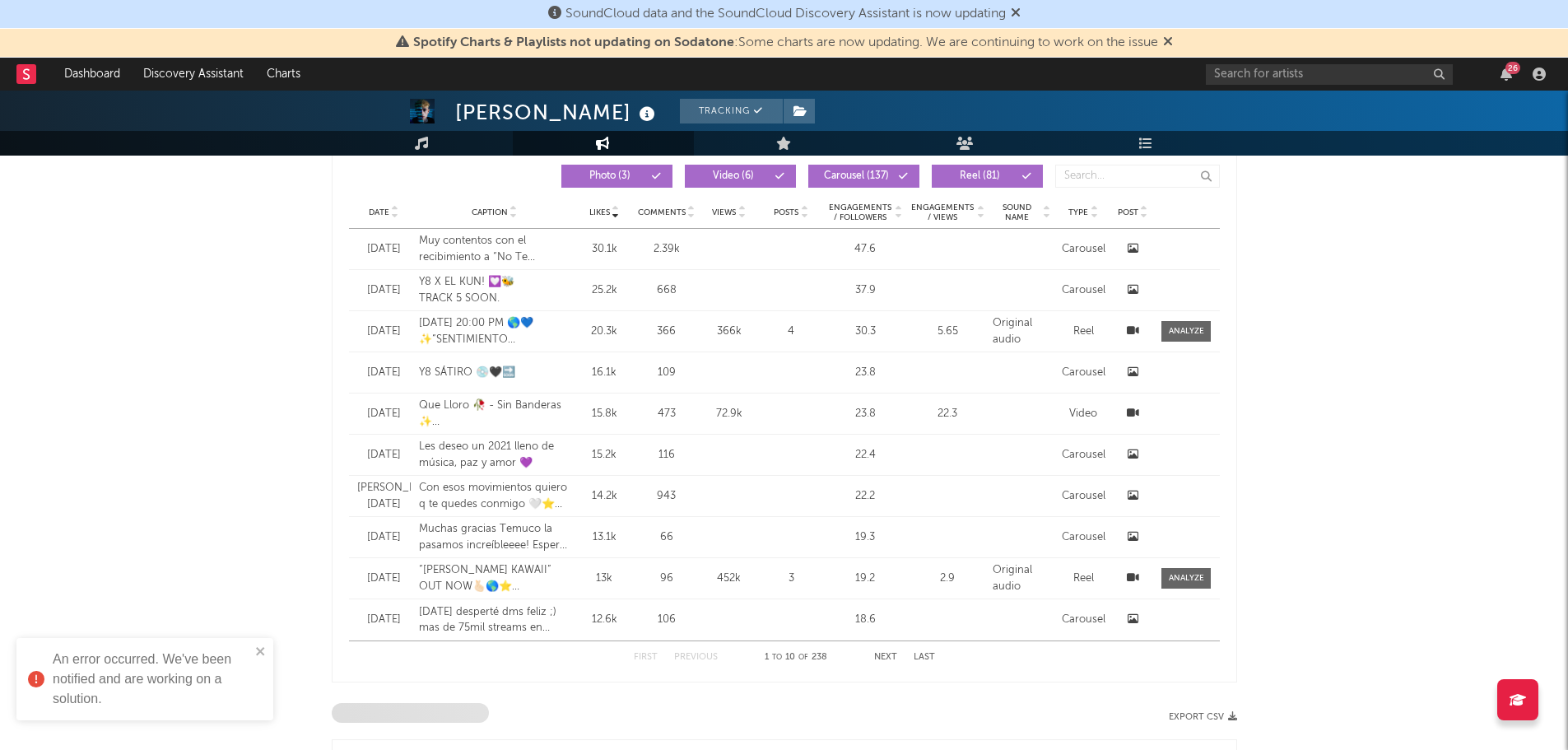
click at [593, 215] on span "Likes" at bounding box center [600, 212] width 20 height 10
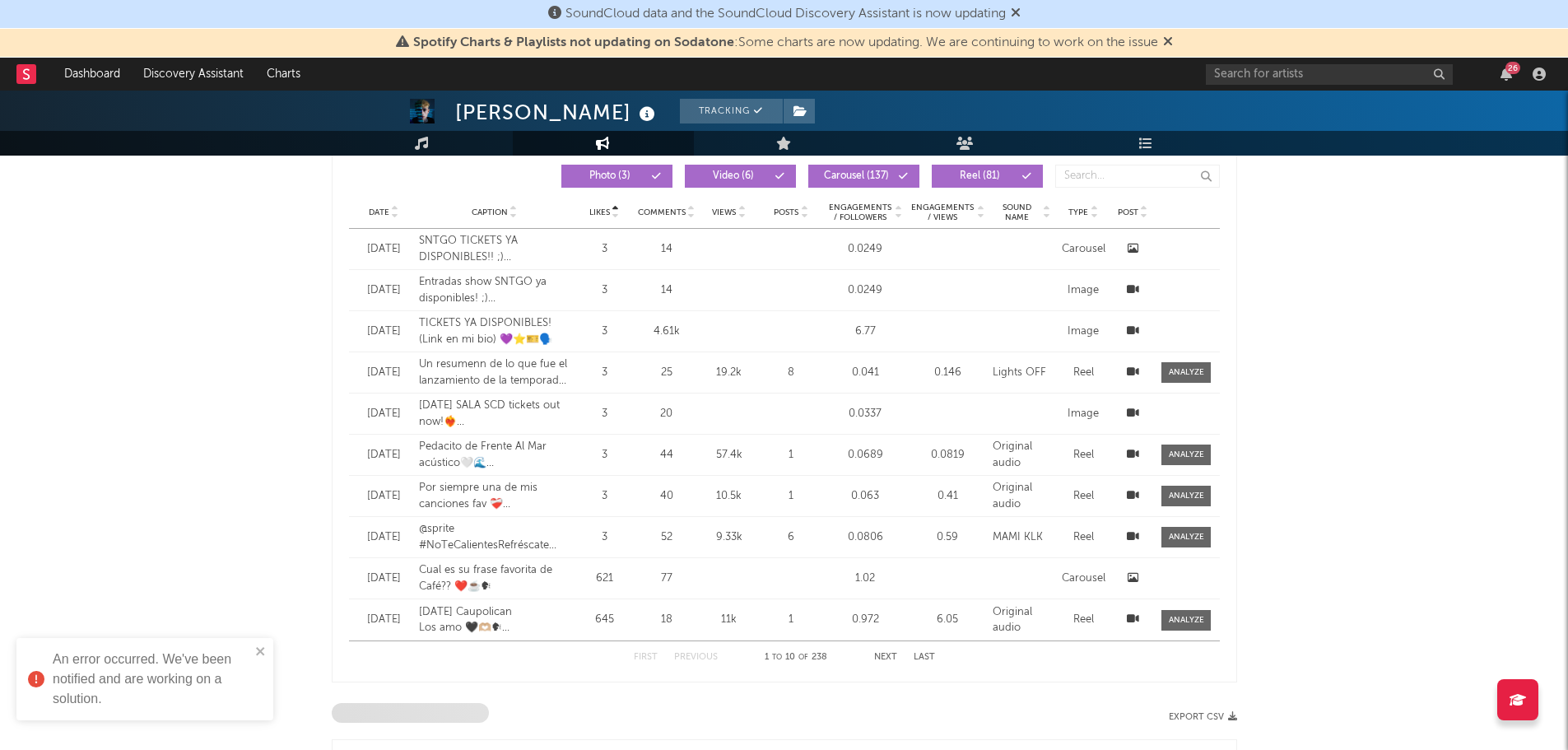
click at [593, 215] on span "Likes" at bounding box center [600, 212] width 20 height 10
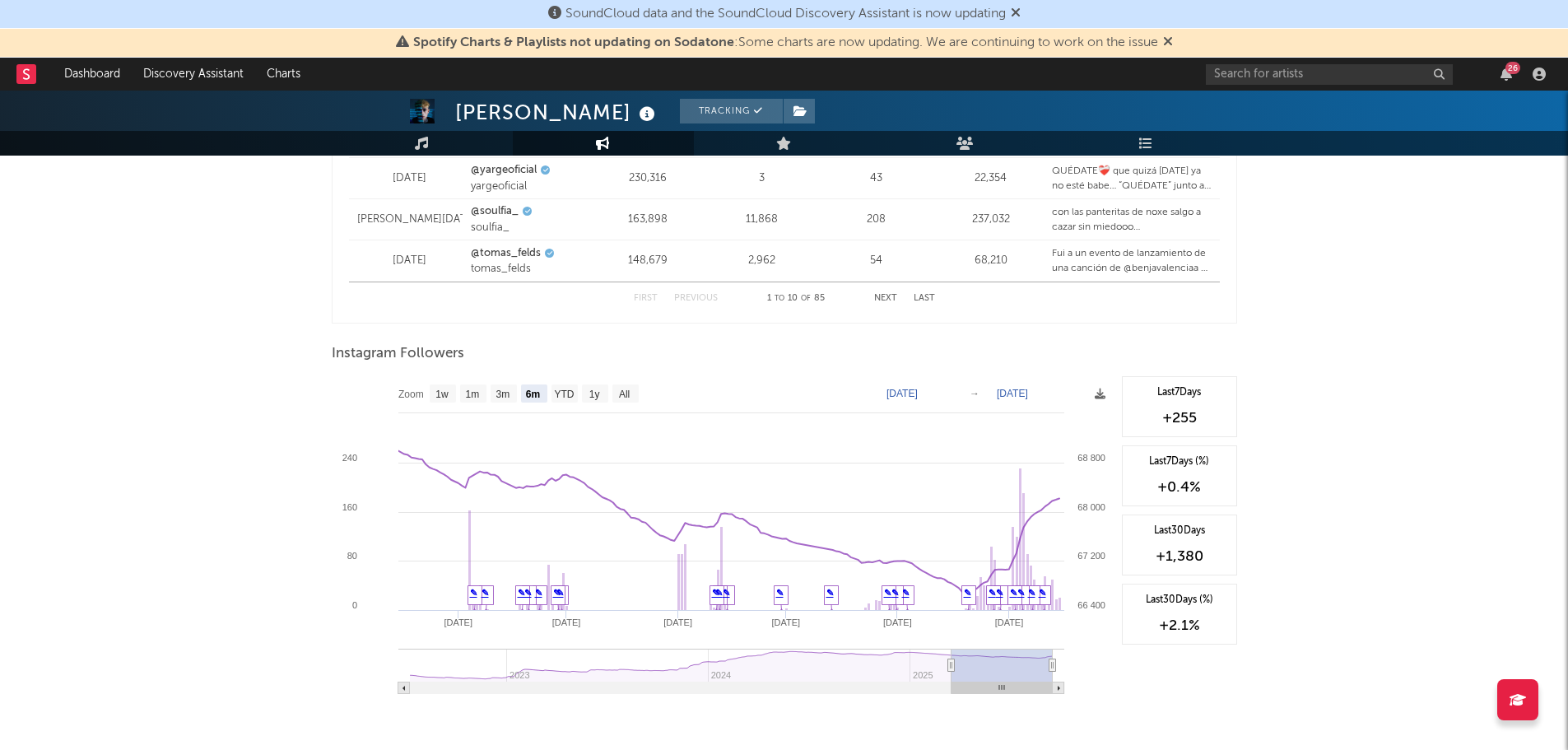
scroll to position [2433, 0]
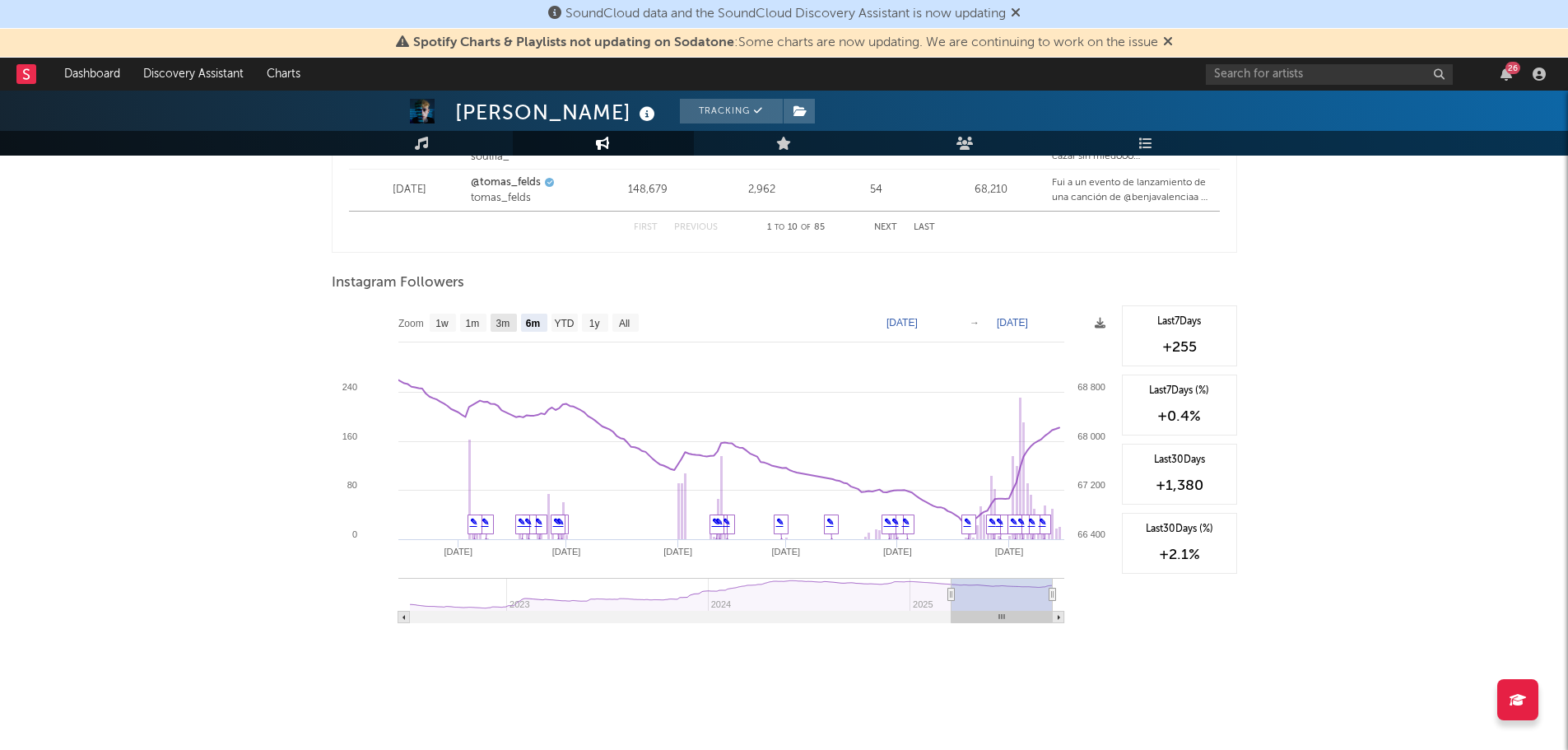
click at [499, 326] on text "3m" at bounding box center [503, 323] width 14 height 11
select select "3m"
type input "[DATE]"
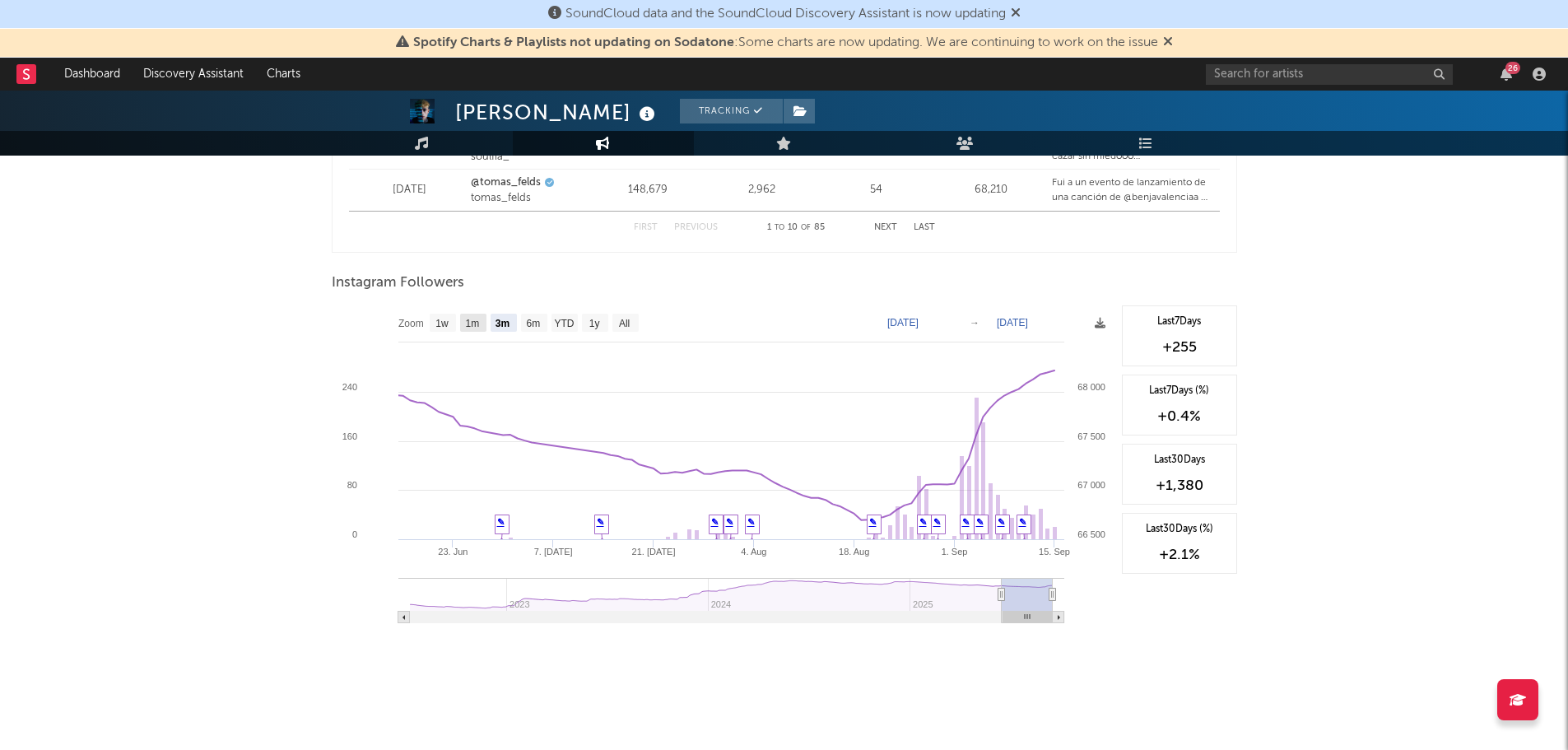
click at [467, 318] on text "1m" at bounding box center [472, 323] width 14 height 11
select select "1m"
type input "[DATE]"
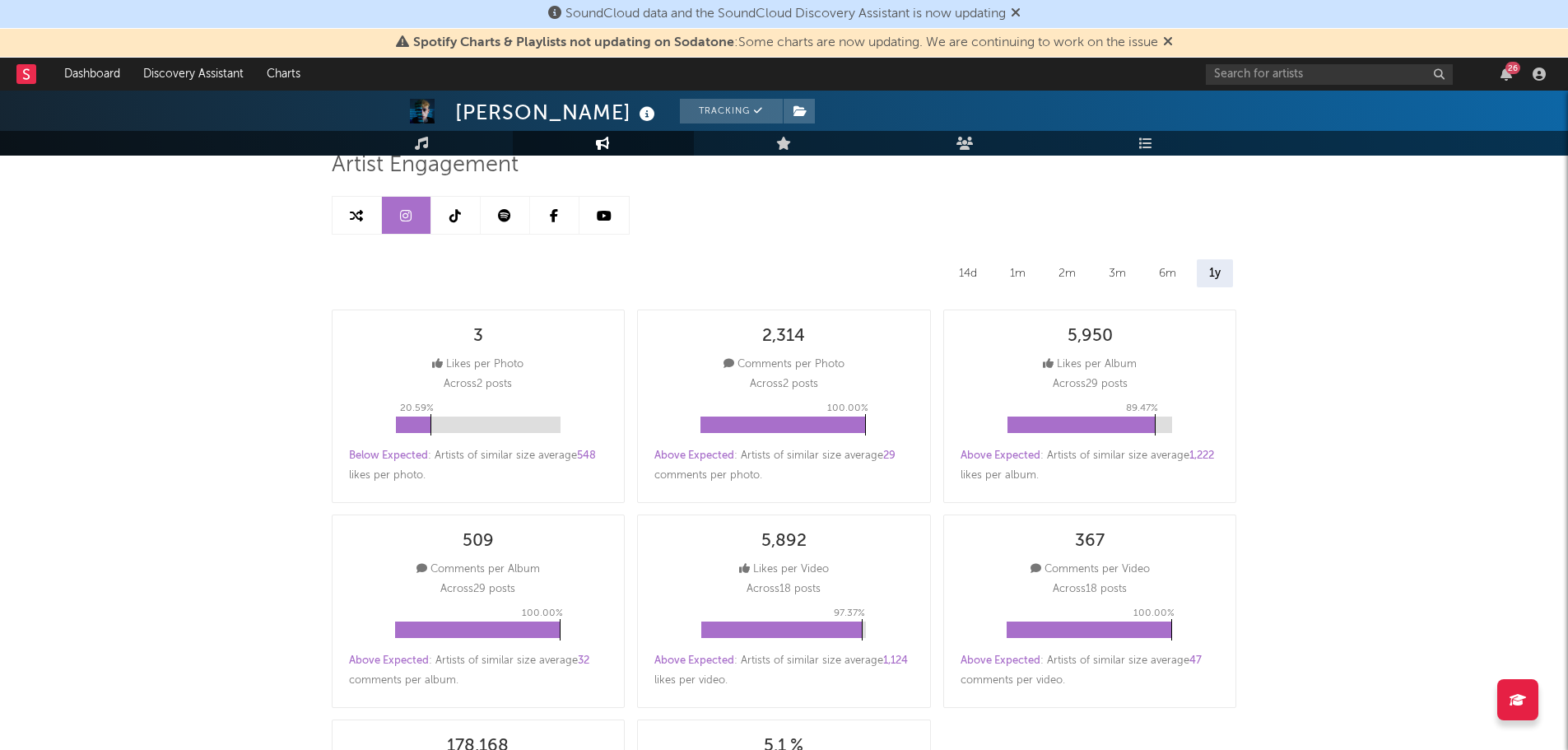
scroll to position [0, 0]
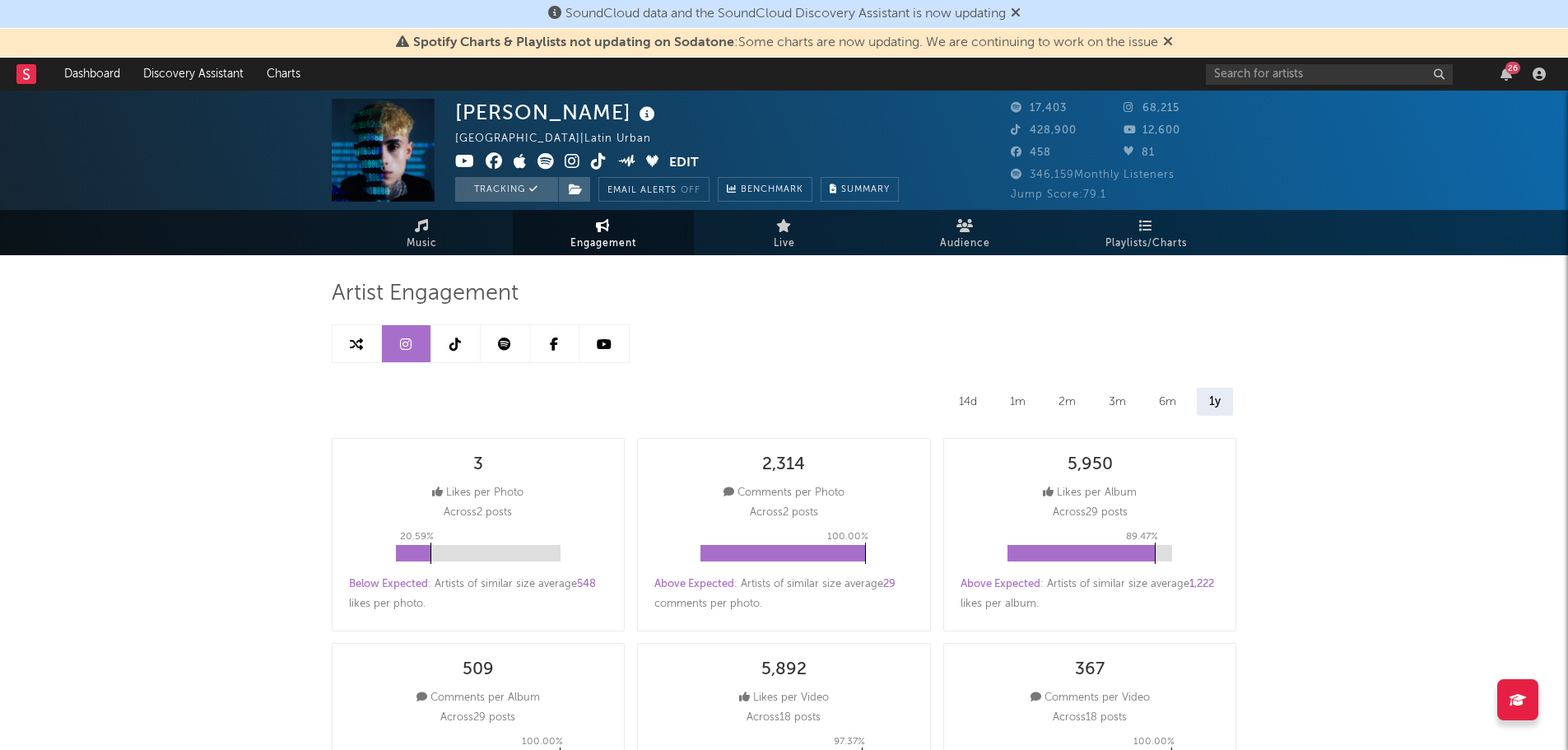
click at [448, 349] on link at bounding box center [456, 343] width 49 height 37
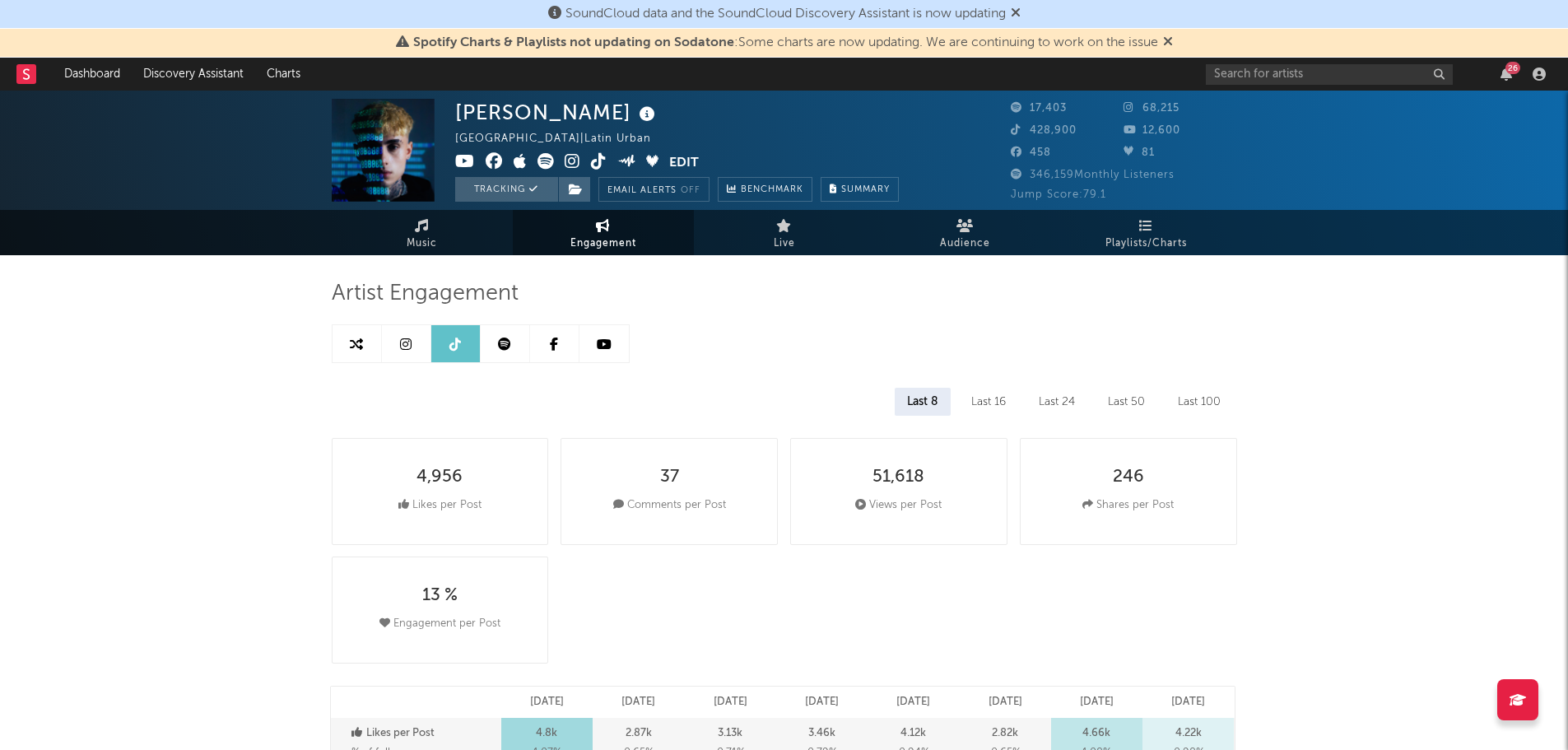
select select "6m"
click at [980, 235] on span "Audience" at bounding box center [965, 244] width 50 height 19
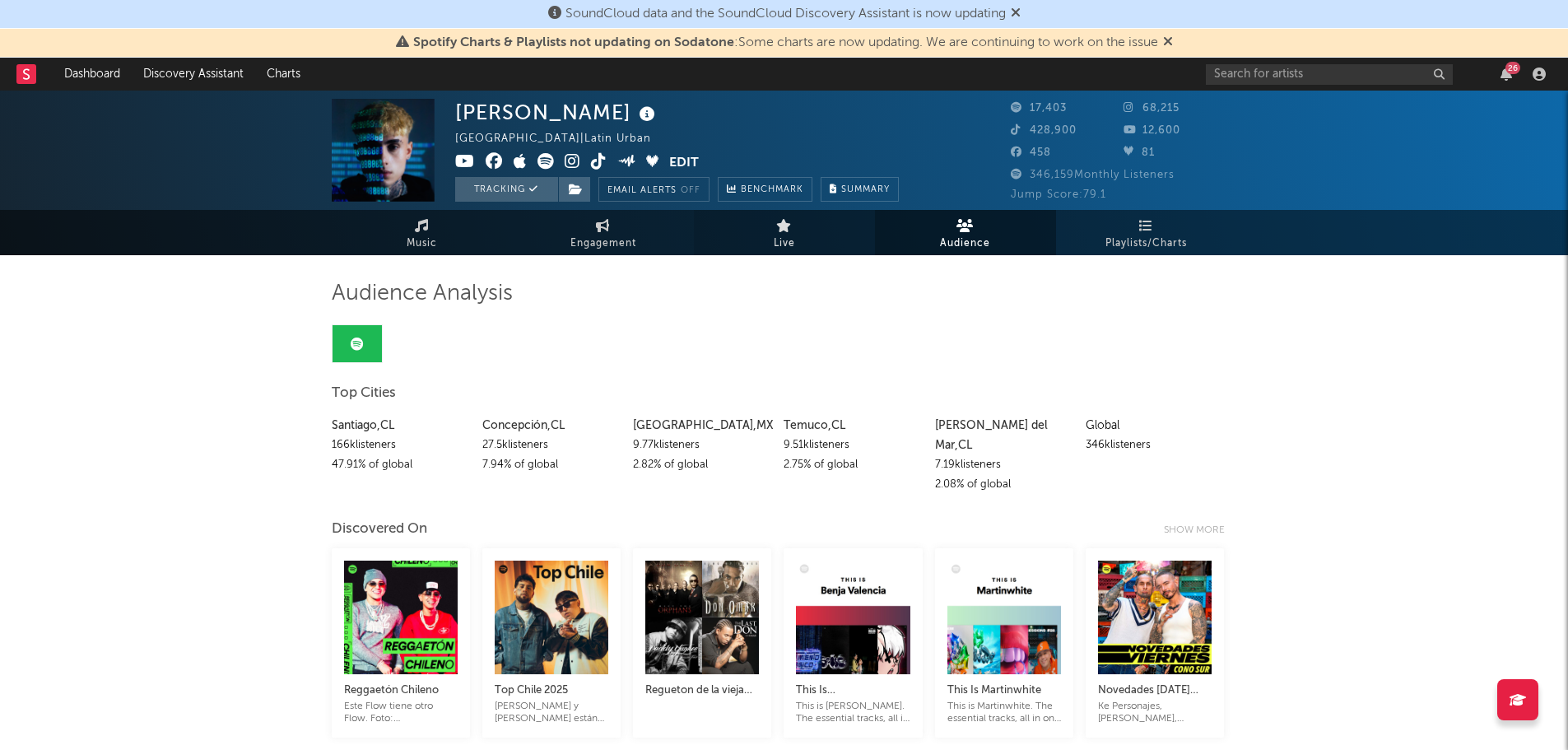
click at [809, 226] on link "Live" at bounding box center [784, 232] width 181 height 45
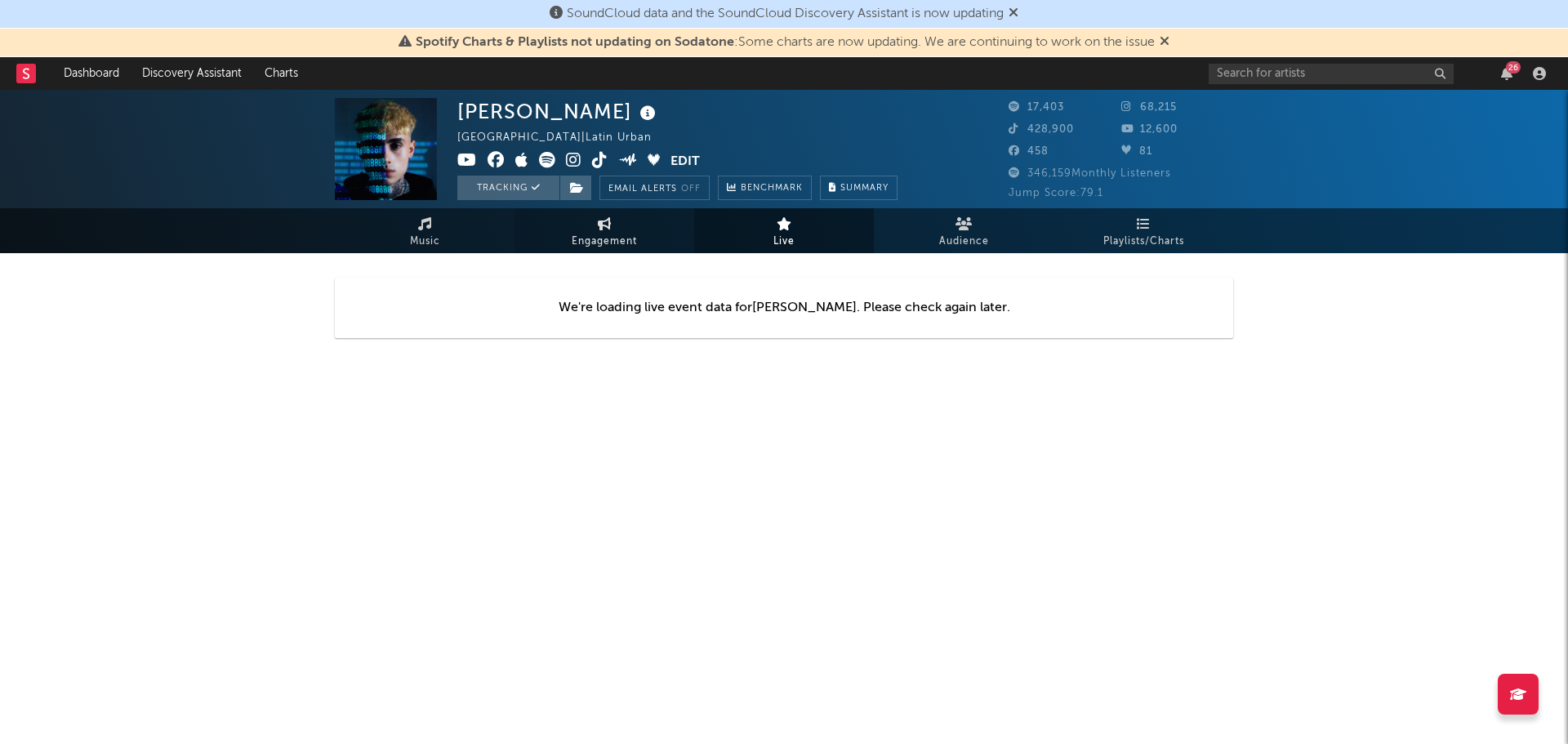
click at [599, 242] on span "Engagement" at bounding box center [604, 242] width 66 height 19
select select "1w"
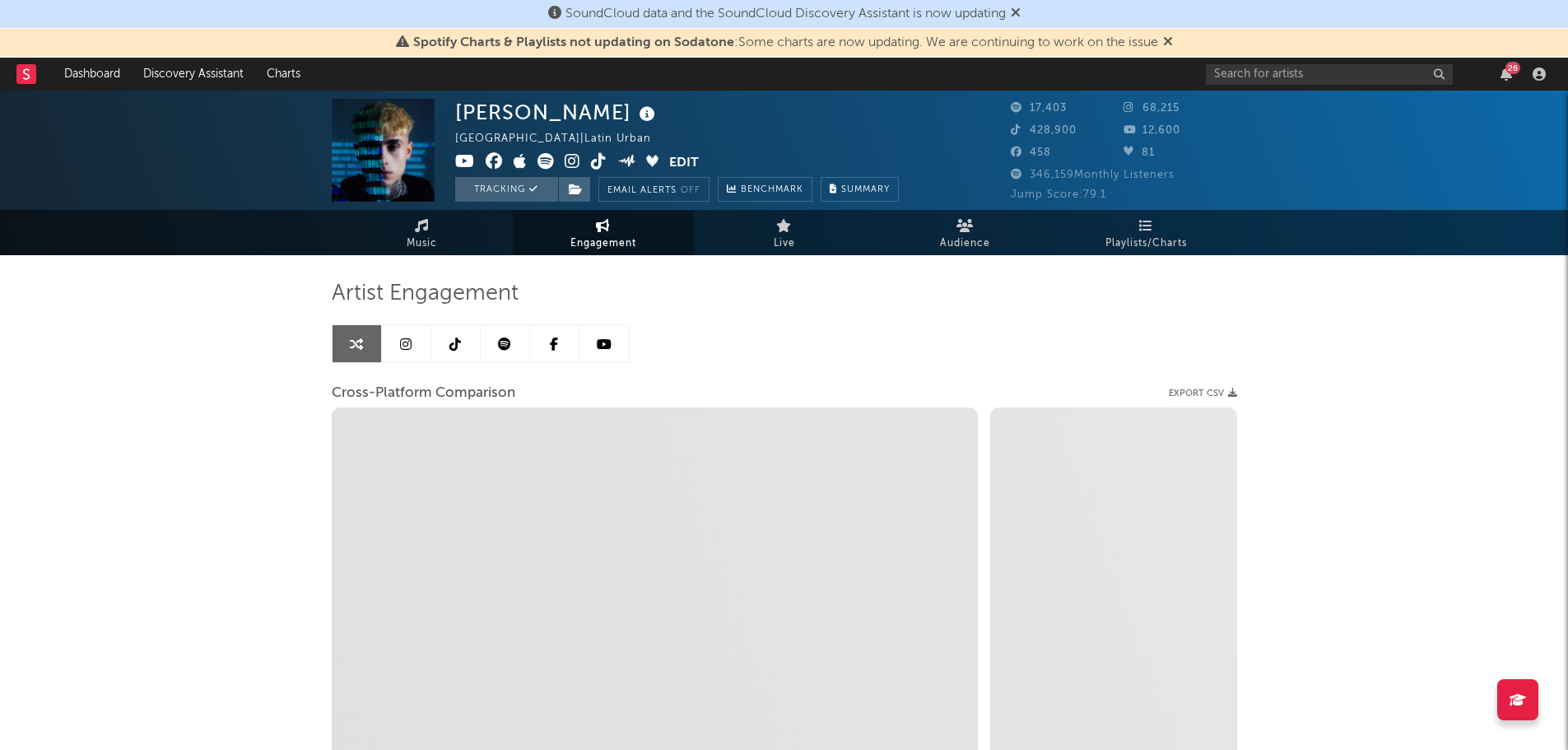
click at [416, 337] on link at bounding box center [407, 343] width 49 height 37
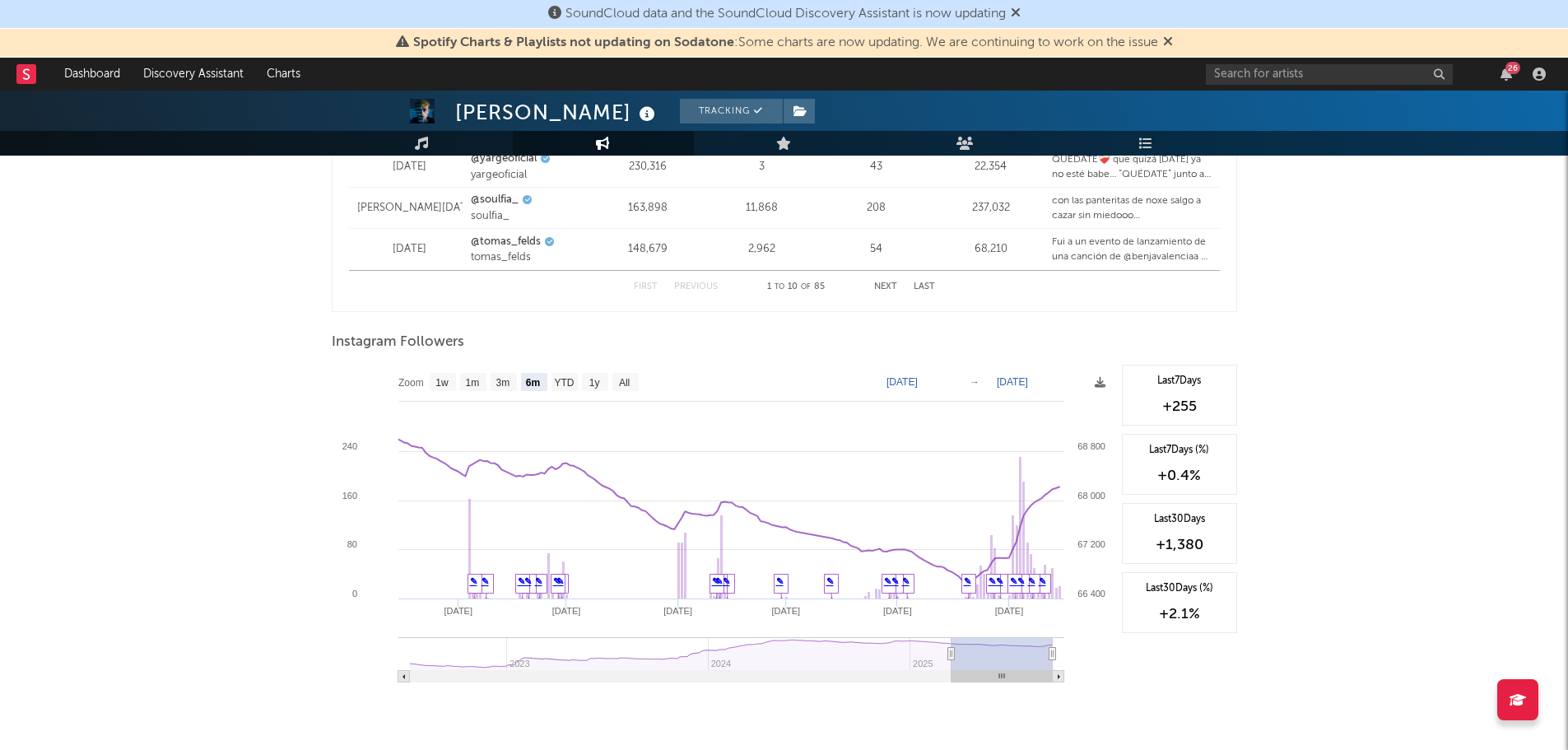
scroll to position [2433, 0]
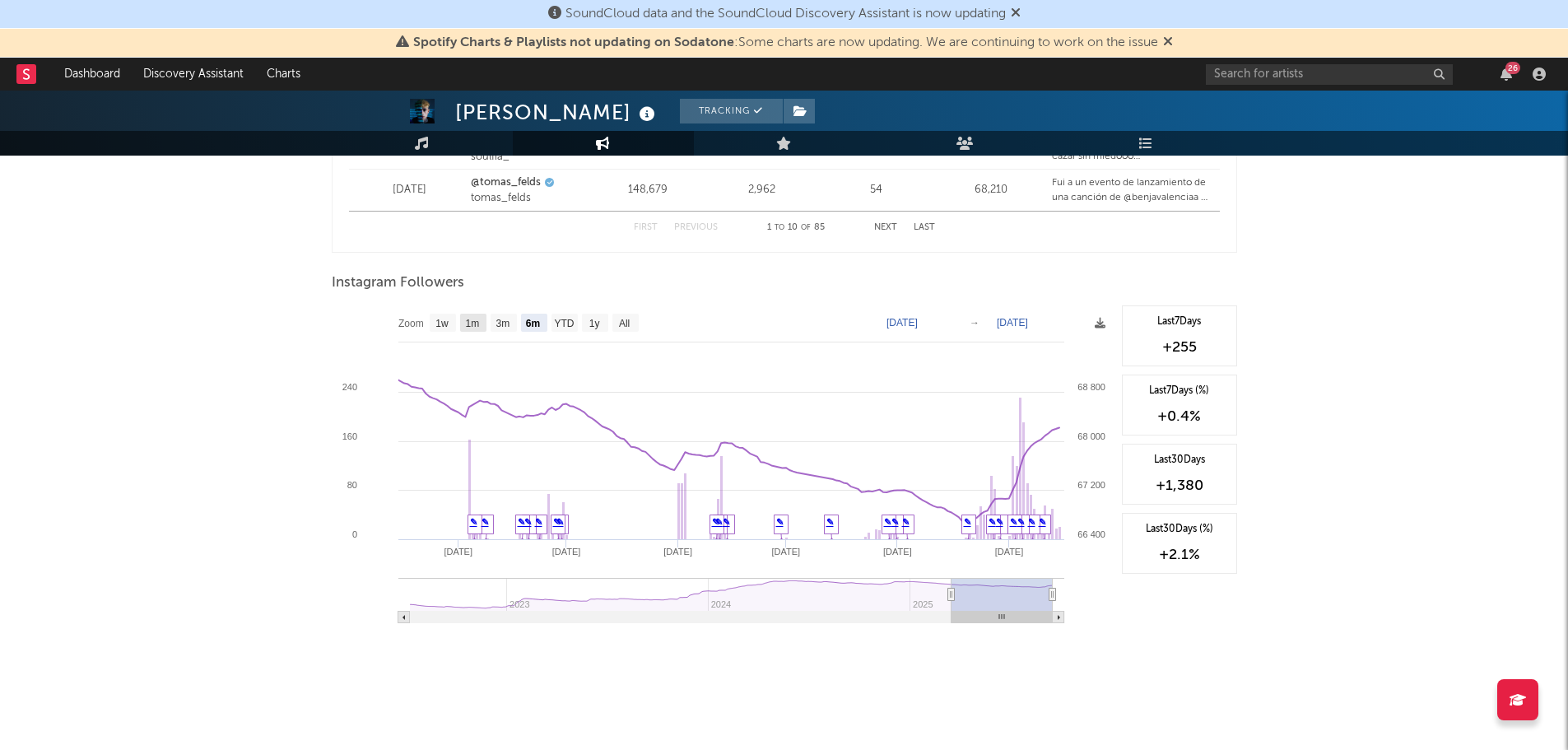
click at [473, 324] on text "1m" at bounding box center [472, 323] width 14 height 11
select select "1m"
type input "[DATE]"
